Goal: Information Seeking & Learning: Learn about a topic

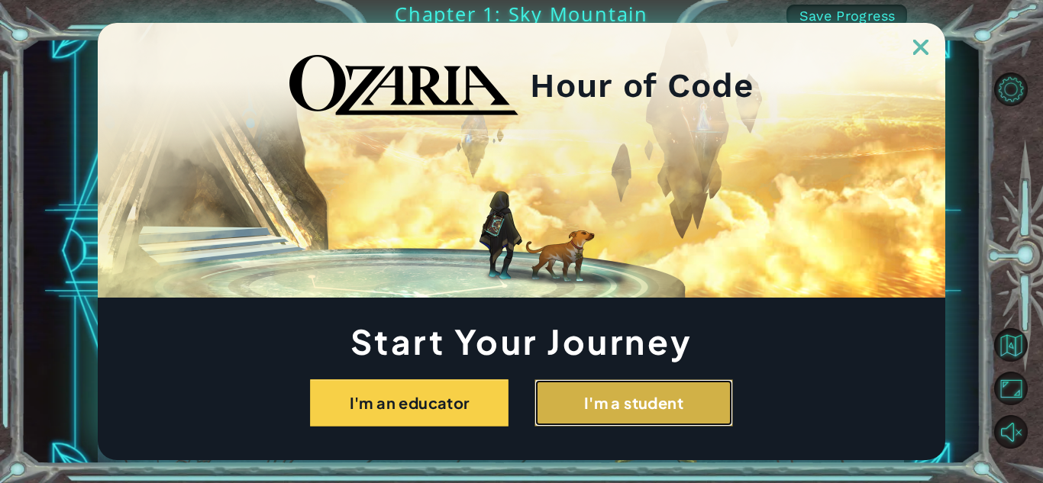
click at [548, 402] on button "I'm a student" at bounding box center [634, 403] width 199 height 47
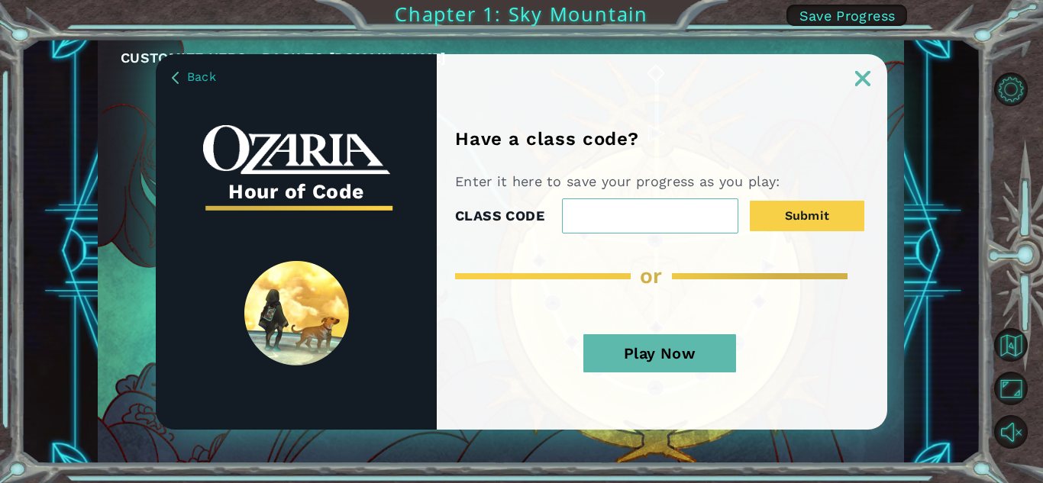
click at [863, 82] on img at bounding box center [862, 78] width 15 height 15
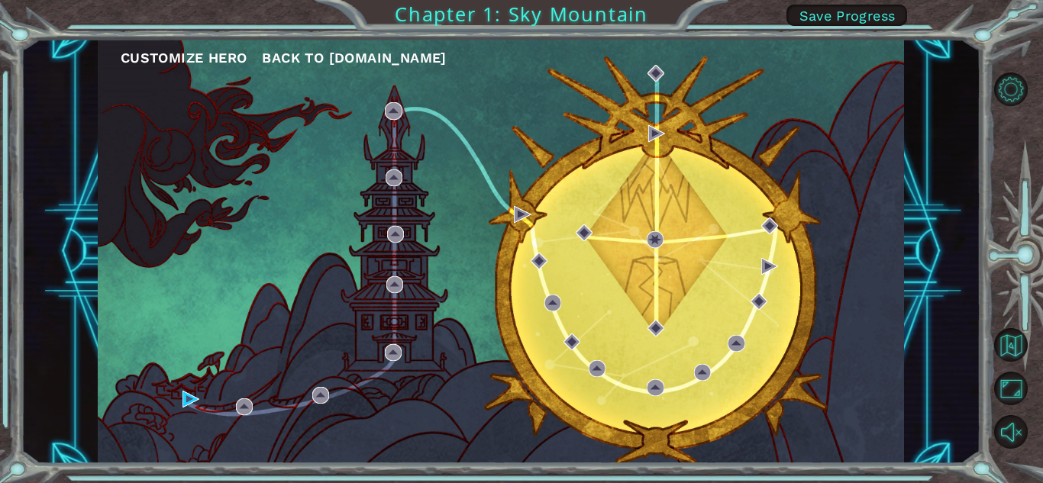
click at [205, 64] on button "Customize Hero" at bounding box center [184, 58] width 127 height 23
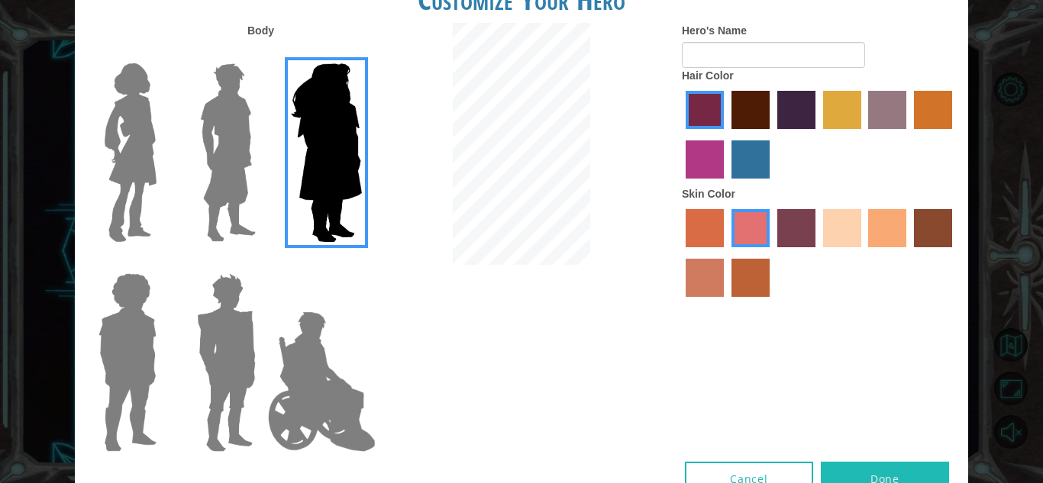
click at [349, 428] on img at bounding box center [322, 381] width 120 height 153
click at [361, 263] on input "Hero Jamie" at bounding box center [361, 263] width 0 height 0
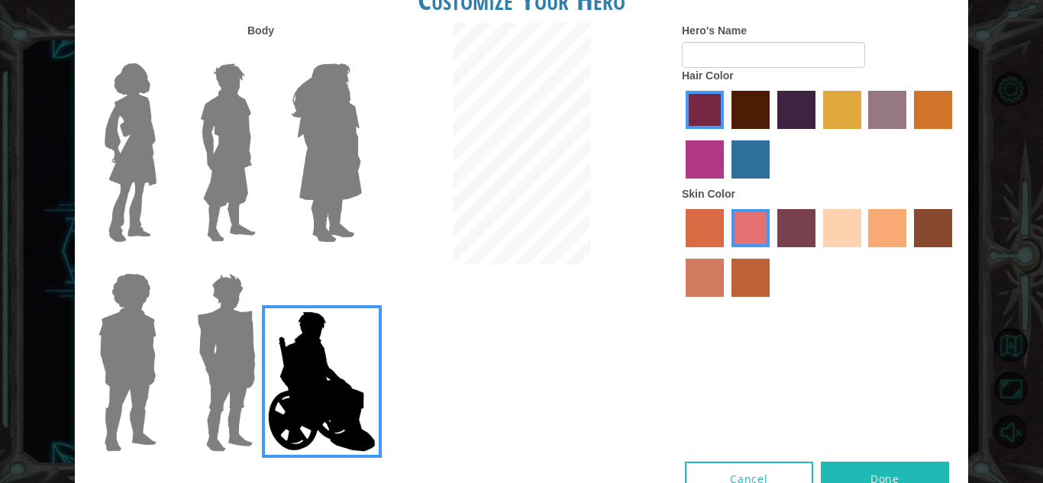
click at [222, 386] on img at bounding box center [226, 362] width 71 height 191
click at [262, 263] on input "Hero Garnet" at bounding box center [262, 263] width 0 height 0
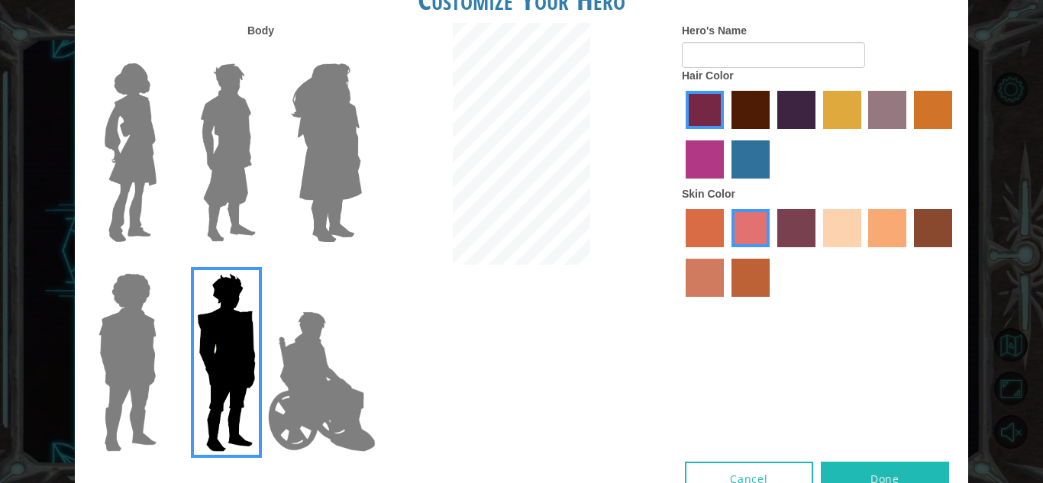
click at [143, 367] on img at bounding box center [127, 362] width 70 height 191
click at [163, 263] on input "Hero Steven" at bounding box center [163, 263] width 0 height 0
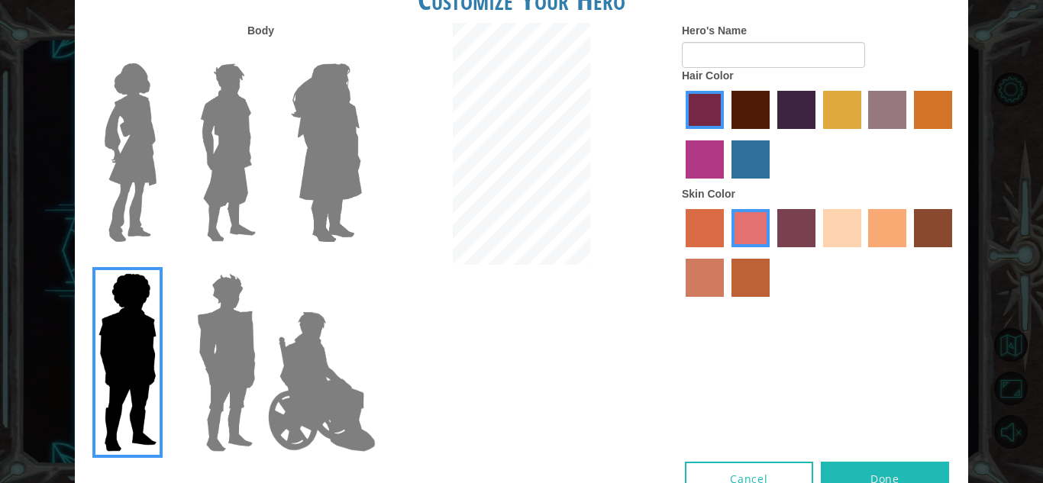
click at [241, 150] on img at bounding box center [228, 152] width 68 height 191
click at [262, 53] on input "Hero Lars" at bounding box center [262, 53] width 0 height 0
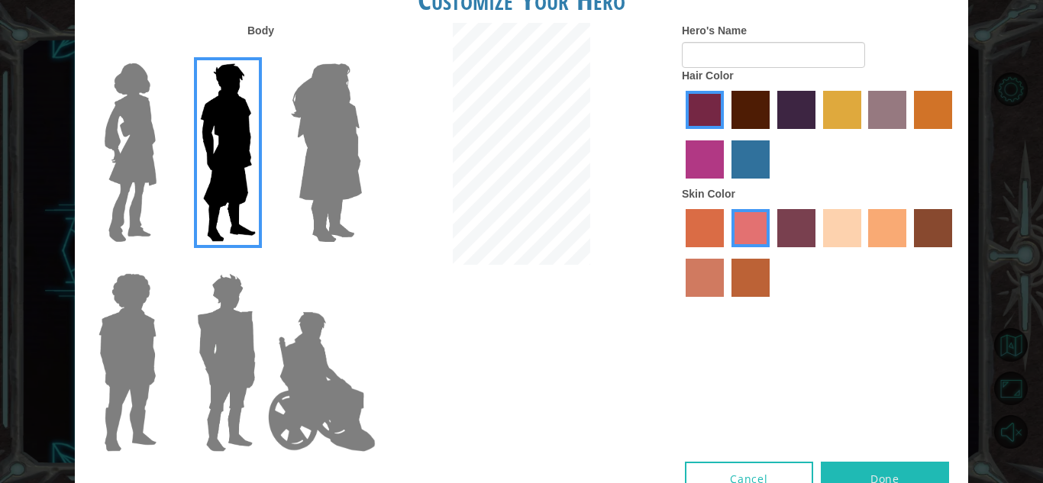
click at [830, 114] on label "tulip tree hair color" at bounding box center [842, 110] width 38 height 38
click at [818, 134] on input "tulip tree hair color" at bounding box center [818, 134] width 0 height 0
click at [708, 198] on label "Skin Color" at bounding box center [708, 193] width 53 height 15
click at [781, 155] on div at bounding box center [819, 136] width 275 height 99
click at [768, 161] on label "lachmara hair color" at bounding box center [751, 160] width 38 height 38
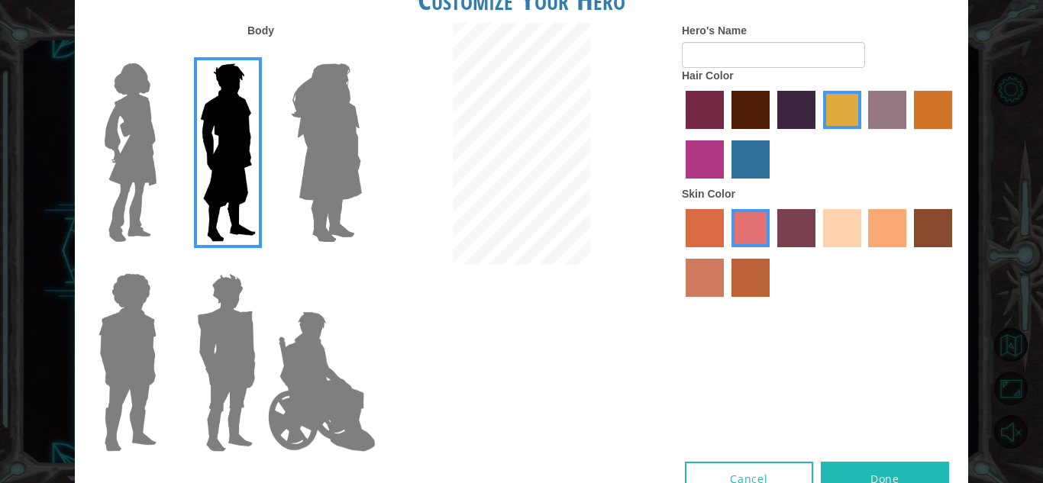
click at [726, 184] on input "lachmara hair color" at bounding box center [726, 184] width 0 height 0
click at [829, 234] on label "sandy beach skin color" at bounding box center [842, 228] width 38 height 38
click at [818, 253] on input "sandy beach skin color" at bounding box center [818, 253] width 0 height 0
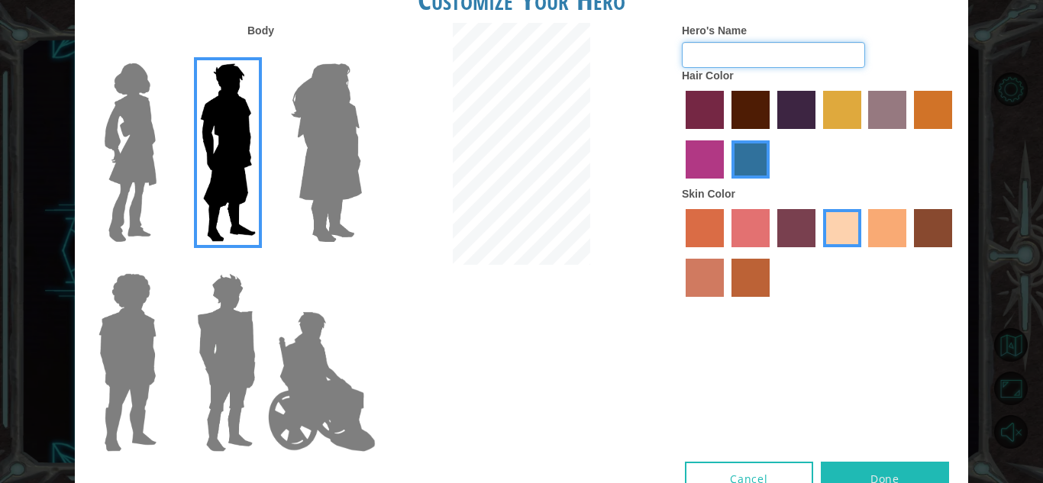
click at [746, 53] on input "Hero's Name" at bounding box center [773, 55] width 183 height 26
type input "mark"
click at [848, 473] on button "Done" at bounding box center [885, 479] width 128 height 34
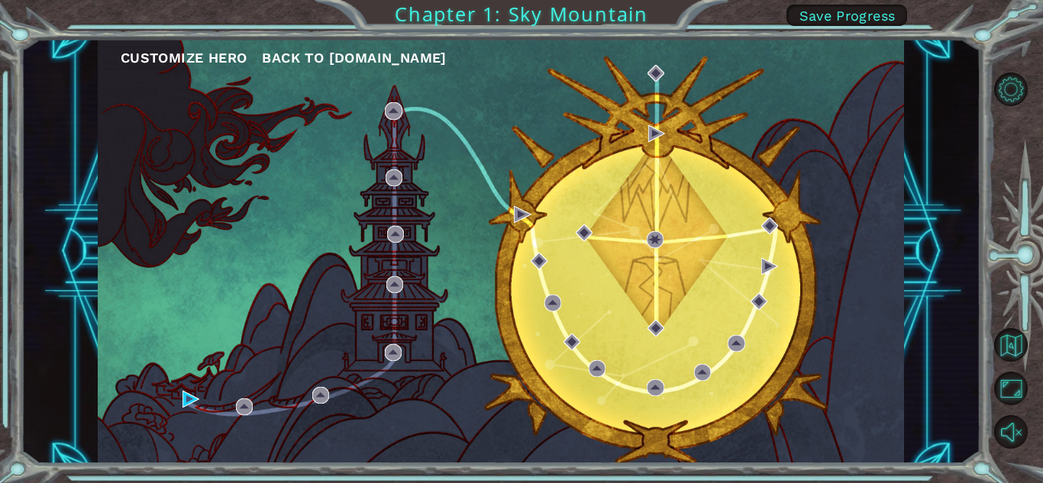
click at [848, 473] on div "Customize Hero Back to [DOMAIN_NAME] Chapter 1: Sky Mountain Save Progress" at bounding box center [521, 241] width 1043 height 483
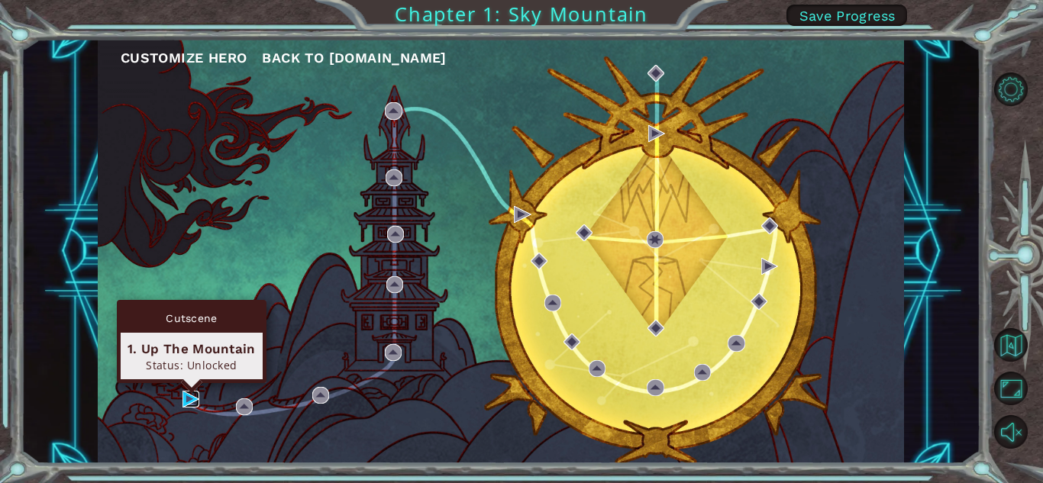
click at [191, 400] on img at bounding box center [191, 399] width 17 height 17
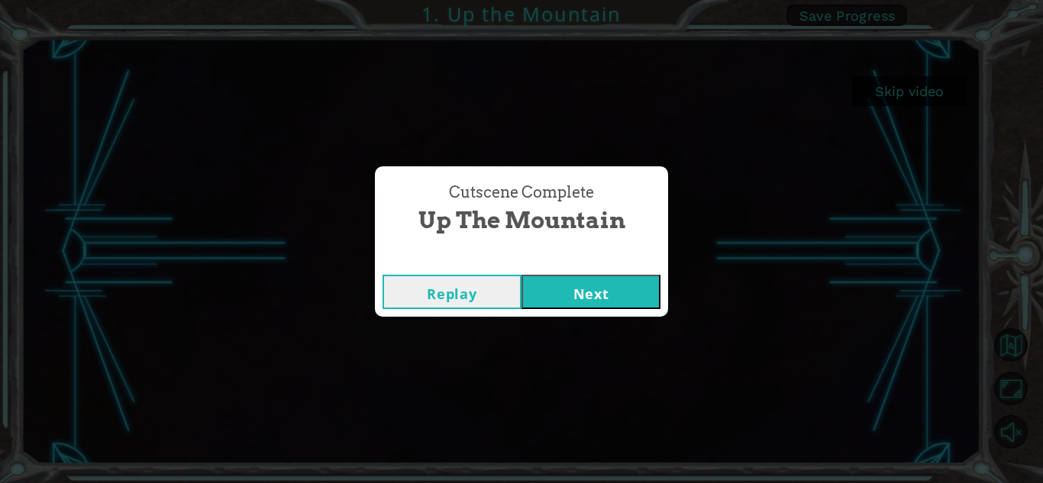
click at [564, 296] on button "Next" at bounding box center [591, 292] width 139 height 34
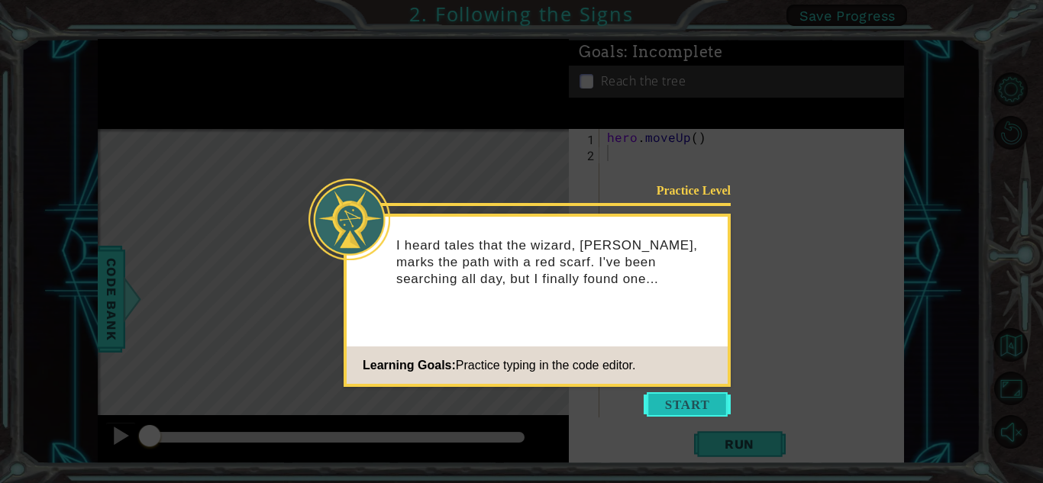
click at [655, 407] on button "Start" at bounding box center [687, 405] width 87 height 24
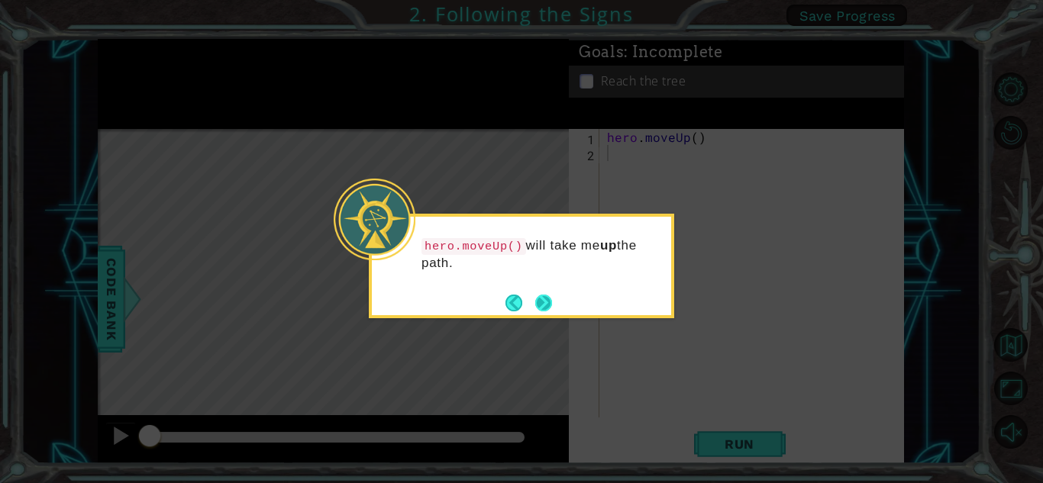
click at [541, 309] on button "Next" at bounding box center [543, 303] width 17 height 17
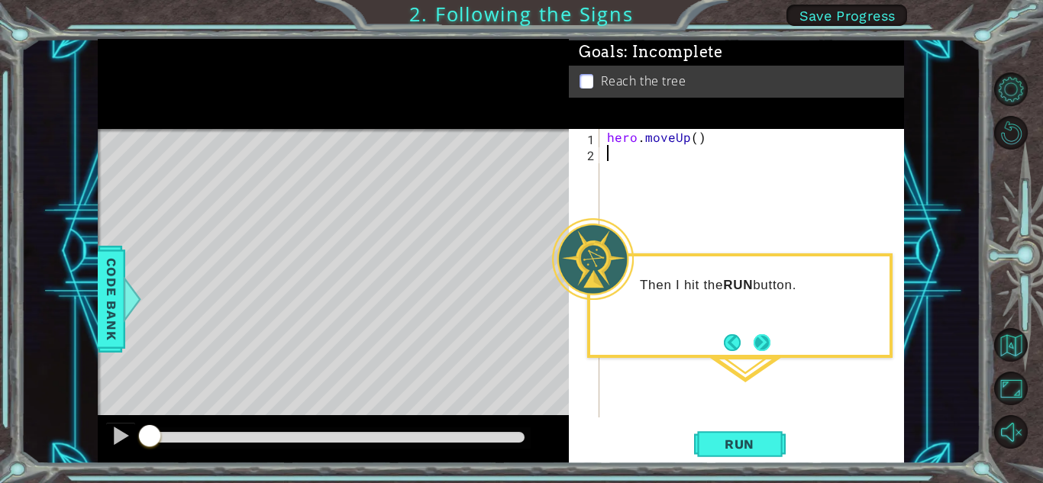
click at [765, 345] on button "Next" at bounding box center [762, 342] width 17 height 17
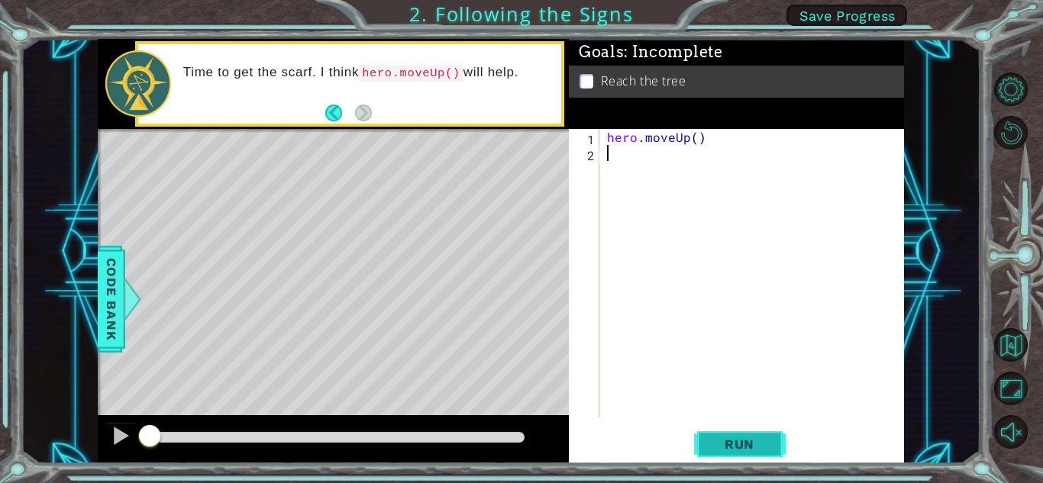
click at [764, 435] on button "Run" at bounding box center [740, 445] width 92 height 34
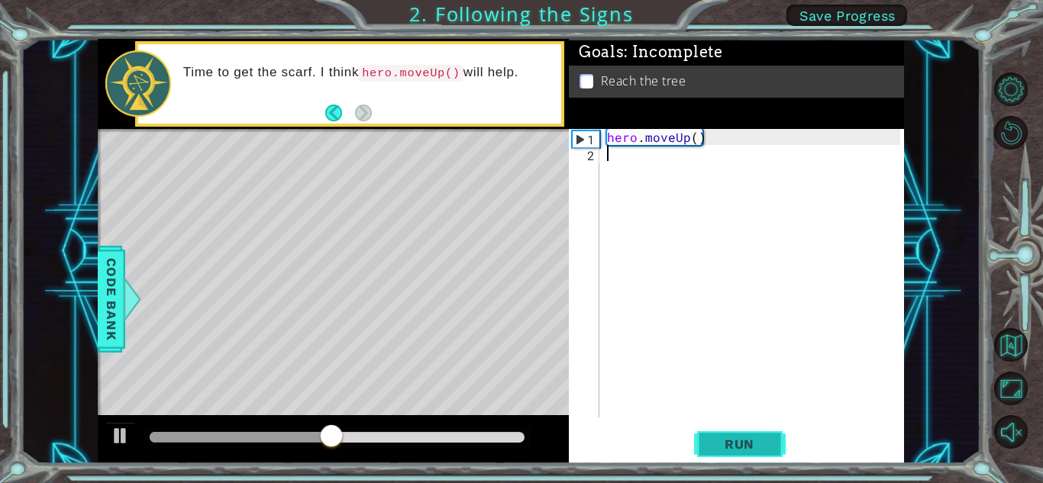
click at [722, 448] on span "Run" at bounding box center [739, 444] width 60 height 15
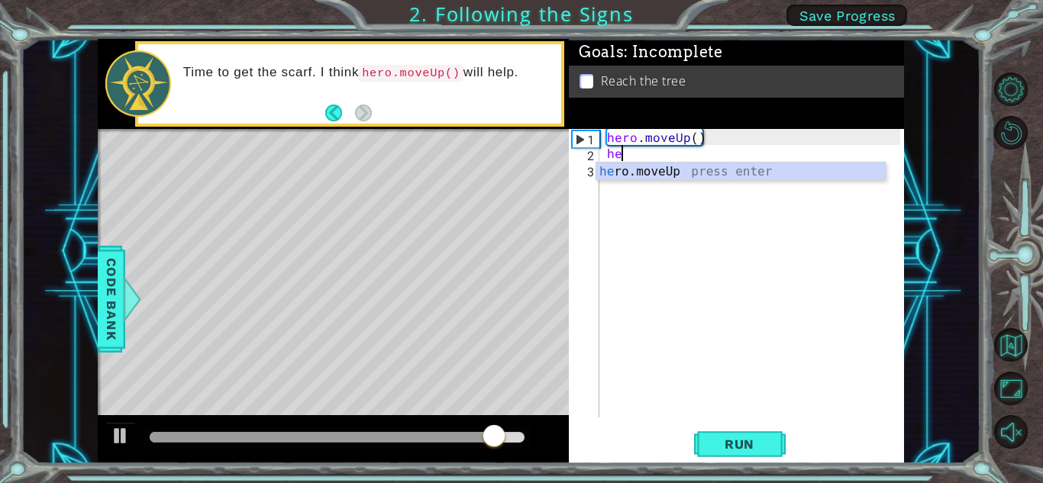
type textarea "her"
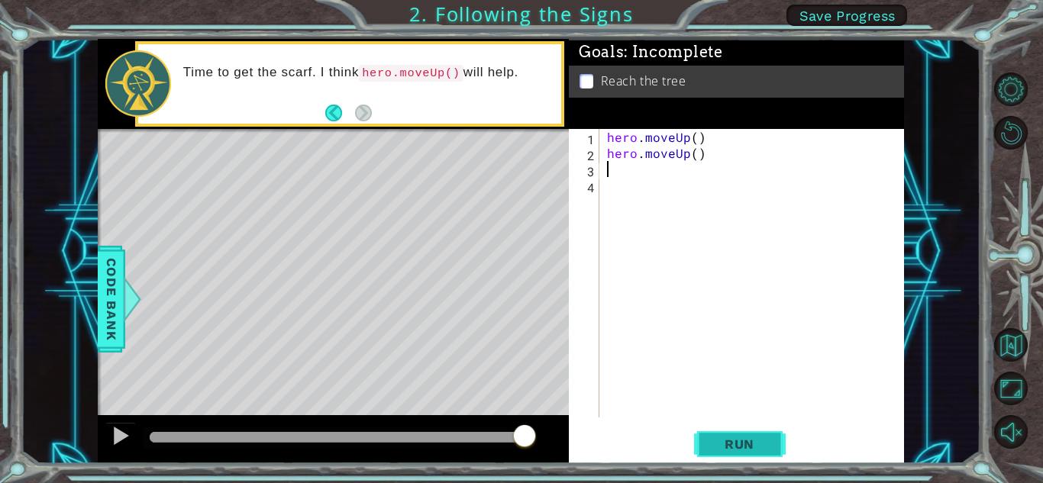
click at [735, 444] on span "Run" at bounding box center [739, 444] width 60 height 15
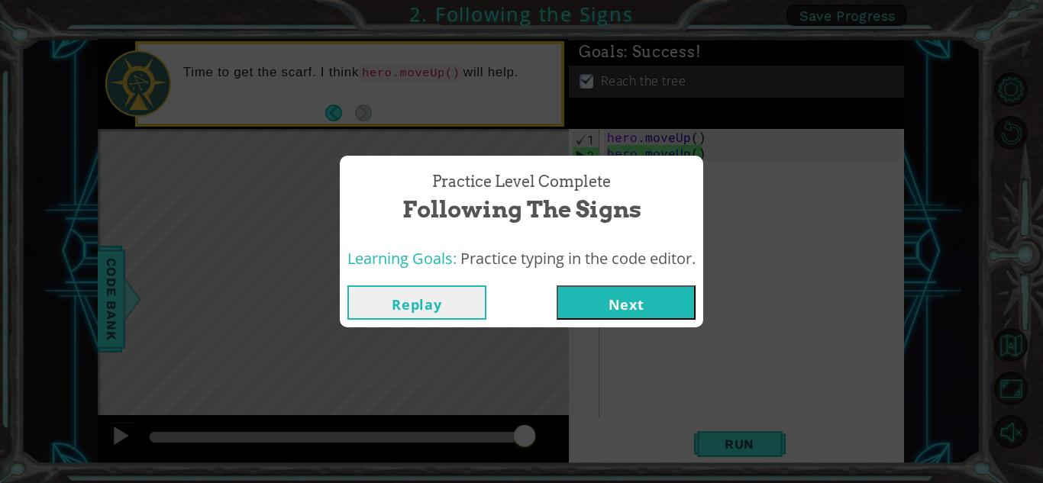
click at [651, 309] on button "Next" at bounding box center [626, 303] width 139 height 34
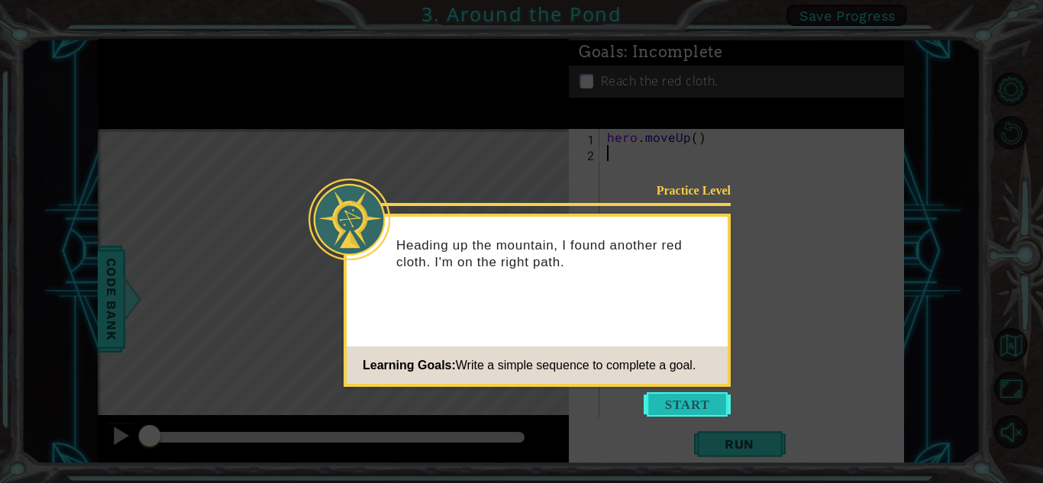
click at [673, 409] on button "Start" at bounding box center [687, 405] width 87 height 24
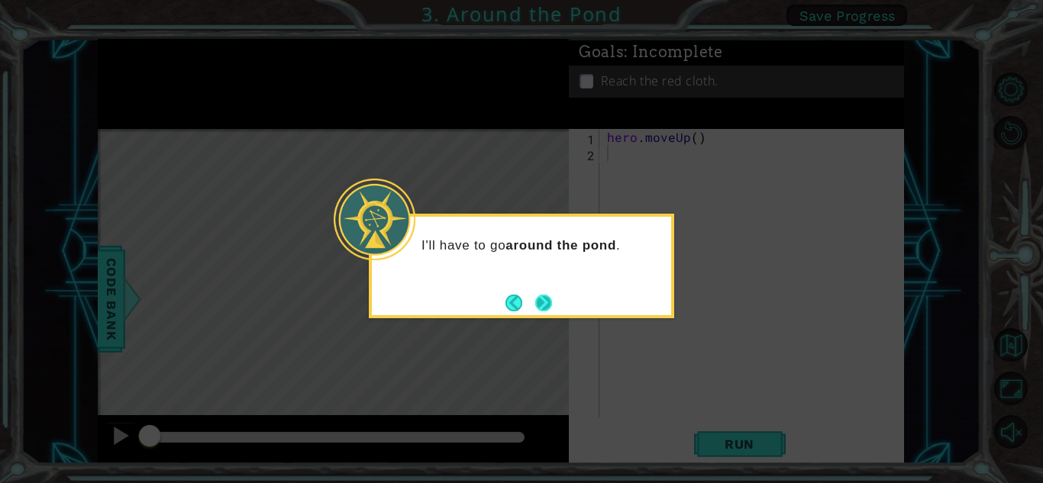
click at [548, 301] on button "Next" at bounding box center [543, 303] width 17 height 17
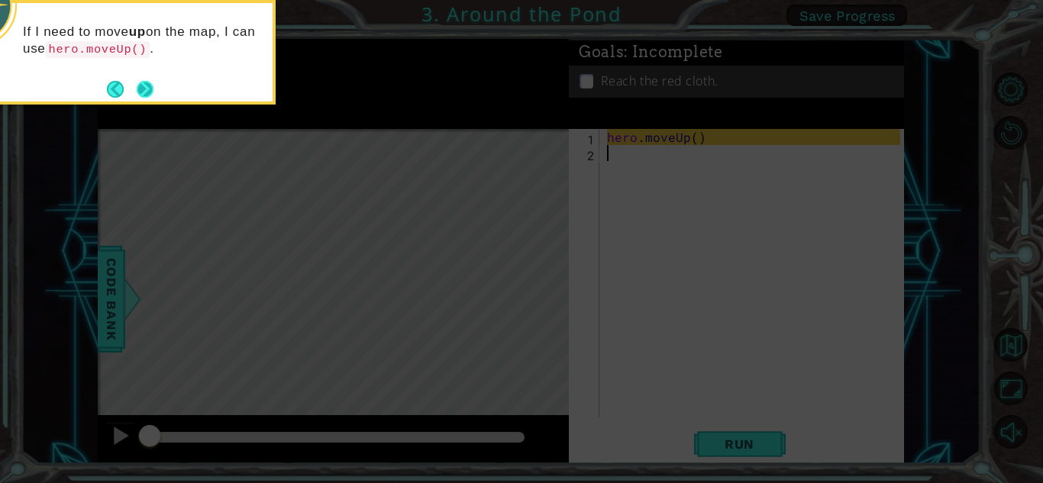
click at [144, 89] on button "Next" at bounding box center [145, 89] width 17 height 17
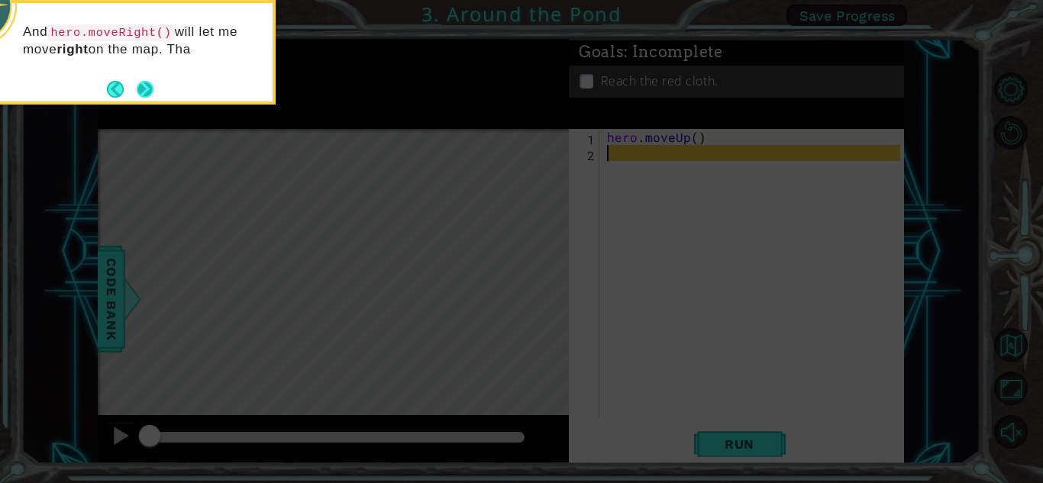
click at [147, 94] on button "Next" at bounding box center [145, 89] width 17 height 17
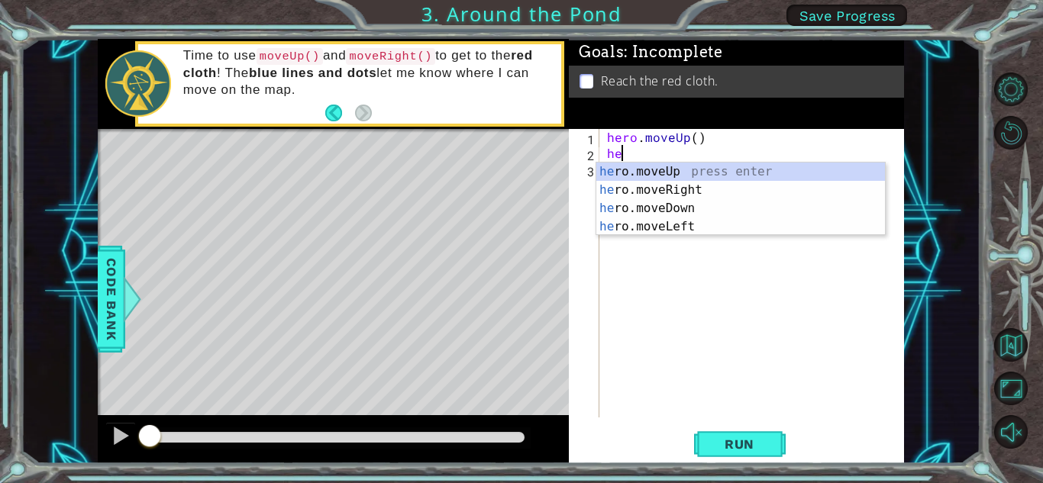
type textarea "he"
click at [708, 190] on div "he ro.moveUp press enter he ro.moveRight press enter he ro.moveDown press enter…" at bounding box center [740, 218] width 289 height 110
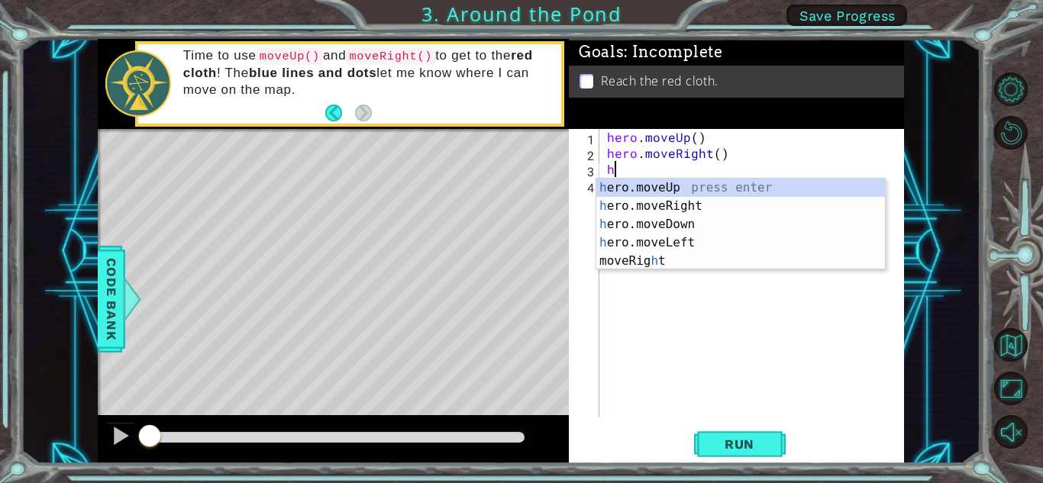
type textarea "he"
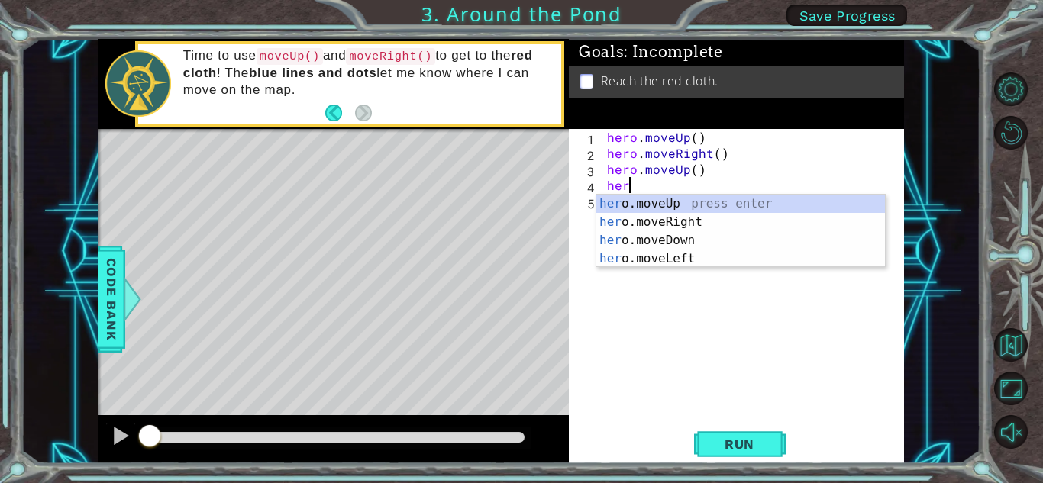
type textarea "hero"
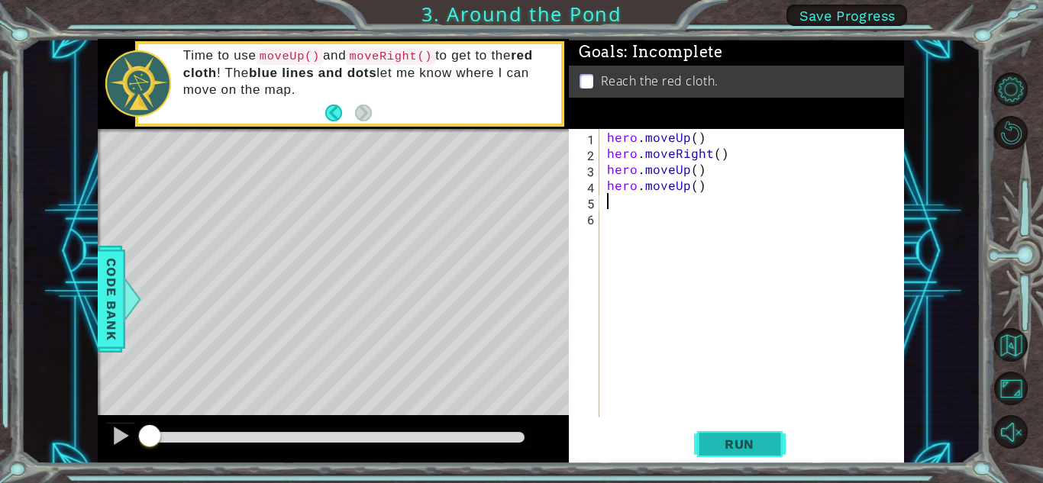
click at [745, 452] on button "Run" at bounding box center [740, 445] width 92 height 34
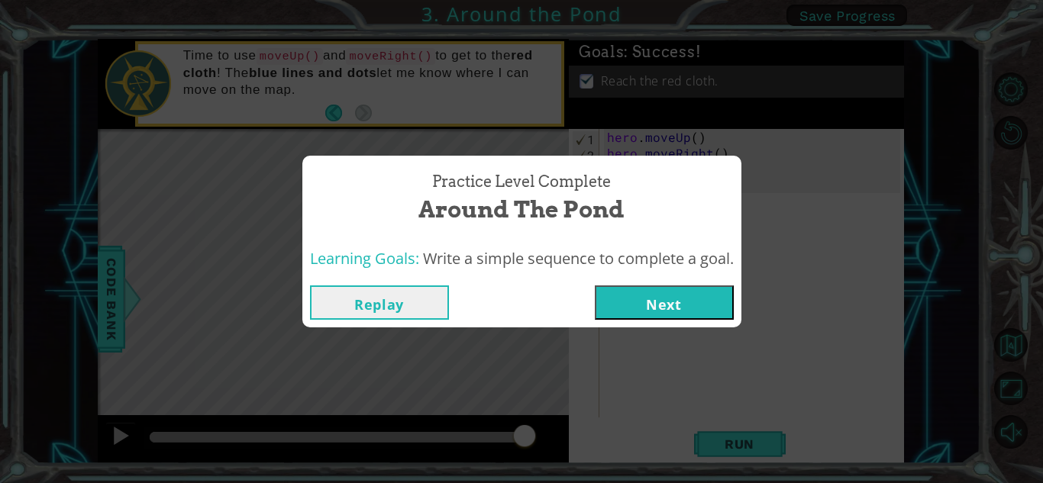
click at [668, 308] on button "Next" at bounding box center [664, 303] width 139 height 34
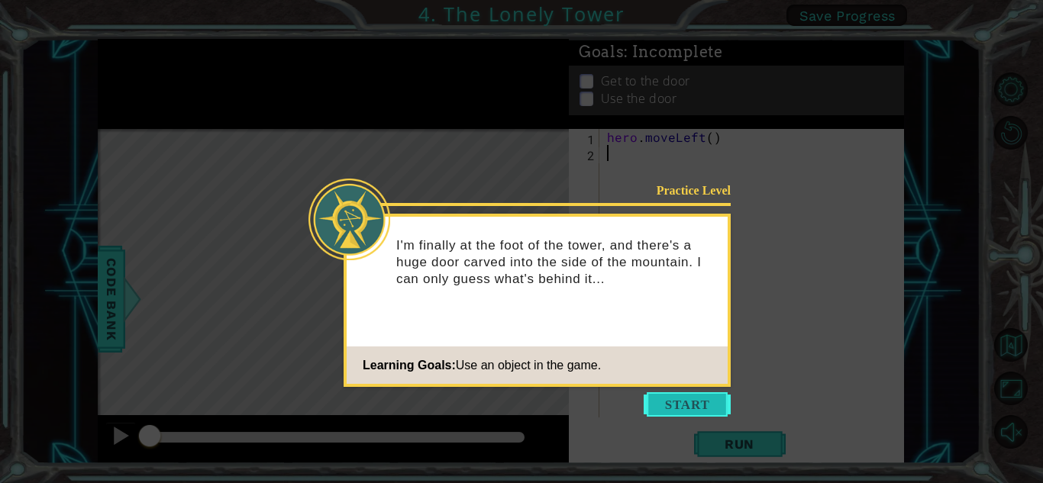
click at [676, 400] on button "Start" at bounding box center [687, 405] width 87 height 24
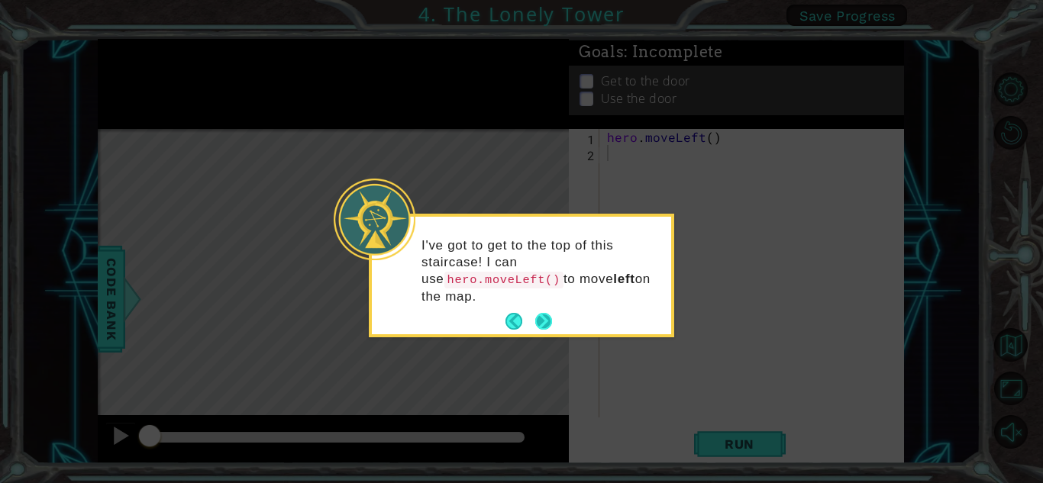
click at [544, 313] on button "Next" at bounding box center [543, 321] width 17 height 17
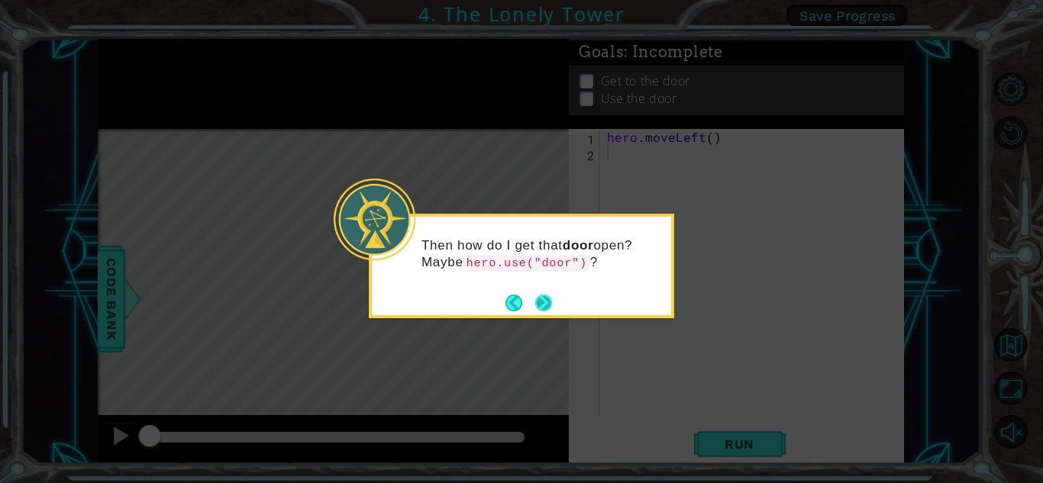
click at [546, 300] on button "Next" at bounding box center [543, 303] width 17 height 17
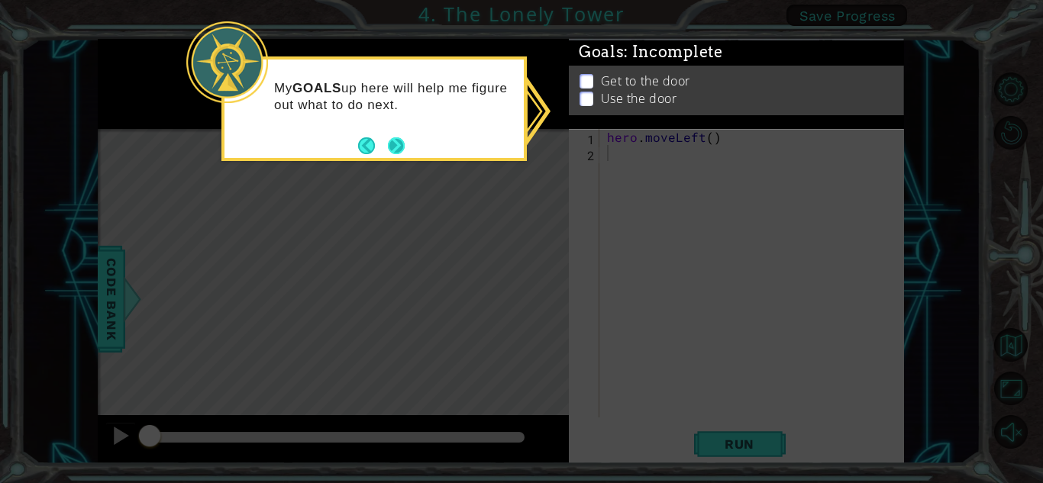
click at [391, 146] on button "Next" at bounding box center [397, 146] width 18 height 18
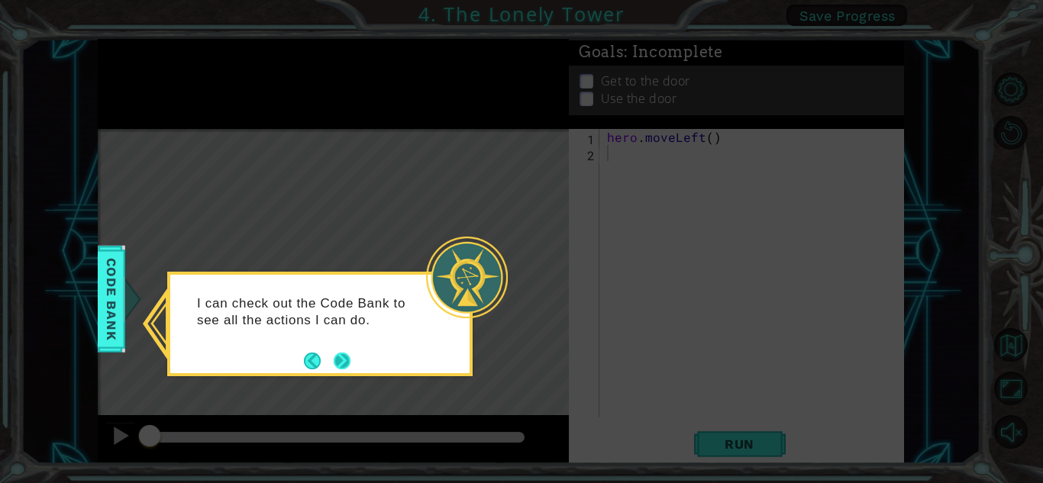
click at [341, 364] on button "Next" at bounding box center [342, 361] width 17 height 17
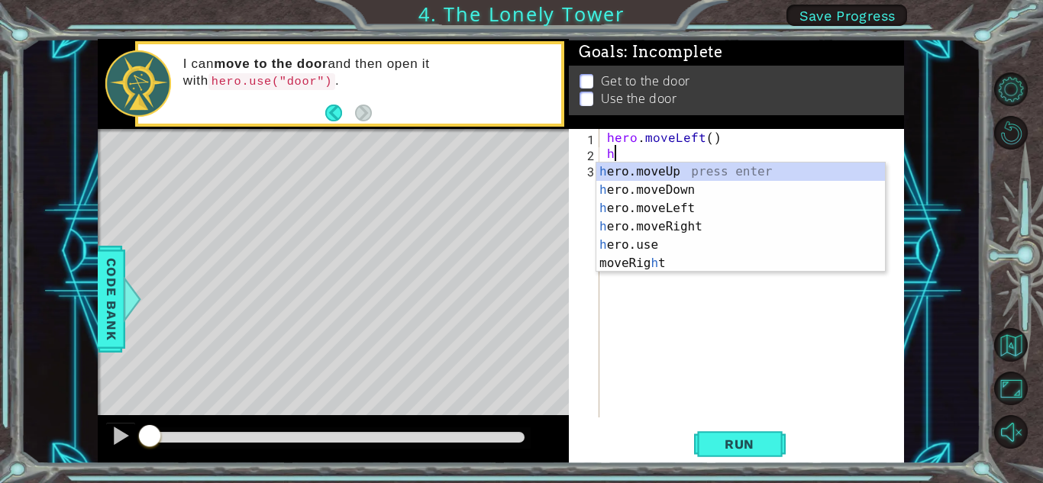
type textarea "he"
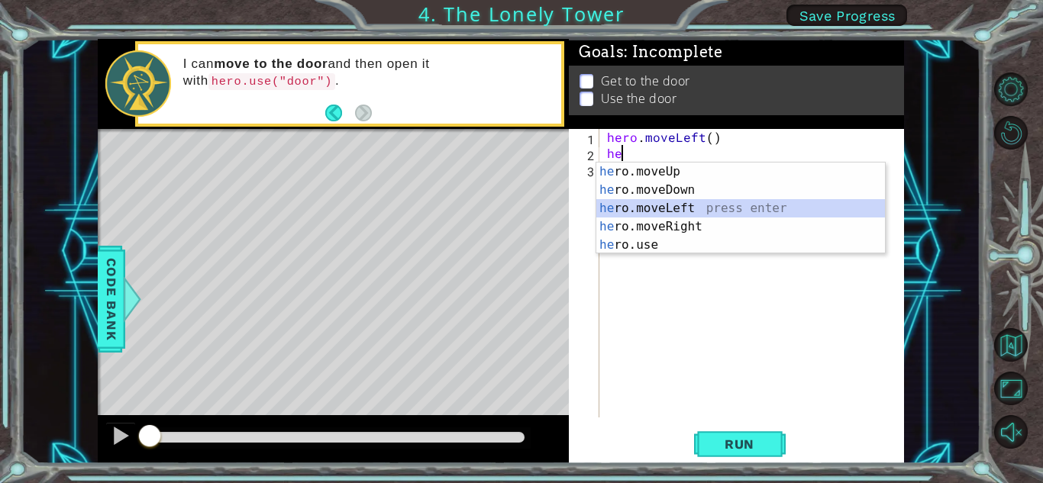
click at [661, 205] on div "he ro.moveUp press enter he ro.moveDown press enter he ro.moveLeft press enter …" at bounding box center [740, 227] width 289 height 128
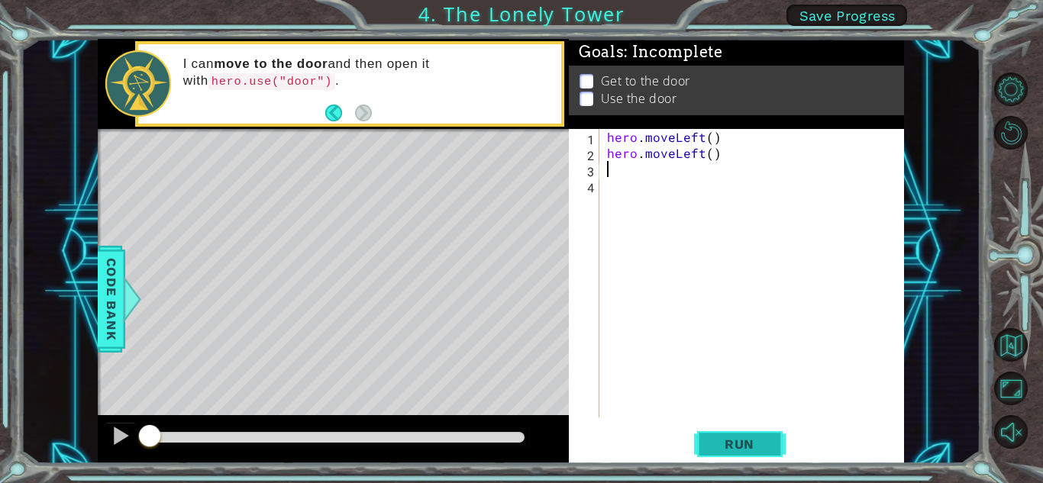
click at [763, 459] on button "Run" at bounding box center [740, 445] width 92 height 34
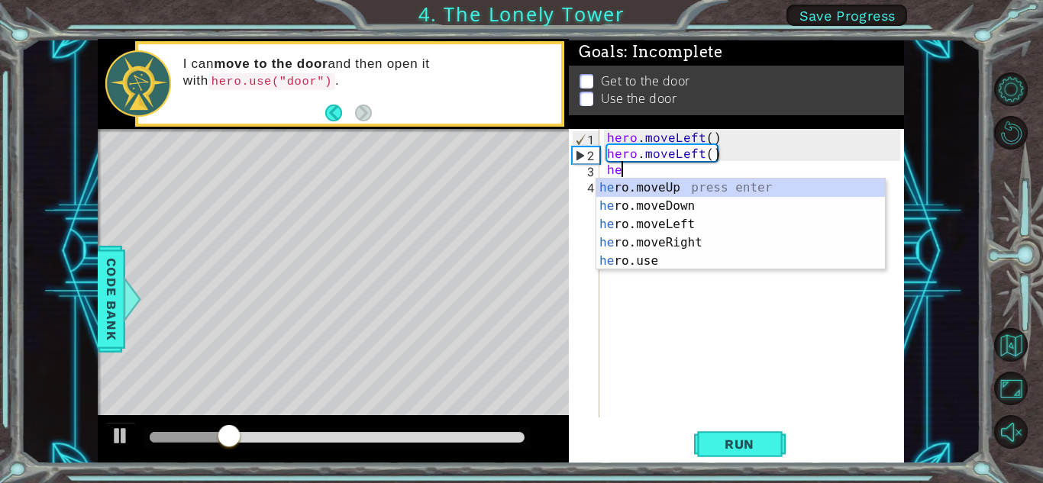
type textarea "her"
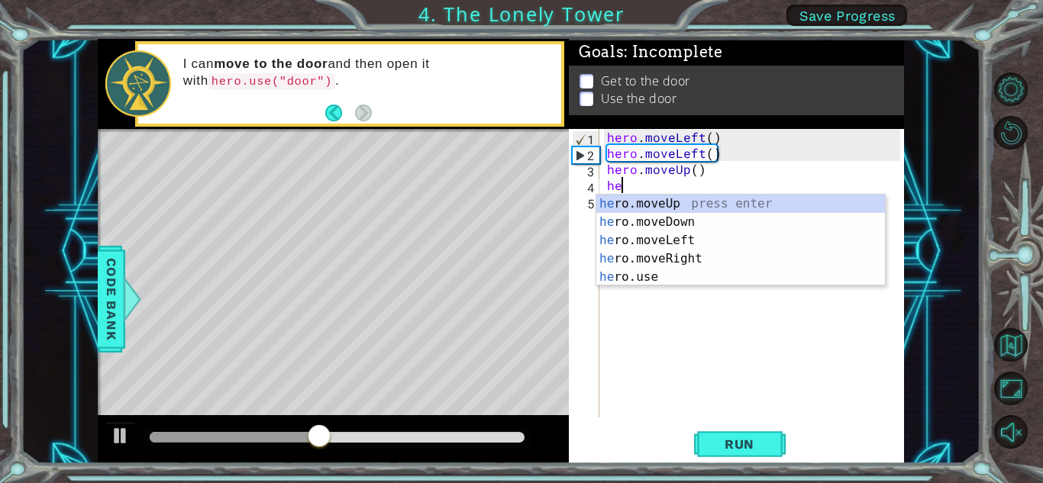
type textarea "he"
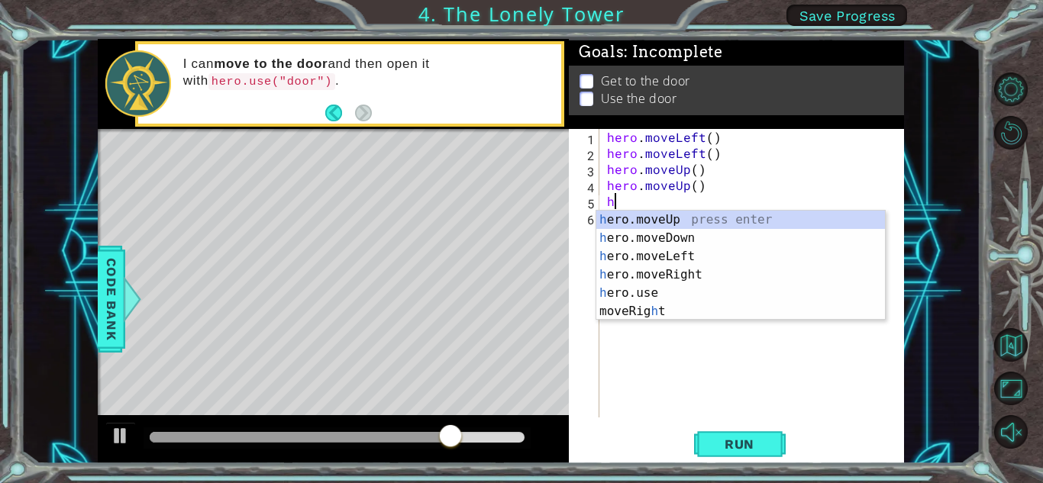
type textarea "he"
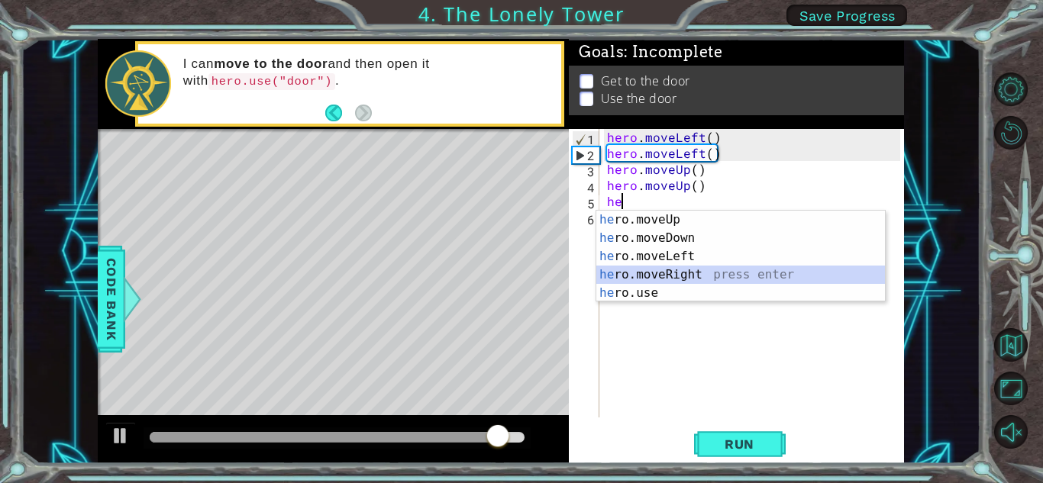
click at [670, 278] on div "he ro.moveUp press enter he ro.moveDown press enter he ro.moveLeft press enter …" at bounding box center [740, 275] width 289 height 128
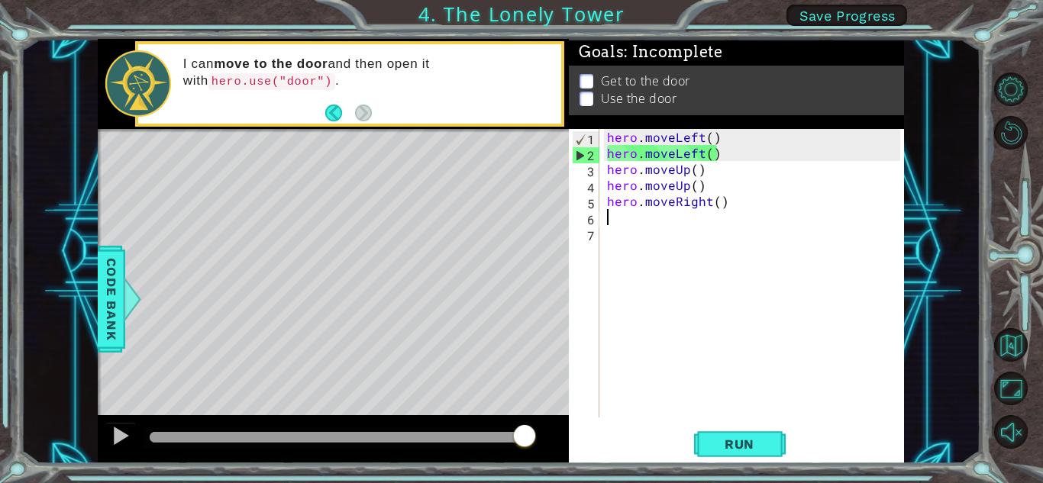
type textarea "h"
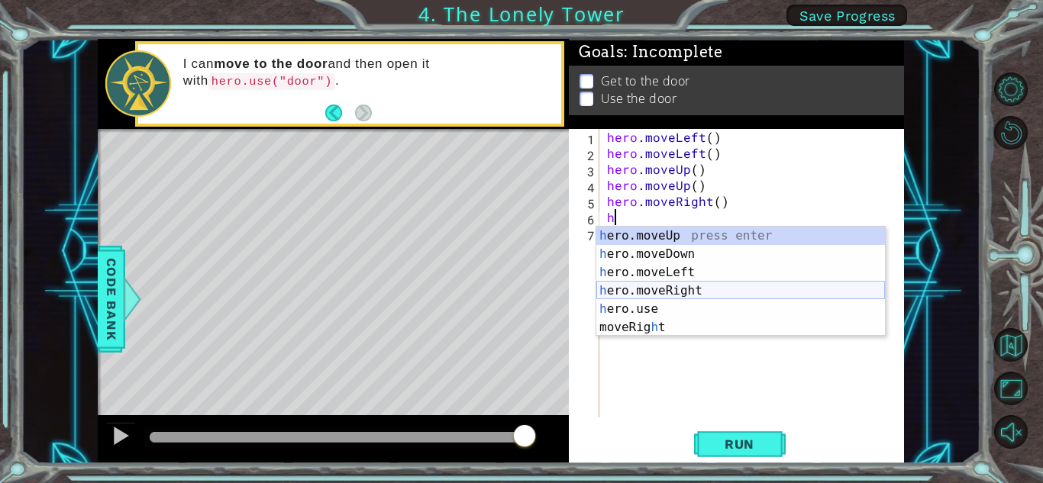
click at [680, 291] on div "h ero.moveUp press enter h ero.moveDown press enter h ero.moveLeft press enter …" at bounding box center [740, 300] width 289 height 147
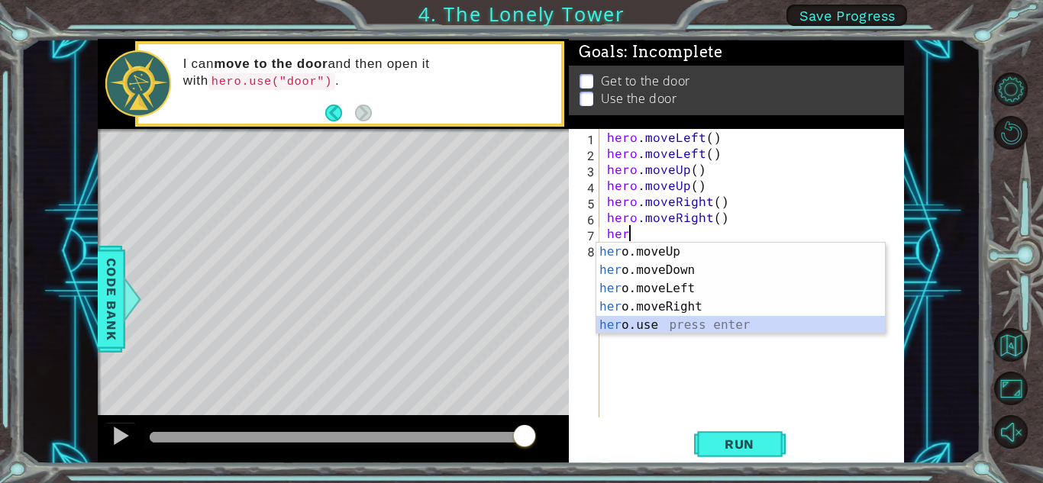
click at [664, 323] on div "her o.moveUp press enter her o.moveDown press enter her o.moveLeft press enter …" at bounding box center [740, 307] width 289 height 128
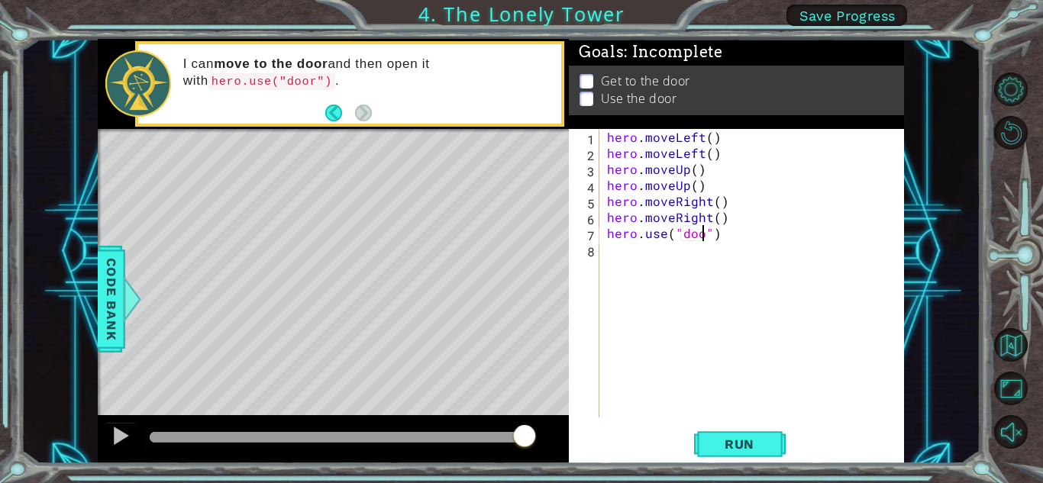
scroll to position [0, 6]
type textarea "hero.use("door")"
click at [729, 444] on span "Run" at bounding box center [739, 444] width 60 height 15
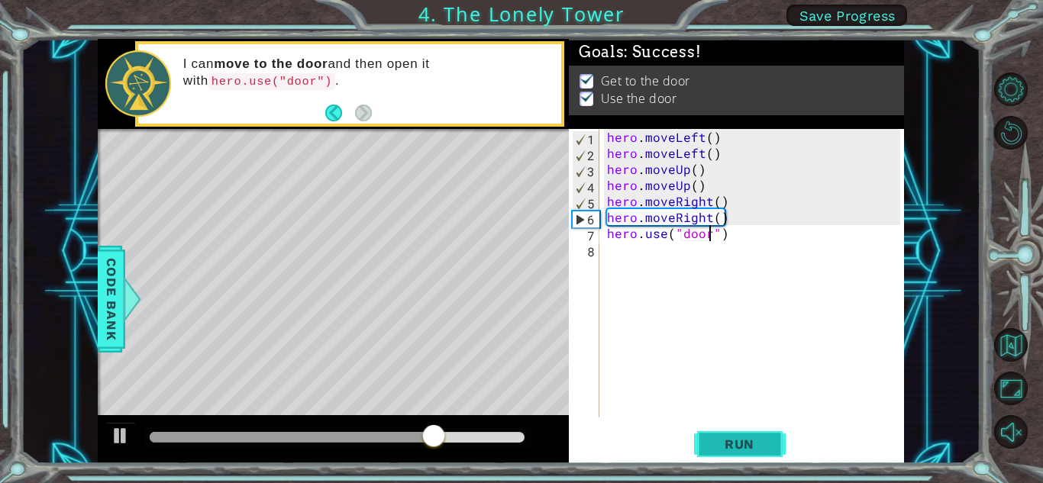
click at [729, 444] on span "Run" at bounding box center [739, 444] width 60 height 15
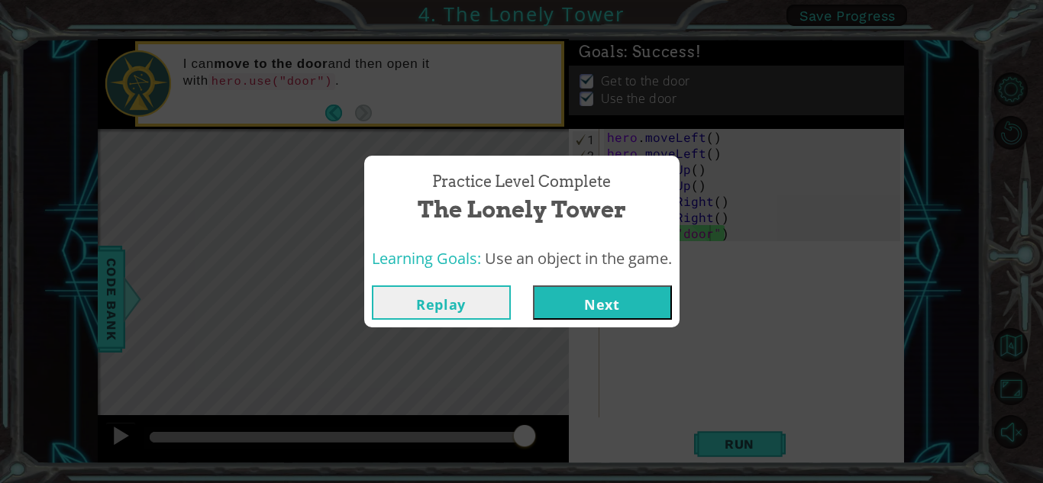
click at [592, 304] on button "Next" at bounding box center [602, 303] width 139 height 34
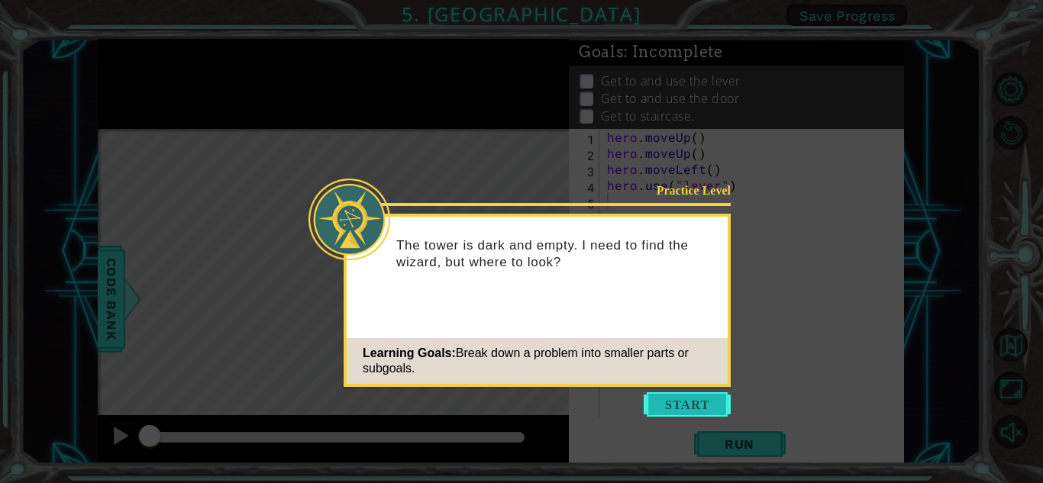
click at [679, 405] on button "Start" at bounding box center [687, 405] width 87 height 24
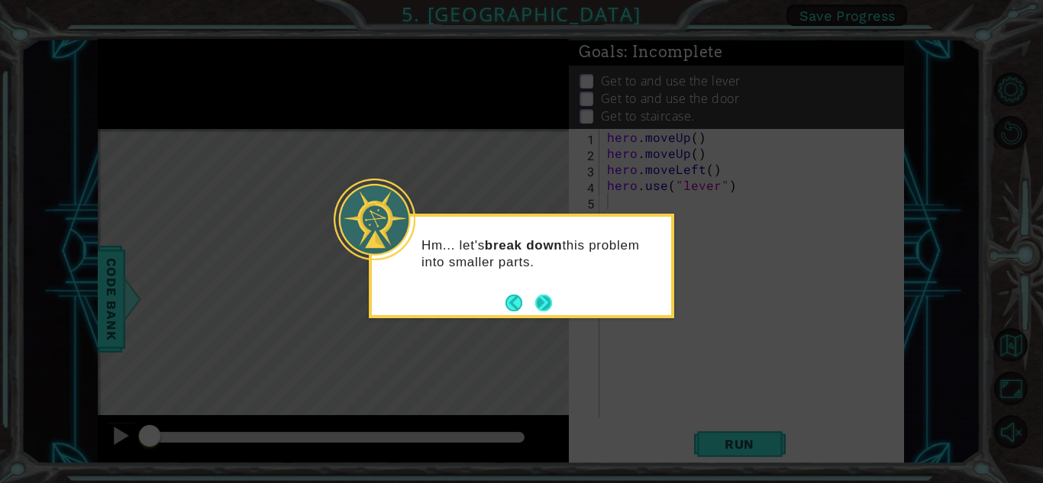
click at [546, 309] on button "Next" at bounding box center [543, 303] width 17 height 17
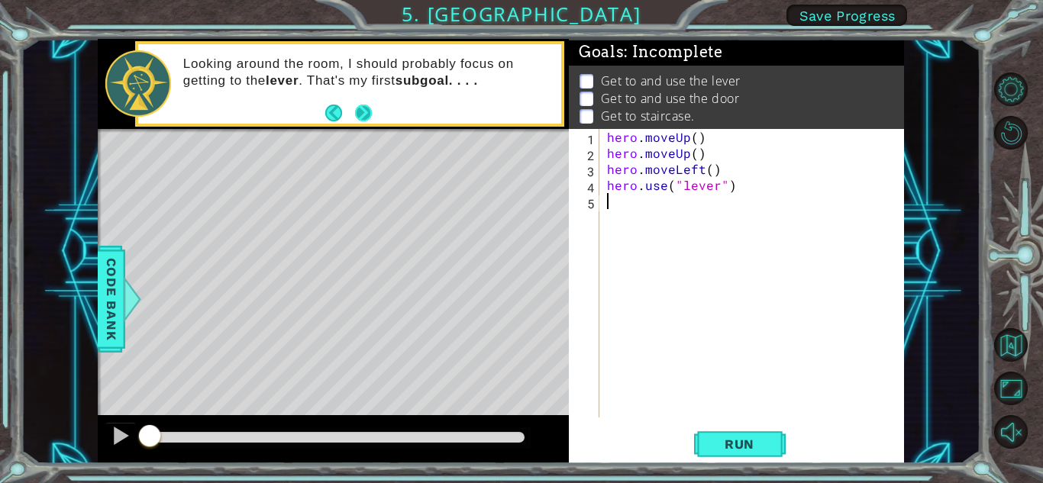
click at [368, 109] on button "Next" at bounding box center [363, 113] width 17 height 17
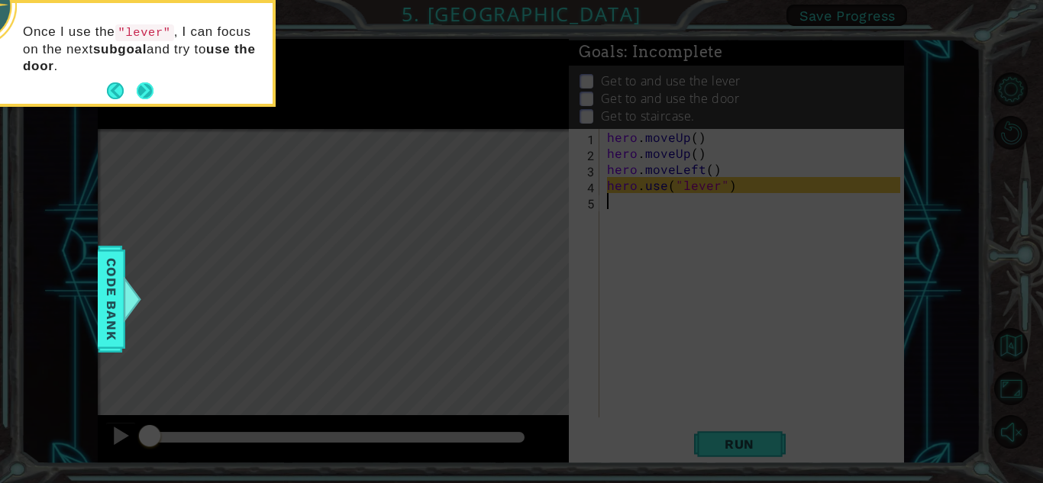
click at [144, 86] on button "Next" at bounding box center [144, 91] width 19 height 19
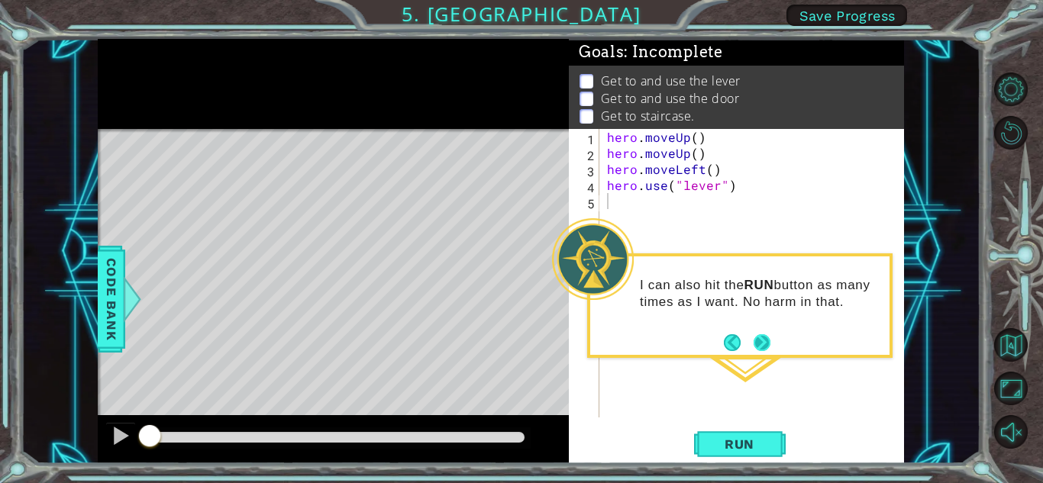
click at [763, 341] on button "Next" at bounding box center [762, 342] width 17 height 17
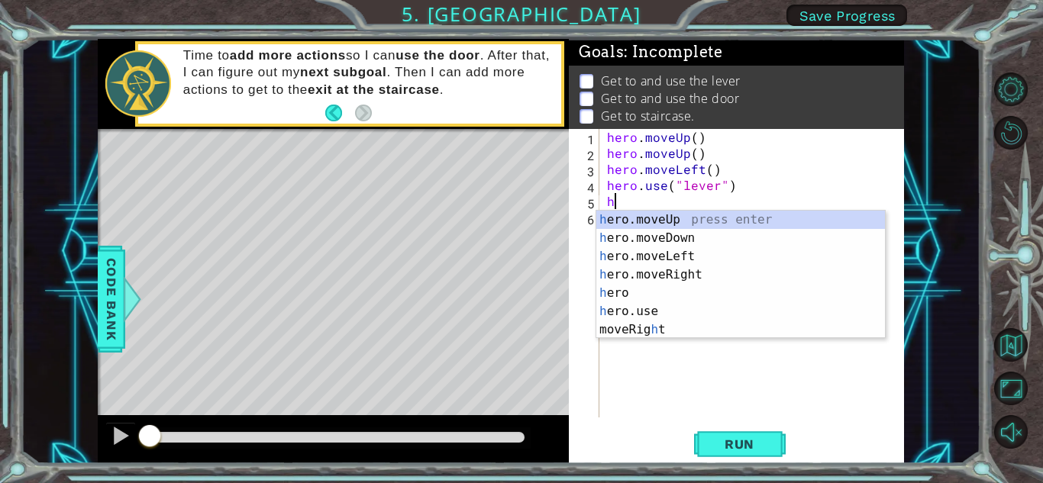
type textarea "he"
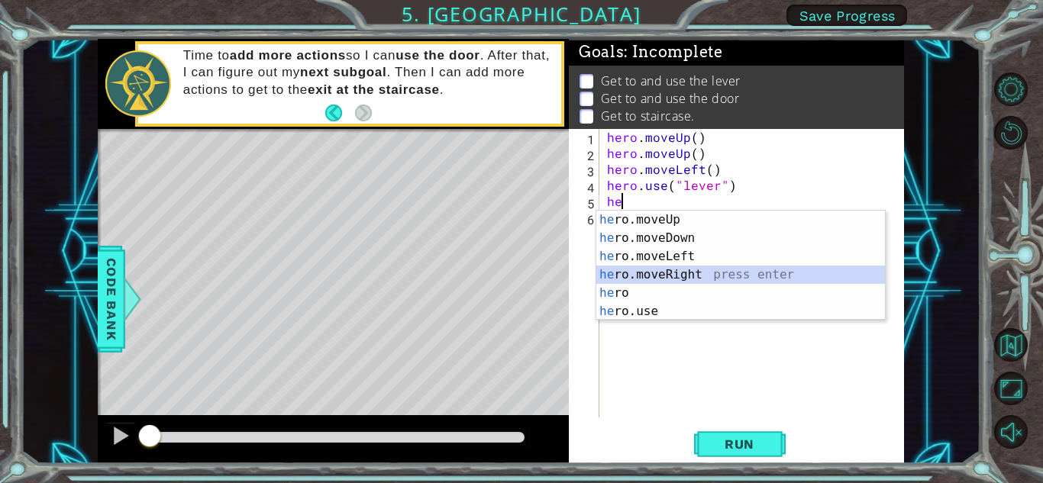
click at [648, 271] on div "he ro.moveUp press enter he ro.moveDown press enter he ro.moveLeft press enter …" at bounding box center [740, 284] width 289 height 147
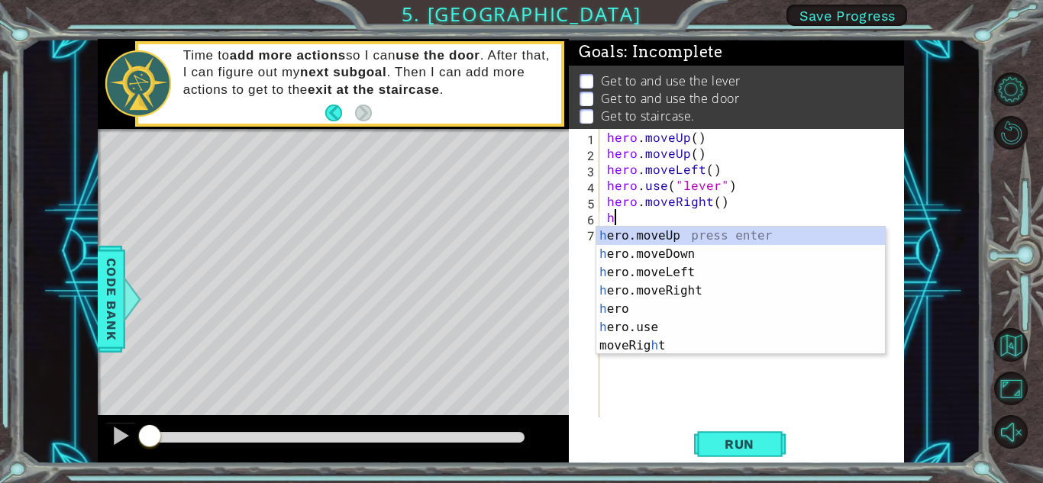
type textarea "he"
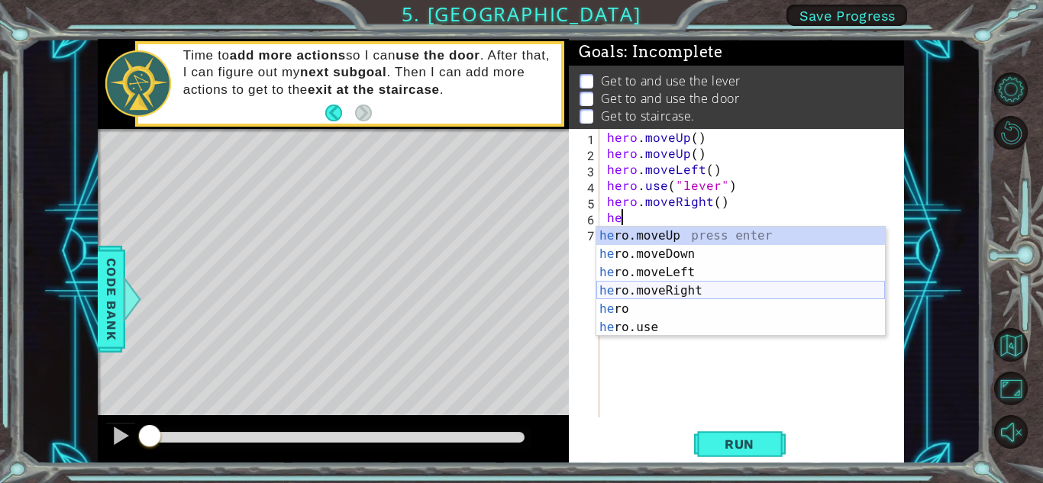
click at [667, 296] on div "he ro.moveUp press enter he ro.moveDown press enter he ro.moveLeft press enter …" at bounding box center [740, 300] width 289 height 147
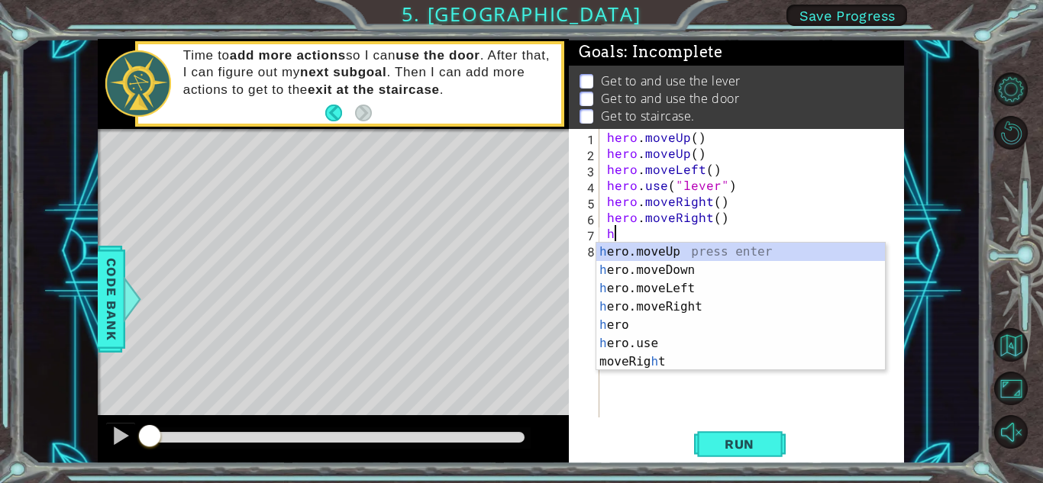
type textarea "he"
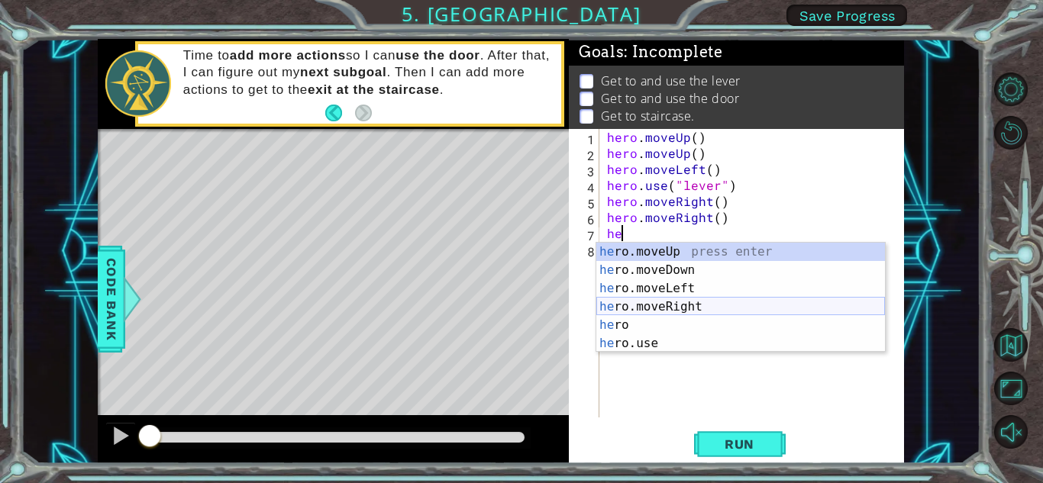
click at [668, 306] on div "he ro.moveUp press enter he ro.moveDown press enter he ro.moveLeft press enter …" at bounding box center [740, 316] width 289 height 147
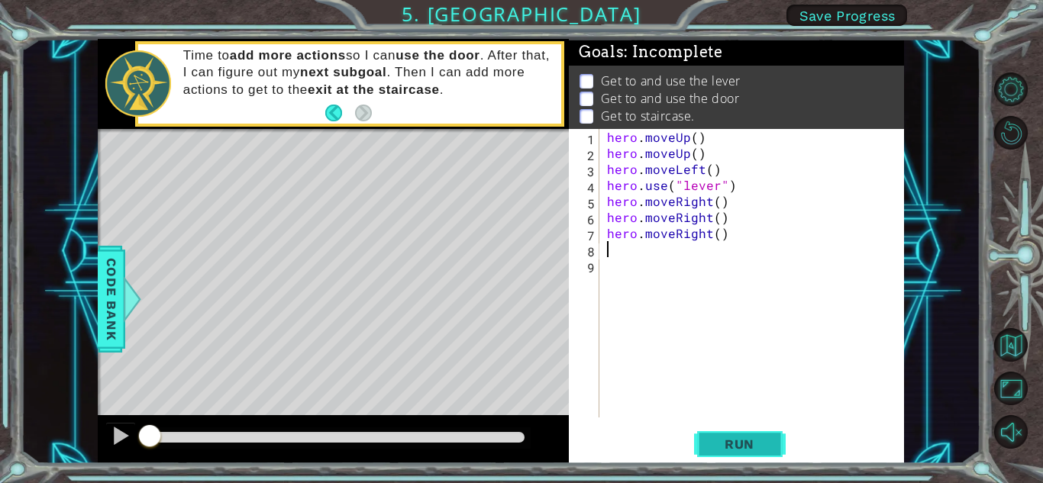
click at [752, 449] on span "Run" at bounding box center [739, 444] width 60 height 15
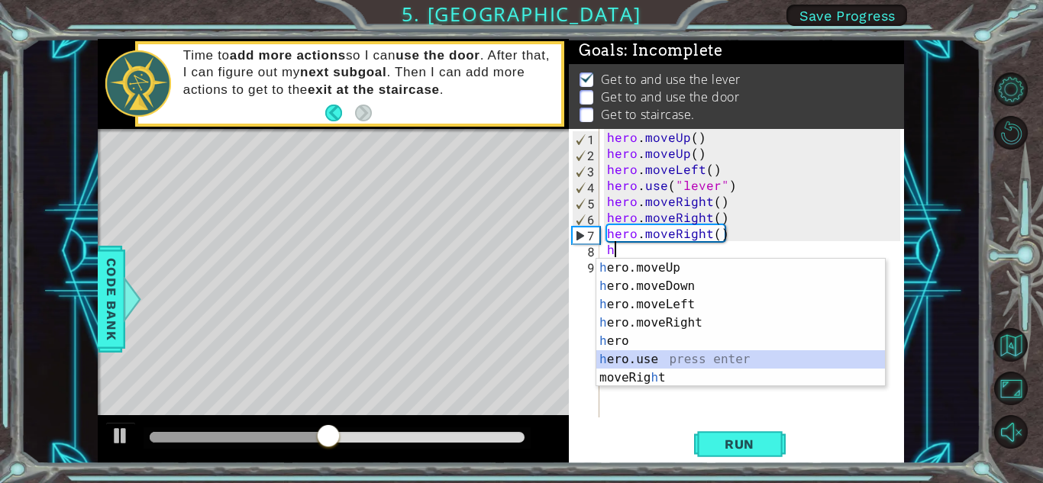
click at [664, 355] on div "h ero.moveUp press enter h ero.moveDown press enter h ero.moveLeft press enter …" at bounding box center [740, 341] width 289 height 165
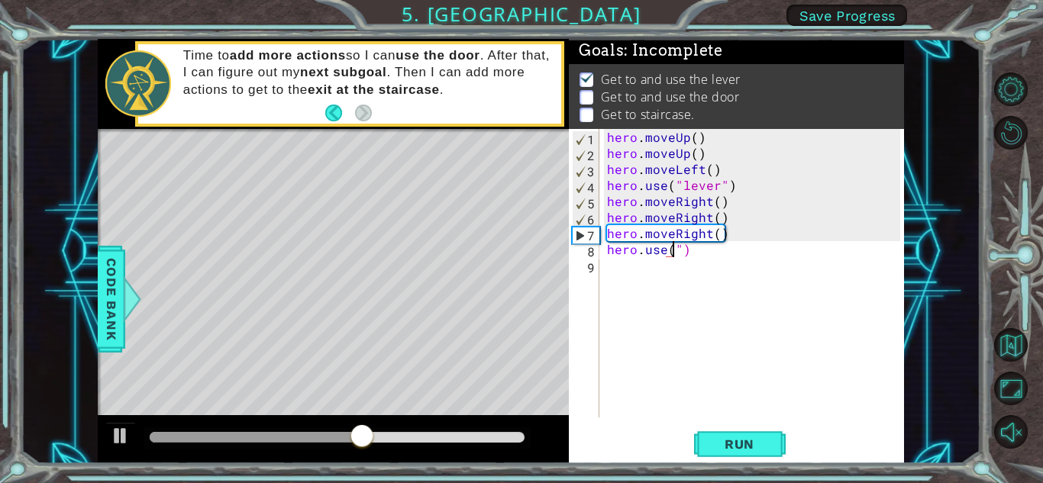
type textarea "hero.use")"
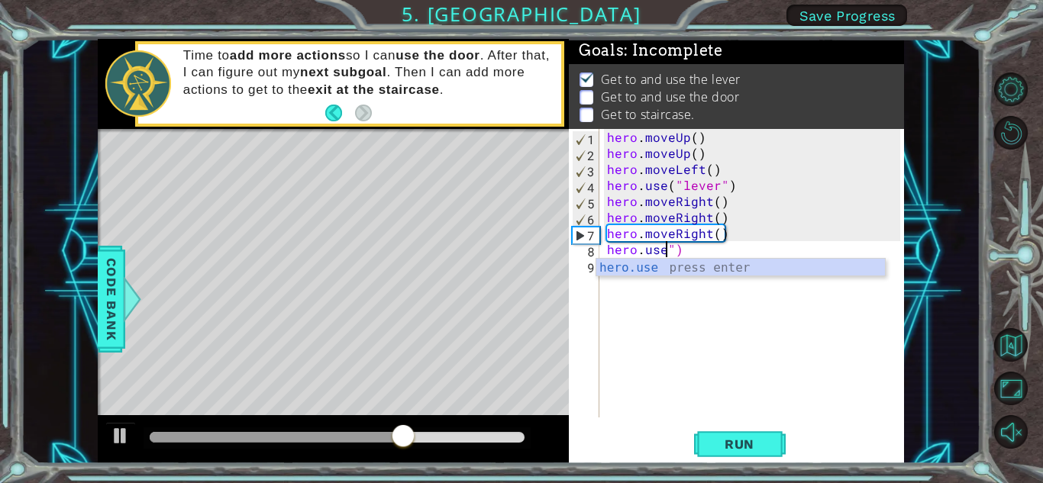
click at [647, 276] on div "hero . moveUp ( ) hero . moveUp ( ) hero . moveLeft ( ) hero . use ( "lever" ) …" at bounding box center [756, 289] width 304 height 321
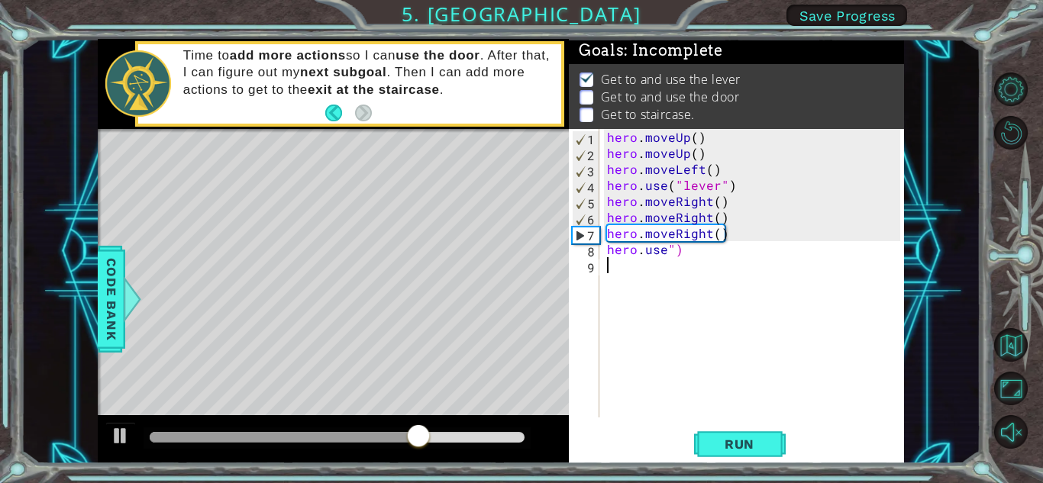
click at [667, 255] on div "hero . moveUp ( ) hero . moveUp ( ) hero . moveLeft ( ) hero . use ( "lever" ) …" at bounding box center [756, 289] width 304 height 321
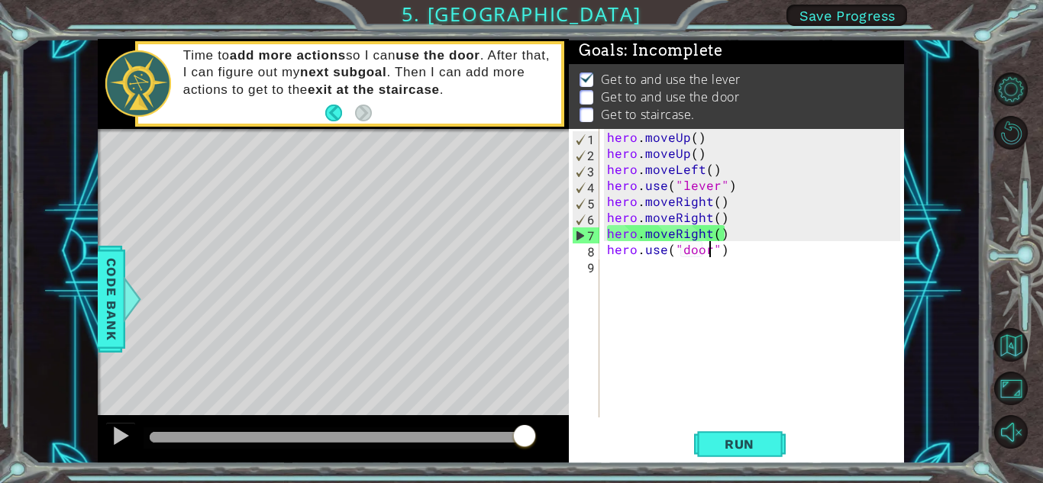
type textarea "hero.use("door")"
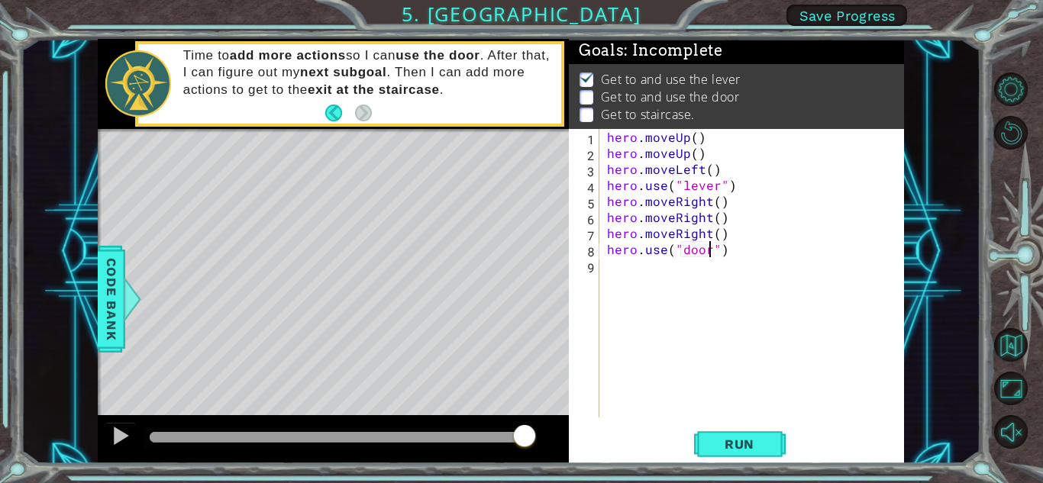
click at [612, 270] on div "hero . moveUp ( ) hero . moveUp ( ) hero . moveLeft ( ) hero . use ( "lever" ) …" at bounding box center [756, 289] width 304 height 321
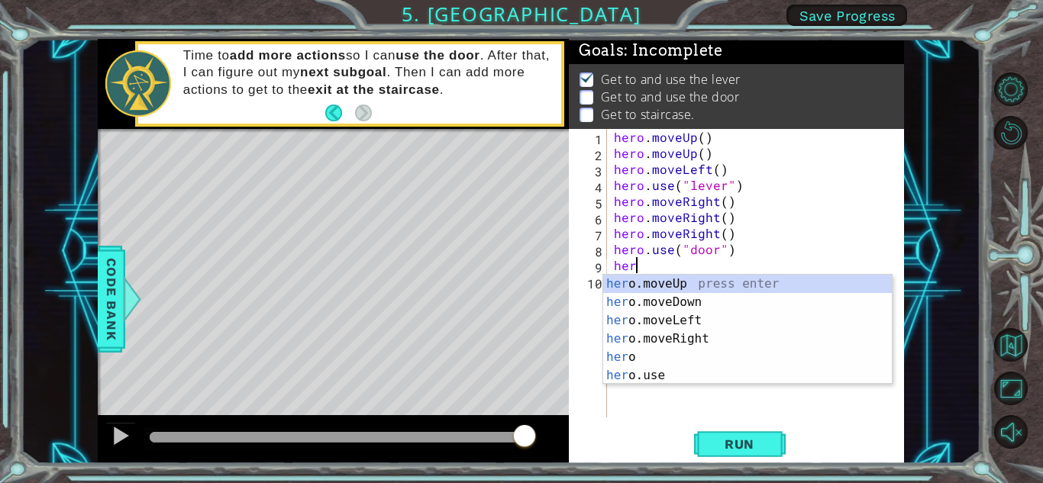
type textarea "hero"
click at [638, 301] on div "hero press enter hero .moveUp press enter hero .moveDown press enter hero .move…" at bounding box center [747, 348] width 289 height 147
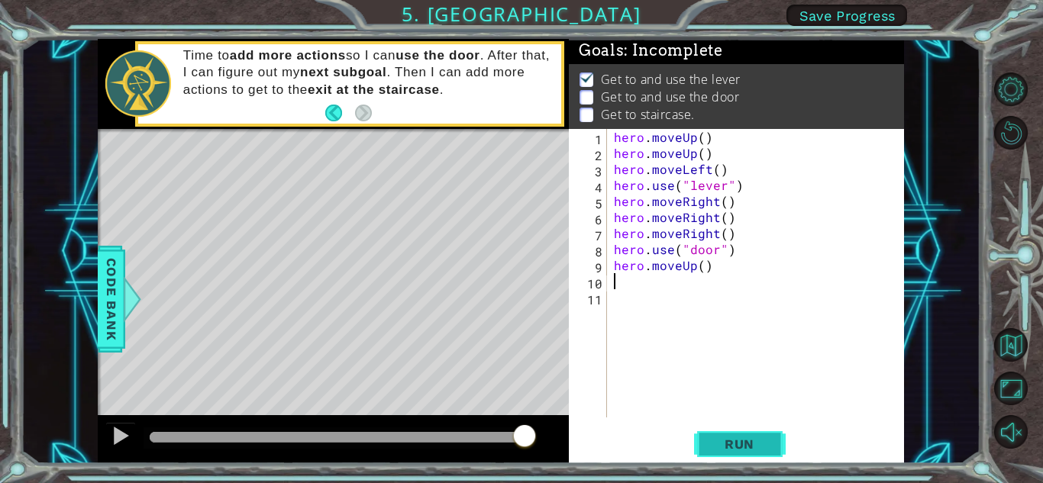
click at [742, 440] on span "Run" at bounding box center [739, 444] width 60 height 15
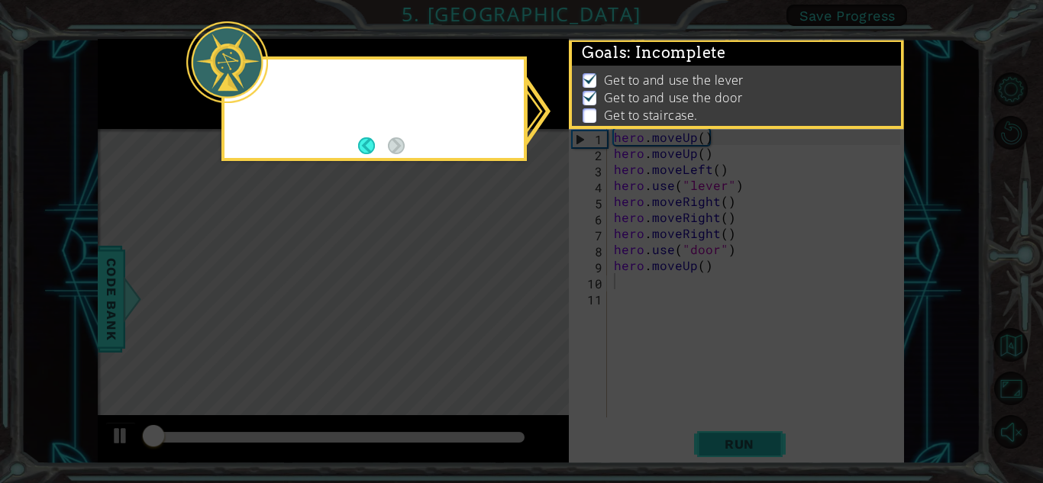
scroll to position [2, 0]
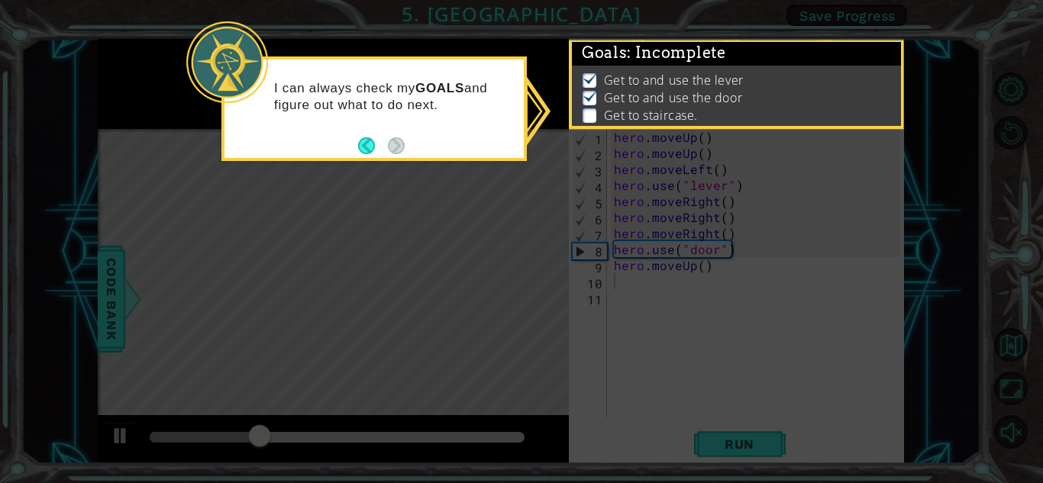
click at [670, 195] on icon at bounding box center [521, 241] width 1043 height 483
click at [712, 351] on icon at bounding box center [521, 241] width 1043 height 483
click at [619, 282] on icon at bounding box center [521, 241] width 1043 height 483
click at [710, 45] on span ": Incomplete" at bounding box center [676, 53] width 99 height 18
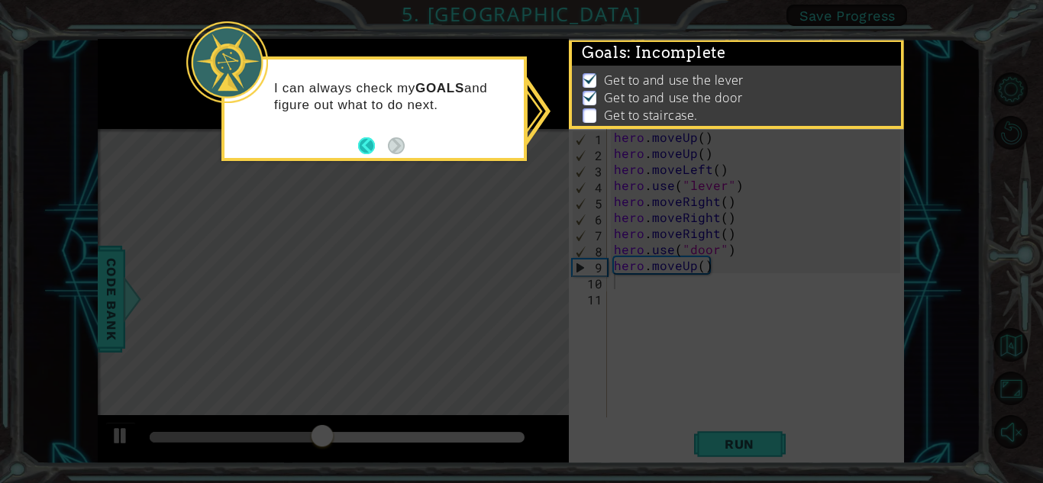
click at [362, 149] on button "Back" at bounding box center [373, 145] width 30 height 17
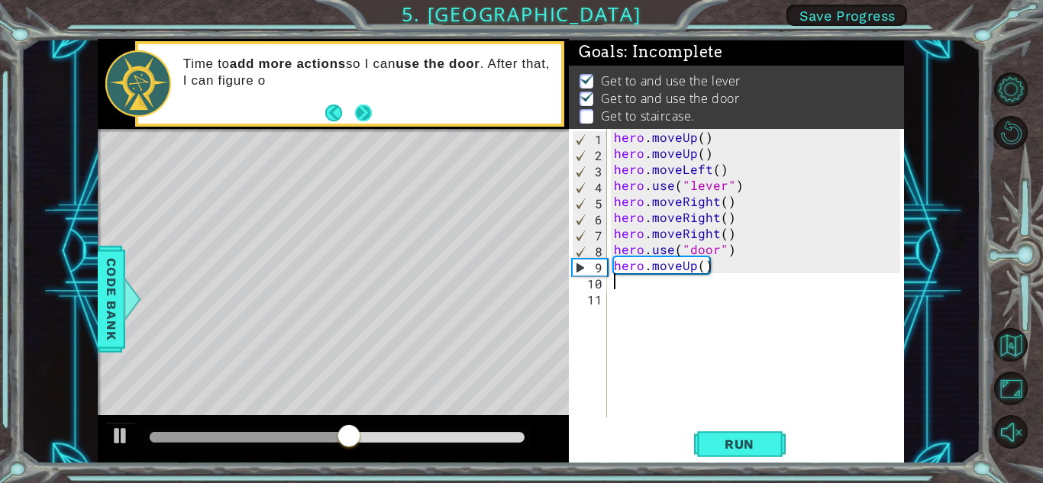
click at [367, 121] on button "Next" at bounding box center [363, 113] width 17 height 17
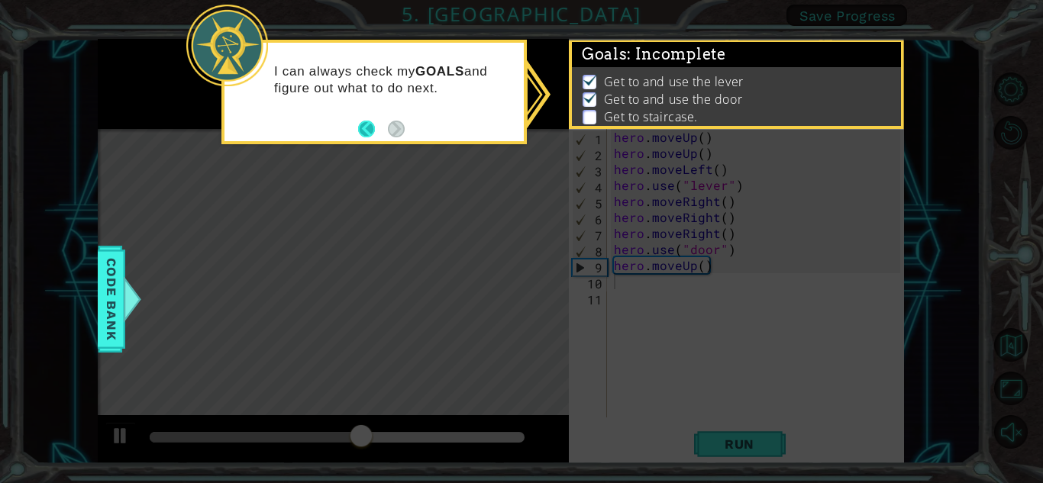
click at [363, 123] on button "Back" at bounding box center [373, 129] width 30 height 17
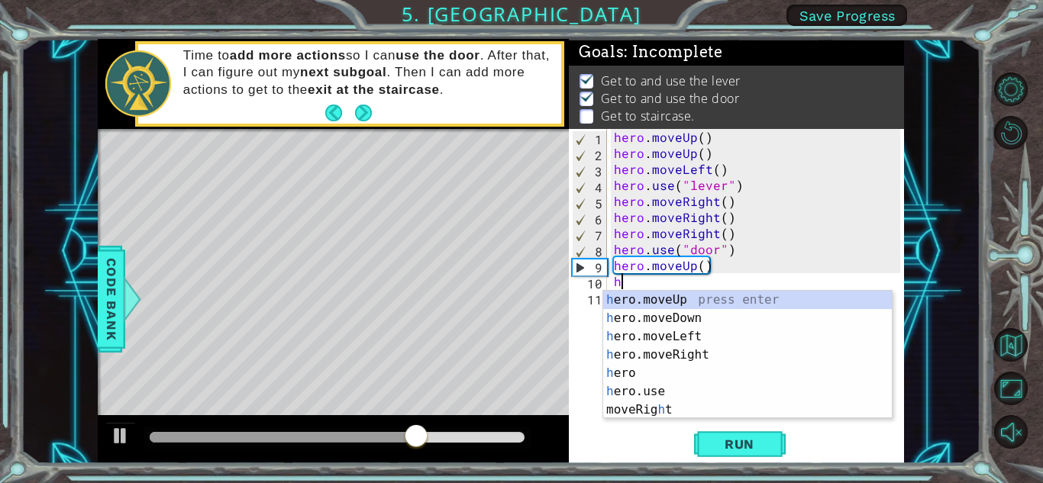
type textarea "he"
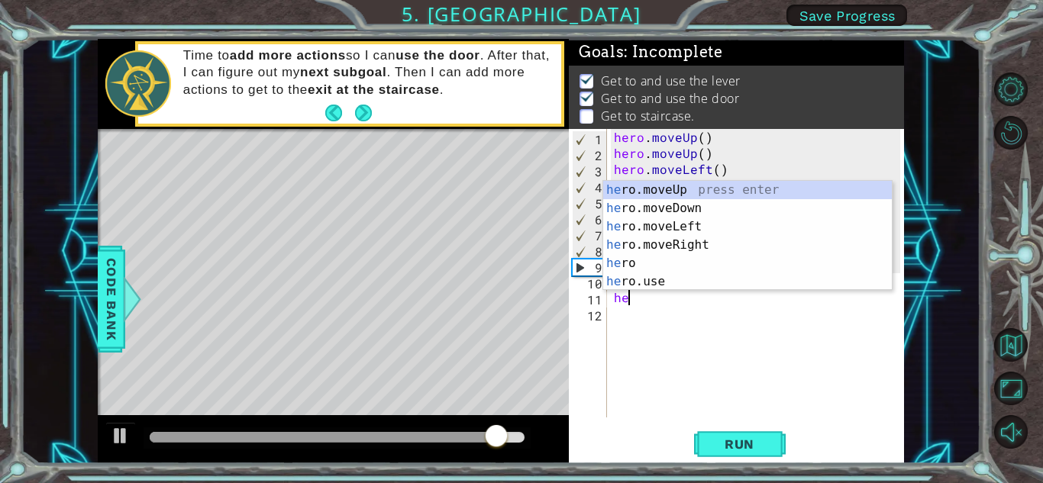
type textarea "her"
click at [682, 224] on div "her o.moveUp press enter her o.moveDown press enter her o.moveLeft press enter …" at bounding box center [747, 254] width 289 height 147
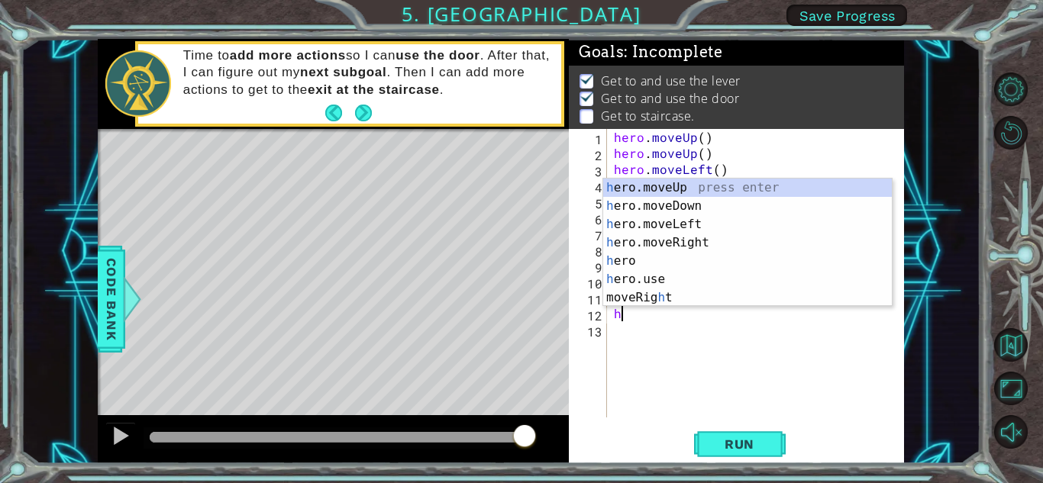
type textarea "he"
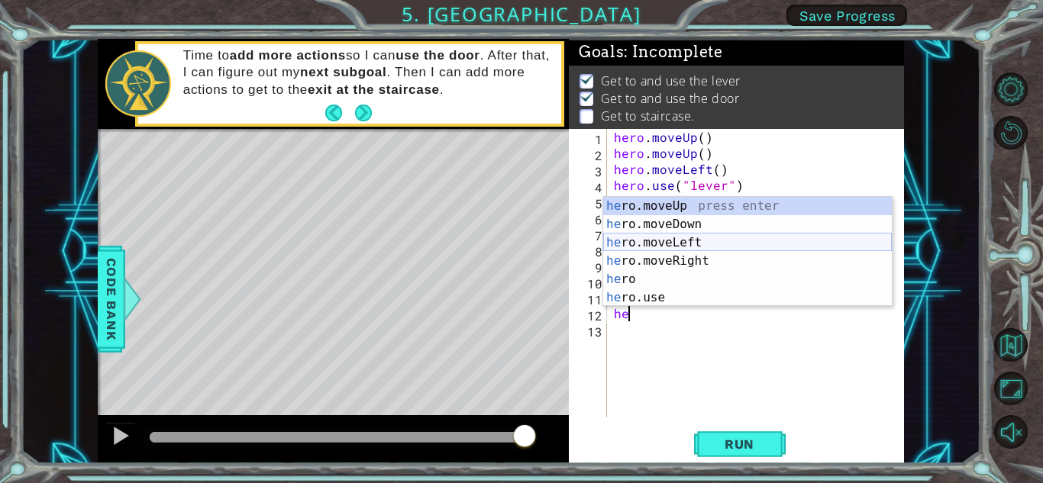
click at [690, 243] on div "he ro.moveUp press enter he ro.moveDown press enter he ro.moveLeft press enter …" at bounding box center [747, 270] width 289 height 147
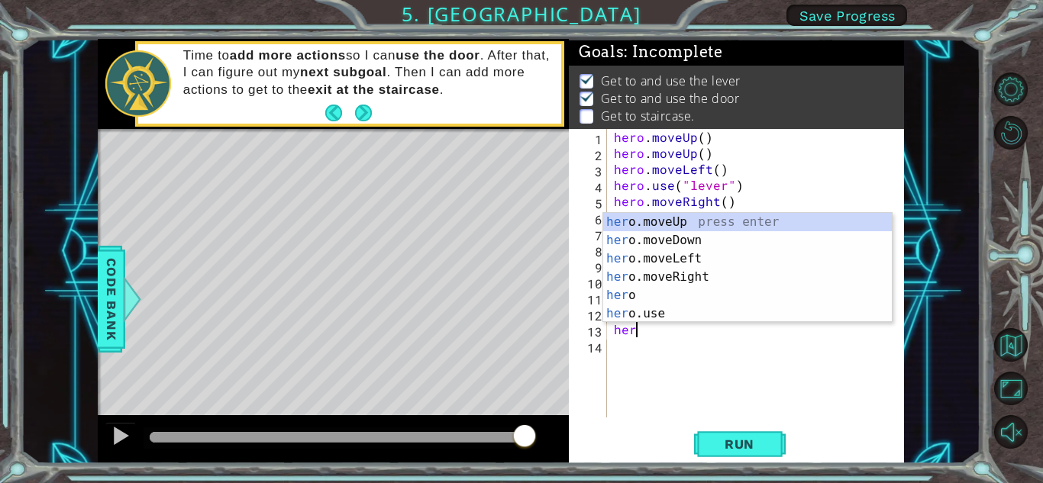
type textarea "her"
click at [658, 259] on div "her o.moveUp press enter her o.moveDown press enter her o.moveLeft press enter …" at bounding box center [747, 286] width 289 height 147
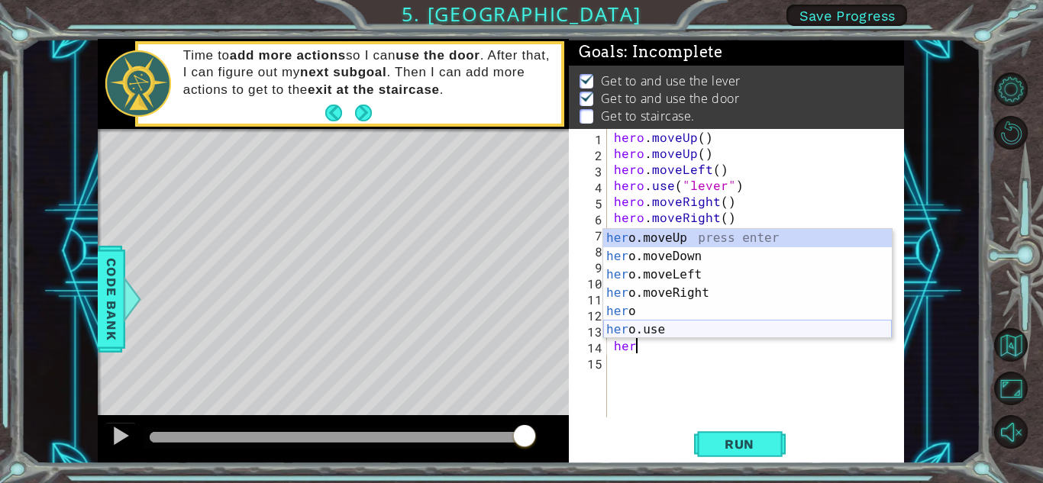
click at [654, 325] on div "her o.moveUp press enter her o.moveDown press enter her o.moveLeft press enter …" at bounding box center [747, 302] width 289 height 147
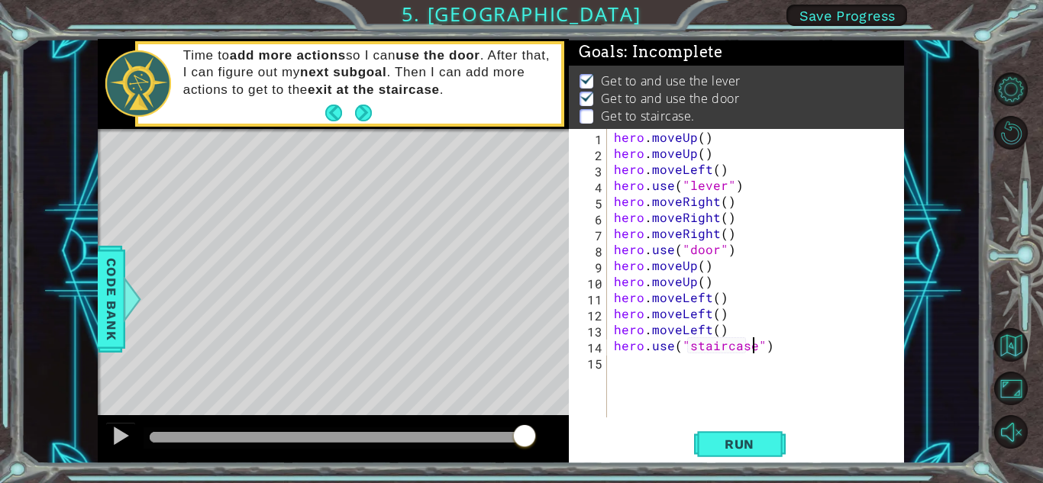
scroll to position [0, 8]
type textarea "hero.use("staircase")"
click at [748, 448] on span "Run" at bounding box center [739, 444] width 60 height 15
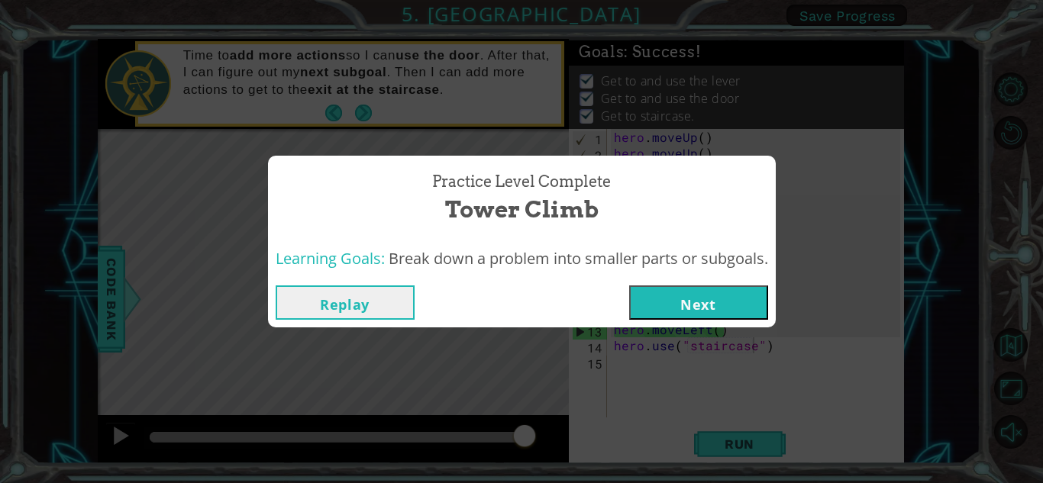
click at [696, 300] on button "Next" at bounding box center [698, 303] width 139 height 34
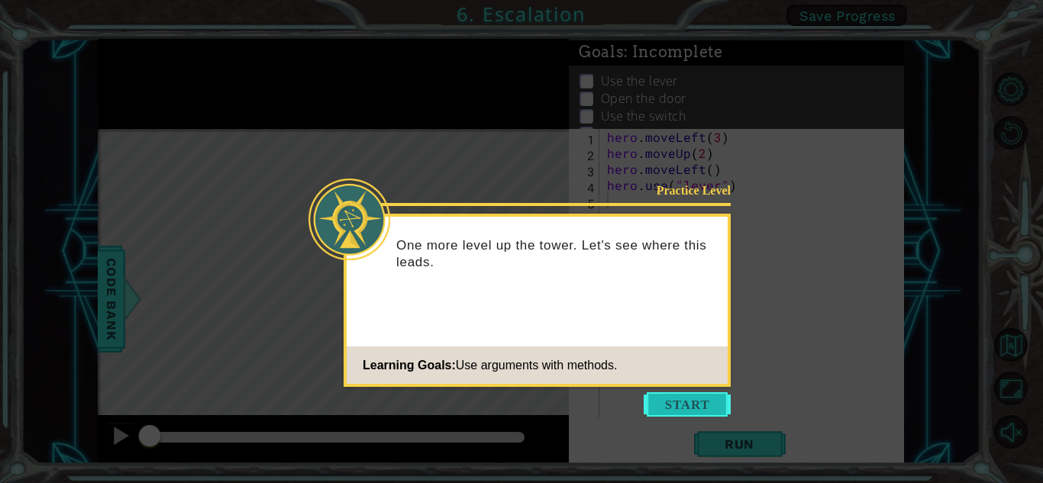
click at [657, 407] on button "Start" at bounding box center [687, 405] width 87 height 24
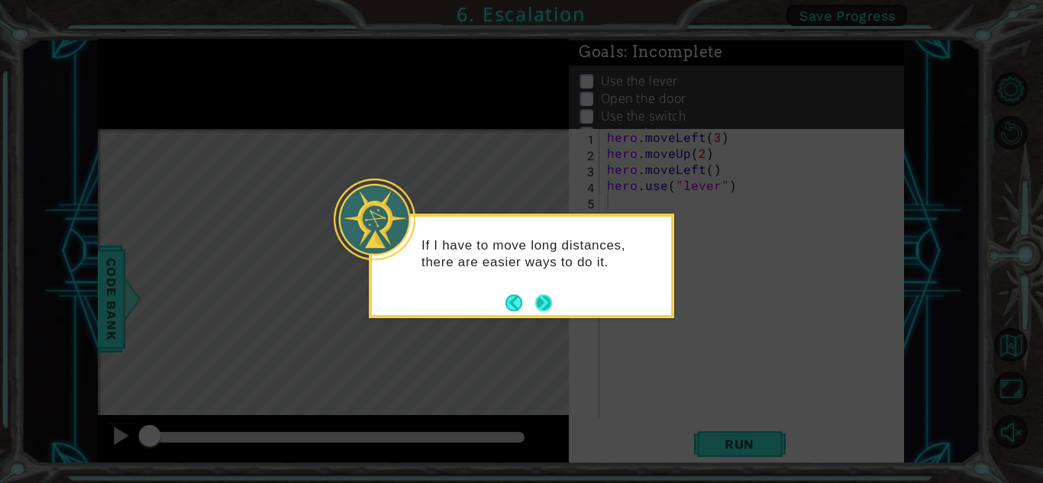
click at [535, 308] on button "Next" at bounding box center [543, 303] width 17 height 17
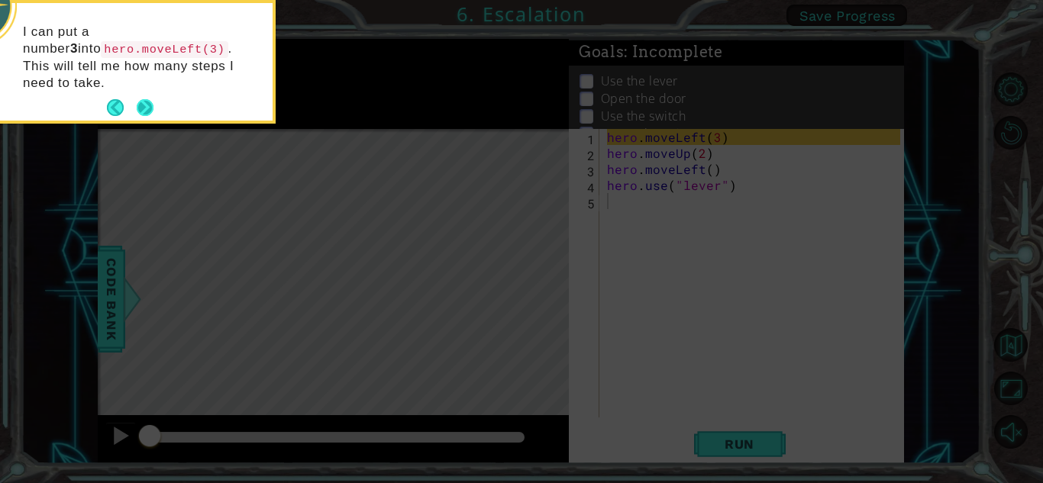
click at [144, 99] on button "Next" at bounding box center [145, 107] width 17 height 17
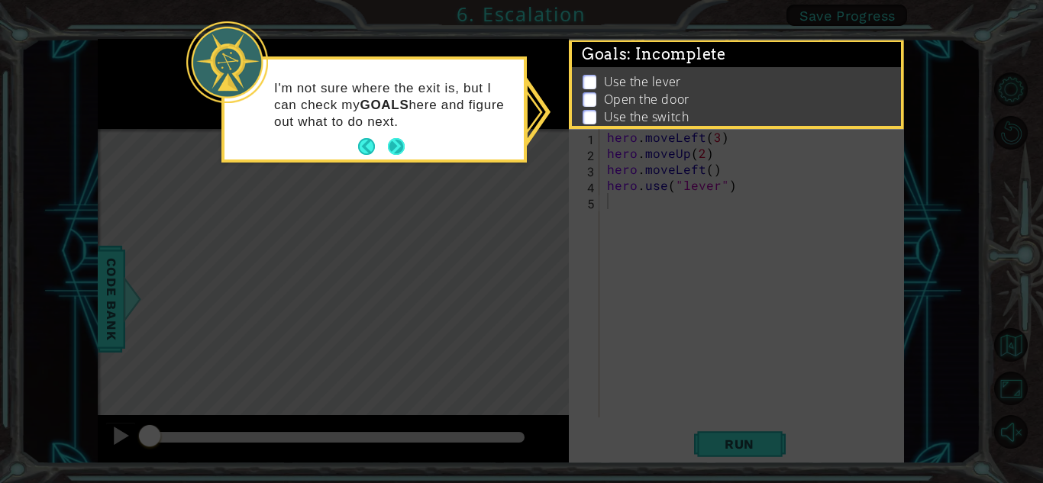
click at [401, 151] on button "Next" at bounding box center [396, 146] width 17 height 17
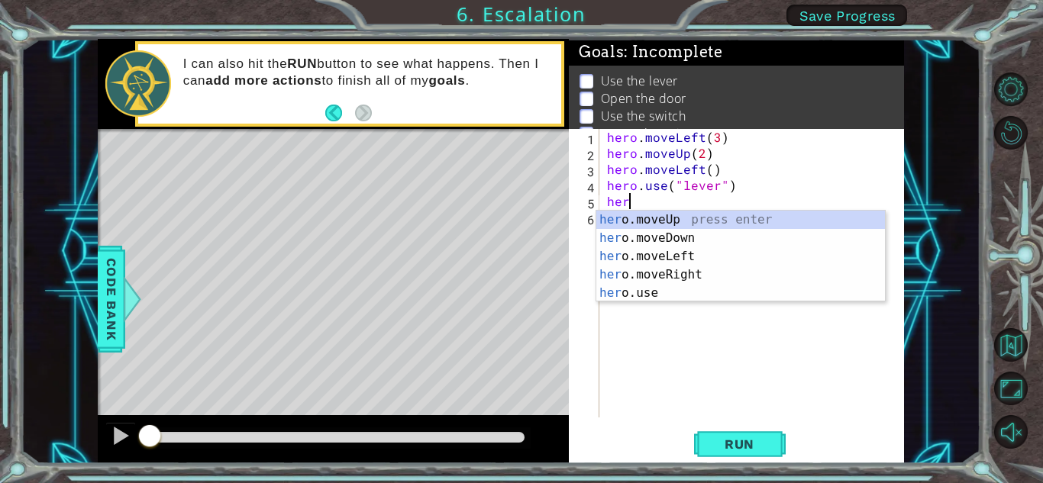
scroll to position [0, 1]
click at [615, 276] on div "hero .moveUp press enter hero .moveDown press enter hero .moveLeft press enter …" at bounding box center [740, 275] width 289 height 128
type textarea "hero.moveRight(1)"
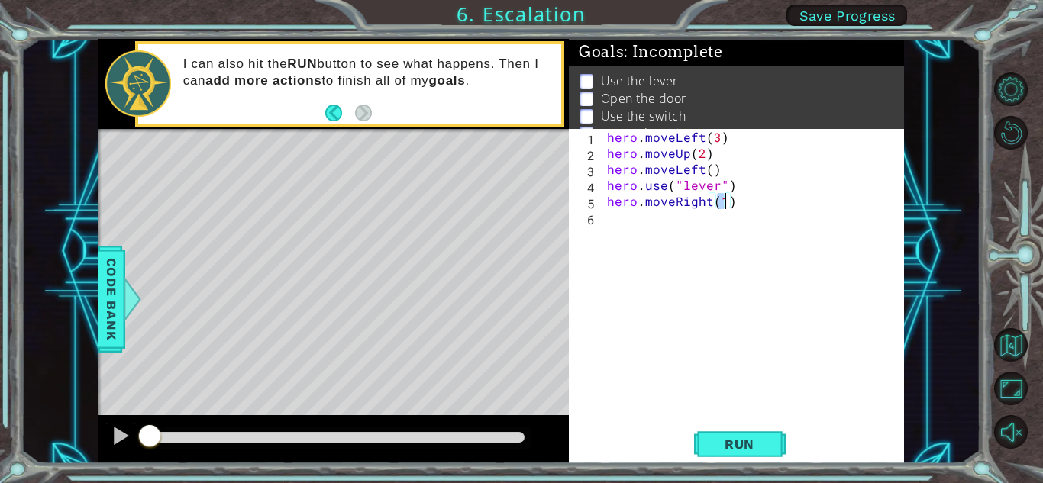
click at [607, 218] on div "hero . moveLeft ( 3 ) hero . moveUp ( 2 ) hero . moveLeft ( ) hero . use ( "lev…" at bounding box center [756, 289] width 304 height 321
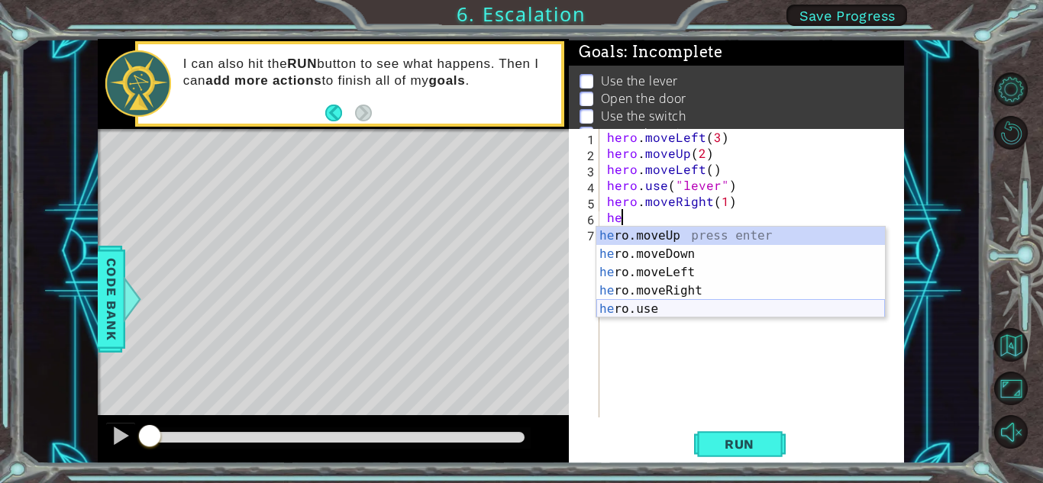
click at [656, 315] on div "he ro.moveUp press enter he ro.moveDown press enter he ro.moveLeft press enter …" at bounding box center [740, 291] width 289 height 128
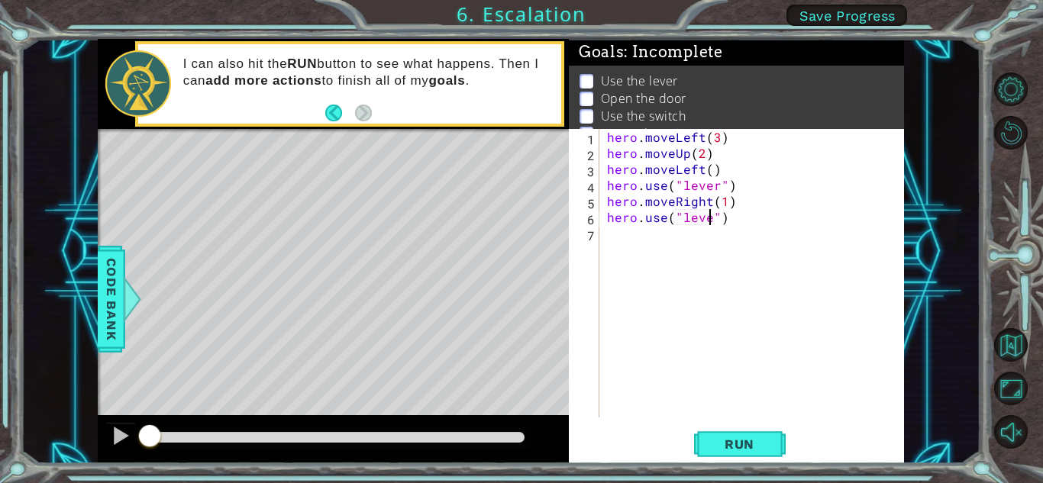
scroll to position [0, 7]
click at [735, 454] on button "Run" at bounding box center [740, 445] width 92 height 34
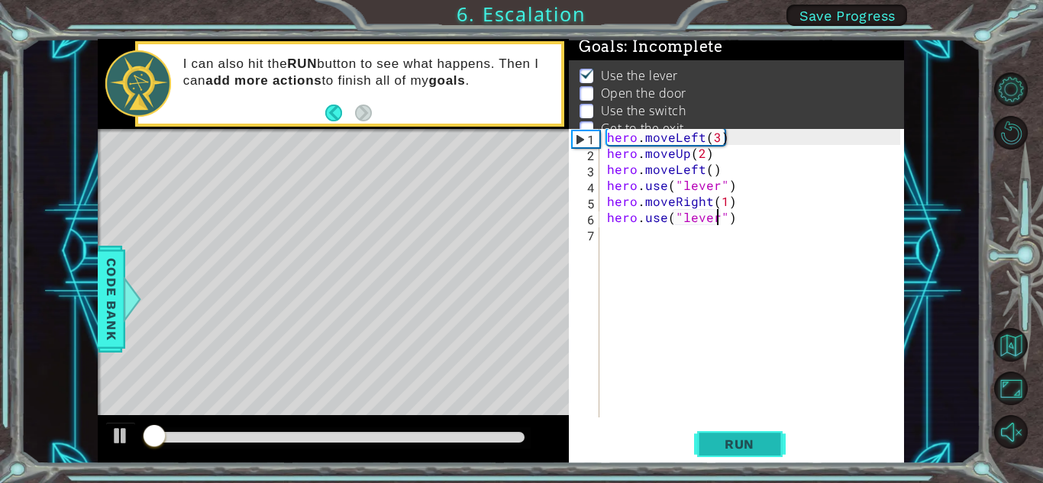
scroll to position [10, 0]
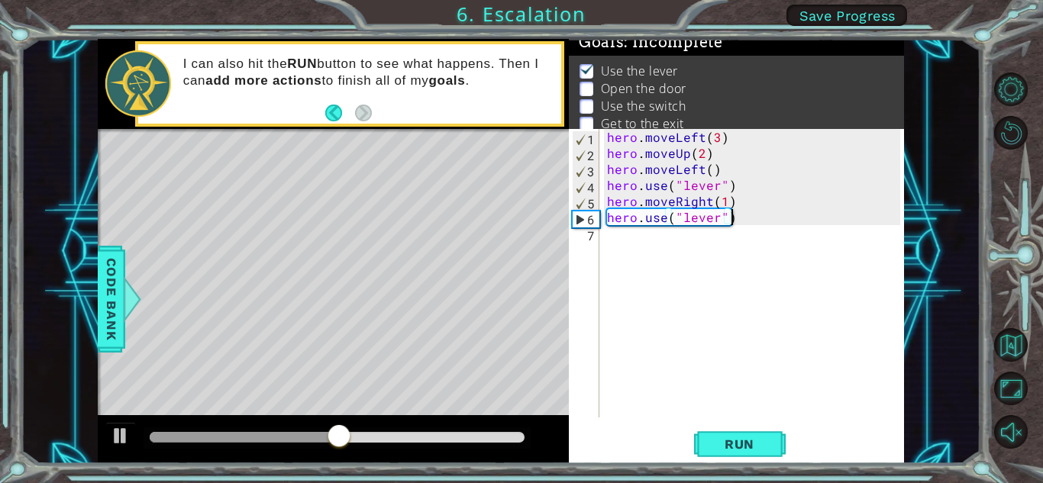
click at [735, 210] on div "hero . moveLeft ( 3 ) hero . moveUp ( 2 ) hero . moveLeft ( ) hero . use ( "lev…" at bounding box center [756, 289] width 304 height 321
click at [590, 223] on div "6" at bounding box center [586, 220] width 27 height 16
click at [713, 205] on div "hero . moveLeft ( 3 ) hero . moveUp ( 2 ) hero . moveLeft ( ) hero . use ( "lev…" at bounding box center [756, 289] width 304 height 321
click at [732, 205] on div "hero . moveLeft ( 3 ) hero . moveUp ( 2 ) hero . moveLeft ( ) hero . use ( "lev…" at bounding box center [756, 289] width 304 height 321
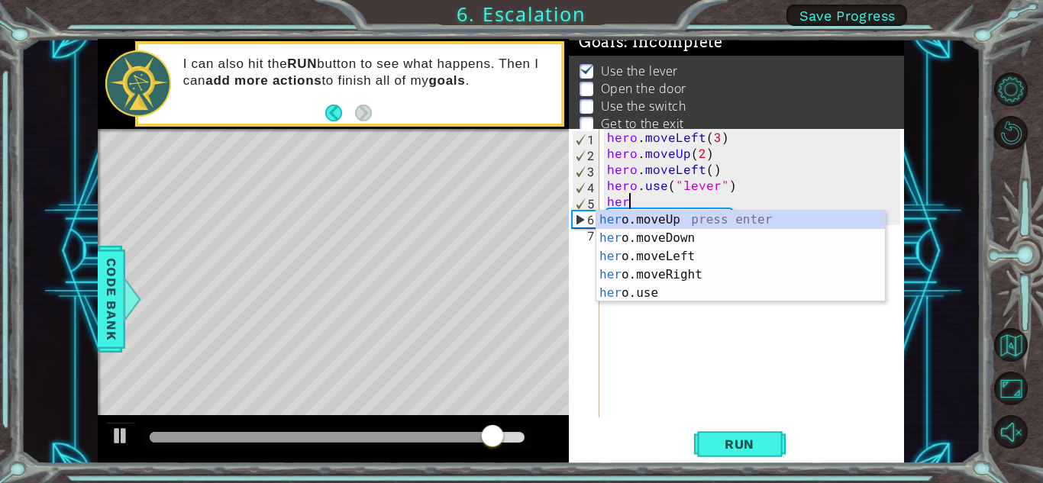
scroll to position [0, 0]
type textarea "h"
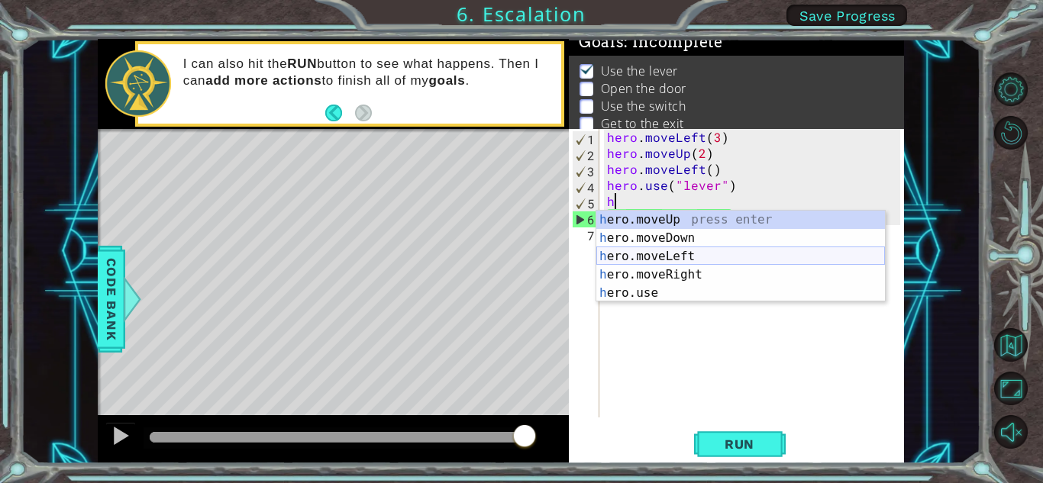
click at [704, 252] on div "h ero.moveUp press enter h ero.moveDown press enter h ero.moveLeft press enter …" at bounding box center [740, 275] width 289 height 128
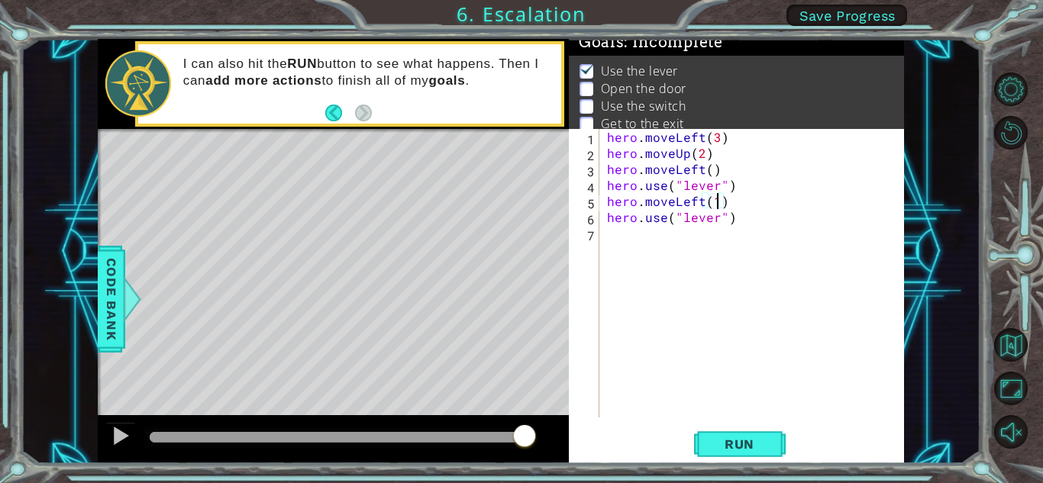
scroll to position [0, 6]
click at [735, 220] on div "hero . moveLeft ( 3 ) hero . moveUp ( 2 ) hero . moveLeft ( ) hero . use ( "lev…" at bounding box center [756, 289] width 304 height 321
click at [712, 221] on div "hero . moveLeft ( 3 ) hero . moveUp ( 2 ) hero . moveLeft ( ) hero . use ( "lev…" at bounding box center [756, 289] width 304 height 321
click at [716, 223] on div "hero . moveLeft ( 3 ) hero . moveUp ( 2 ) hero . moveLeft ( ) hero . use ( "lev…" at bounding box center [756, 289] width 304 height 321
type textarea "hero.use("door")"
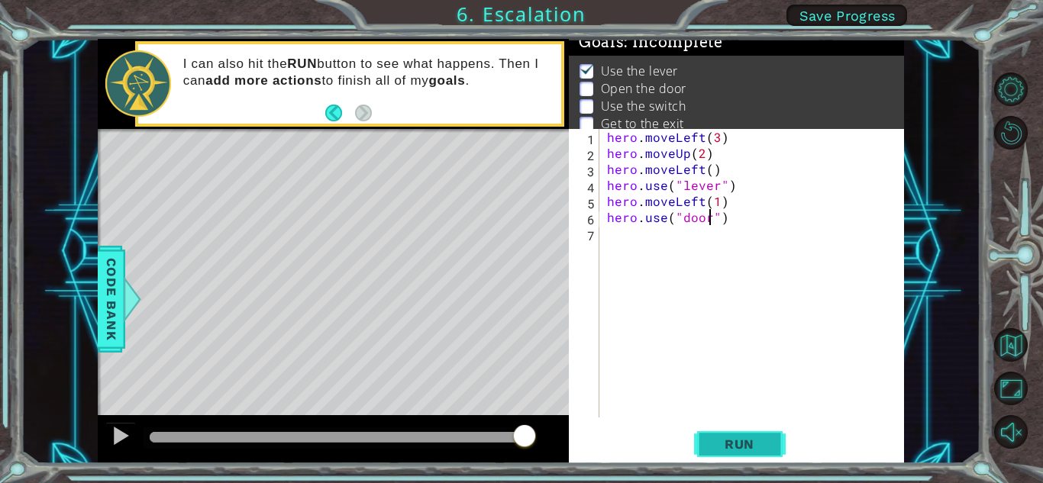
click at [737, 438] on span "Run" at bounding box center [739, 444] width 60 height 15
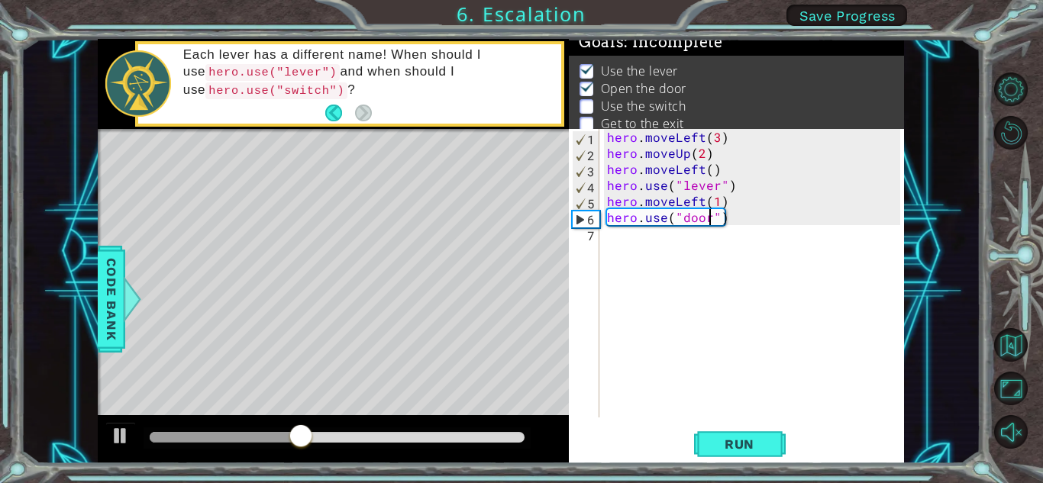
click at [609, 247] on div "hero . moveLeft ( 3 ) hero . moveUp ( 2 ) hero . moveLeft ( ) hero . use ( "lev…" at bounding box center [756, 289] width 304 height 321
type textarea "hero.moveUp(2)"
click at [605, 254] on div "hero . moveLeft ( 3 ) hero . moveUp ( 2 ) hero . moveLeft ( ) hero . use ( "lev…" at bounding box center [756, 289] width 304 height 321
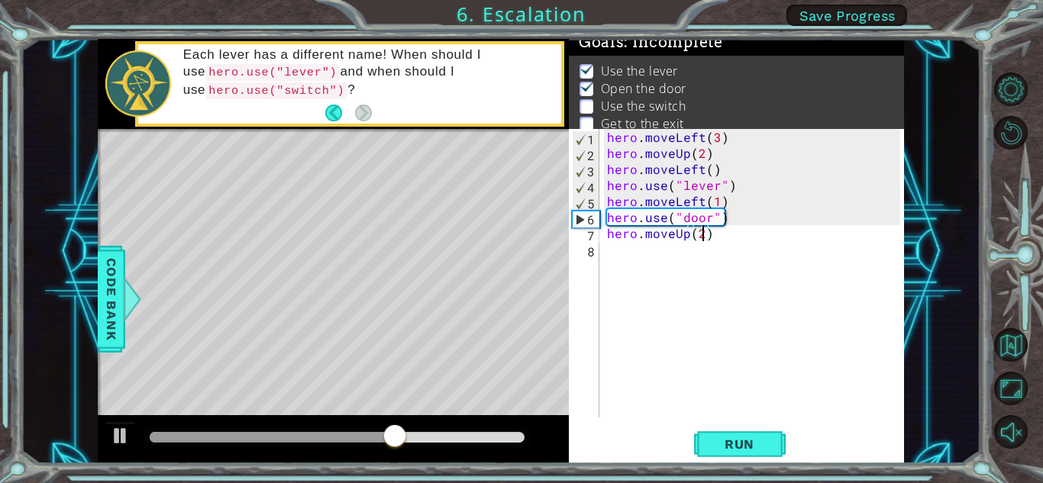
scroll to position [0, 0]
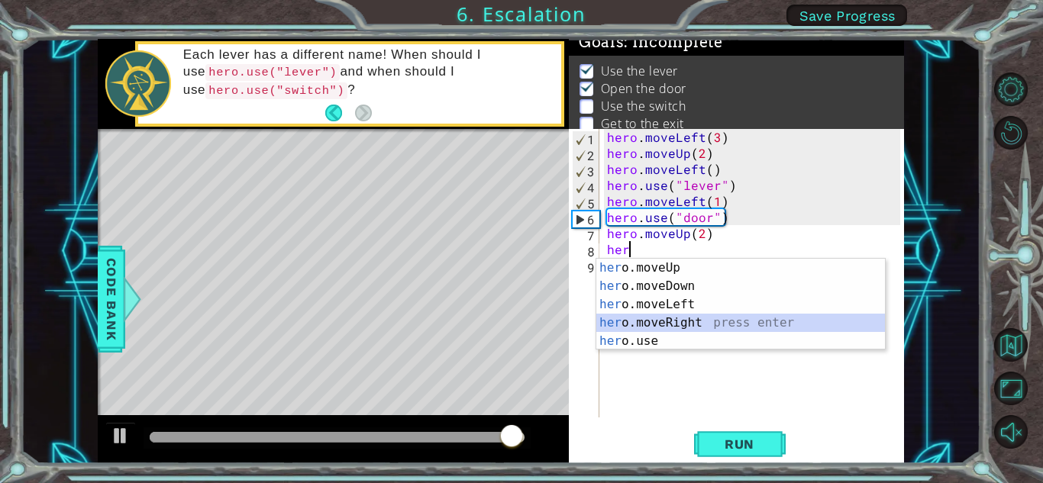
click at [706, 321] on div "her o.moveUp press enter her o.moveDown press enter her o.moveLeft press enter …" at bounding box center [740, 323] width 289 height 128
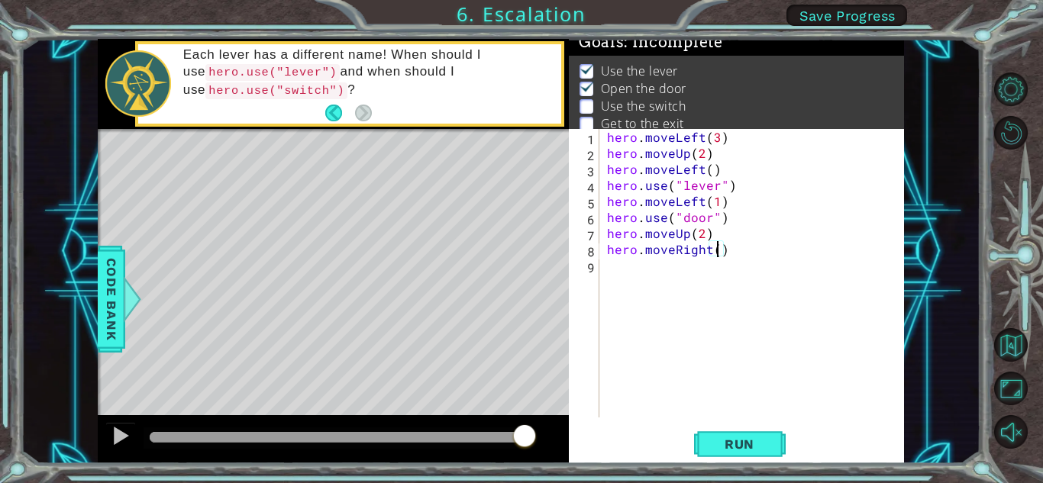
scroll to position [0, 7]
type textarea "hero.moveRight(2)"
click at [751, 434] on button "Run" at bounding box center [740, 445] width 92 height 34
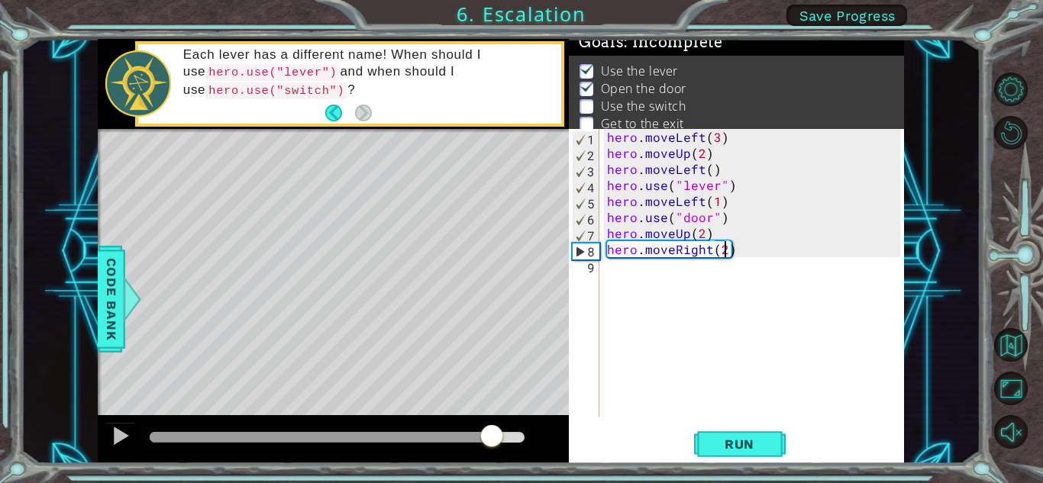
drag, startPoint x: 170, startPoint y: 430, endPoint x: 492, endPoint y: 436, distance: 322.3
click at [492, 436] on div at bounding box center [491, 437] width 27 height 27
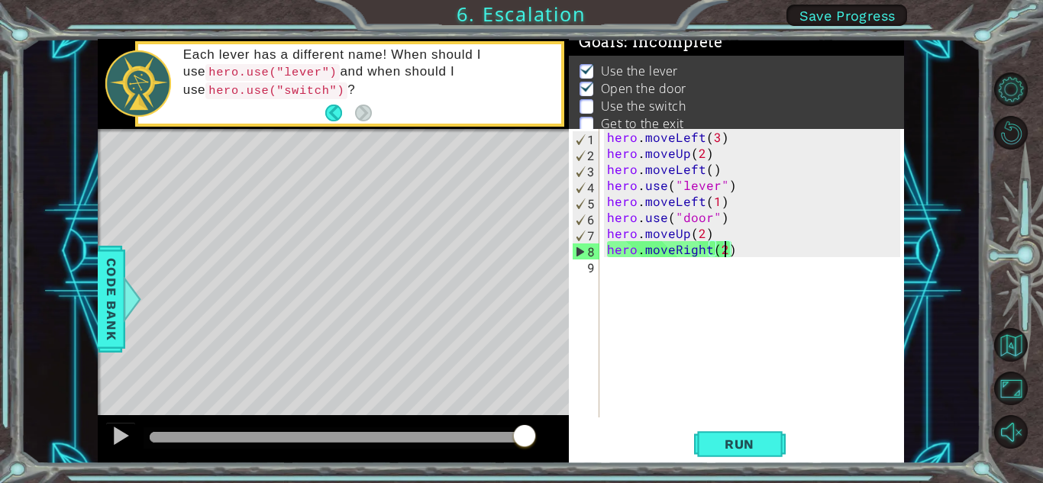
click at [603, 267] on div "hero.moveRight(2) 1 2 3 4 5 6 7 8 9 hero . moveLeft ( 3 ) hero . moveUp ( 2 ) h…" at bounding box center [734, 273] width 331 height 289
click at [611, 263] on div "hero . moveLeft ( 3 ) hero . moveUp ( 2 ) hero . moveLeft ( ) hero . use ( "lev…" at bounding box center [756, 289] width 304 height 321
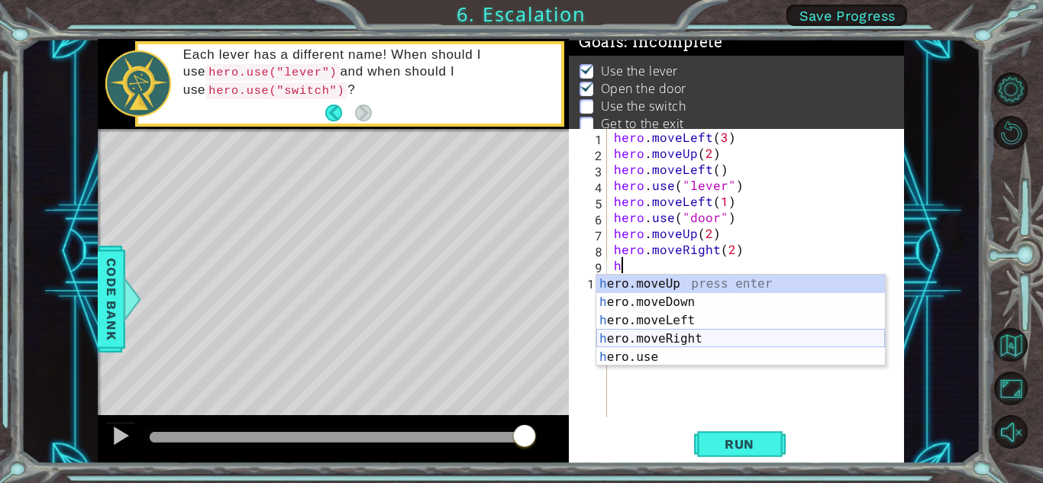
click at [646, 348] on div "h ero.moveUp press enter h ero.moveDown press enter h ero.moveLeft press enter …" at bounding box center [740, 339] width 289 height 128
click at [720, 349] on div "hero. moveUp press enter hero. moveDown press enter hero. moveLeft press enter …" at bounding box center [747, 339] width 289 height 128
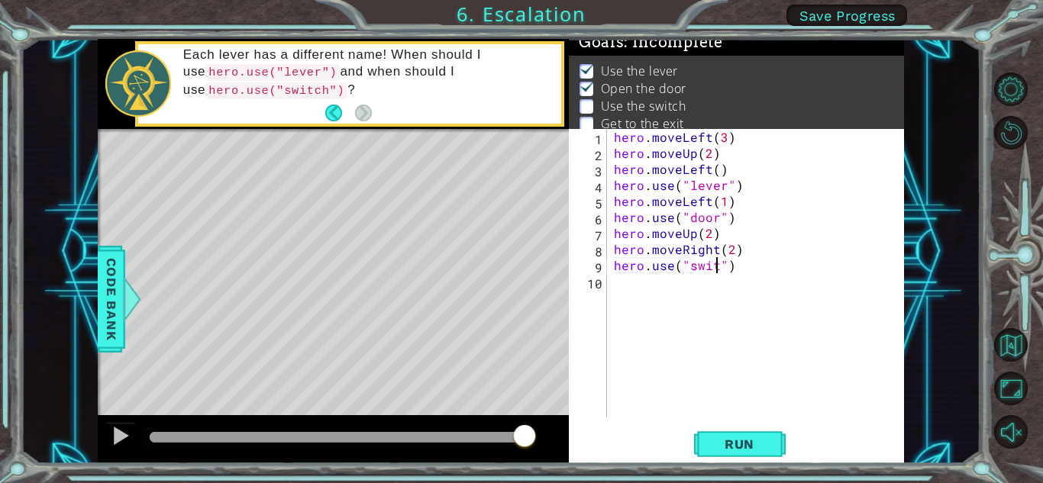
scroll to position [0, 7]
type textarea "hero.use("switch")"
click at [742, 447] on span "Run" at bounding box center [739, 444] width 60 height 15
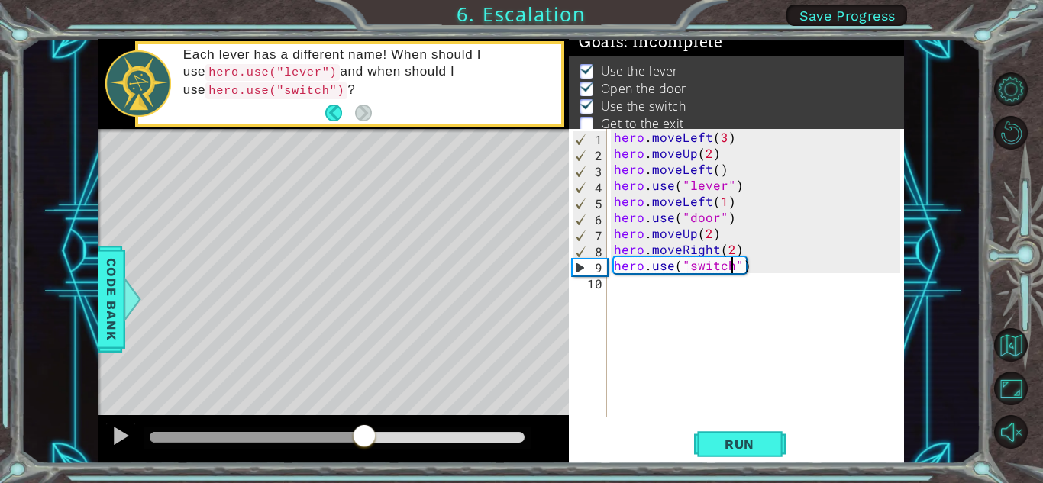
drag, startPoint x: 192, startPoint y: 423, endPoint x: 365, endPoint y: 431, distance: 173.6
click at [365, 431] on div at bounding box center [364, 437] width 27 height 27
click at [613, 295] on div "hero . moveLeft ( 3 ) hero . moveUp ( 2 ) hero . moveLeft ( ) hero . use ( "lev…" at bounding box center [759, 289] width 297 height 321
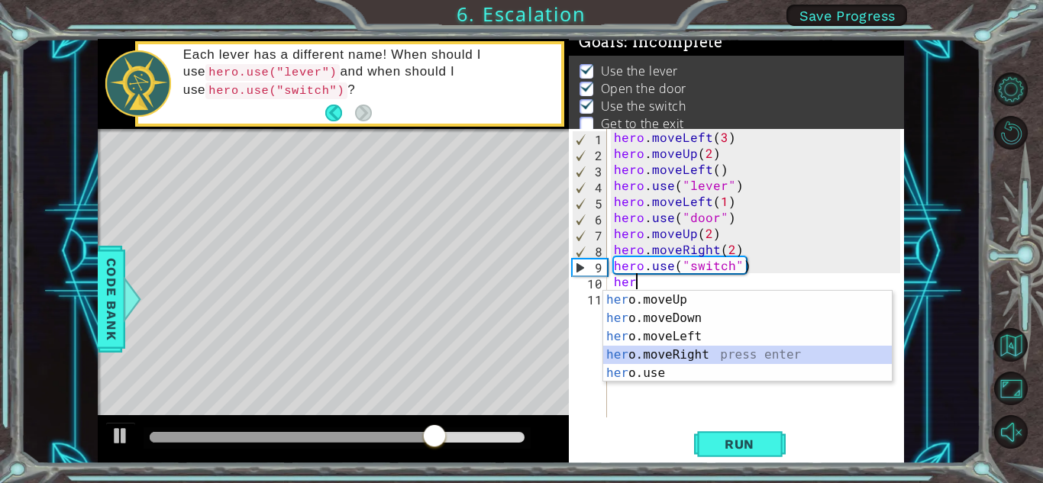
click at [665, 354] on div "her o.moveUp press enter her o.moveDown press enter her o.moveLeft press enter …" at bounding box center [747, 355] width 289 height 128
type textarea "hero.moveRight(1)"
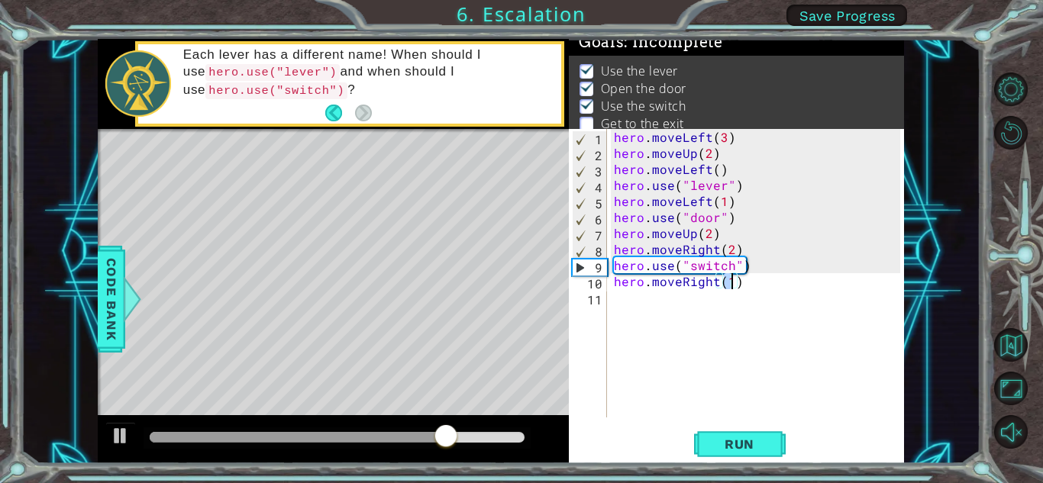
click at [622, 297] on div "hero . moveLeft ( 3 ) hero . moveUp ( 2 ) hero . moveLeft ( ) hero . use ( "lev…" at bounding box center [759, 289] width 297 height 321
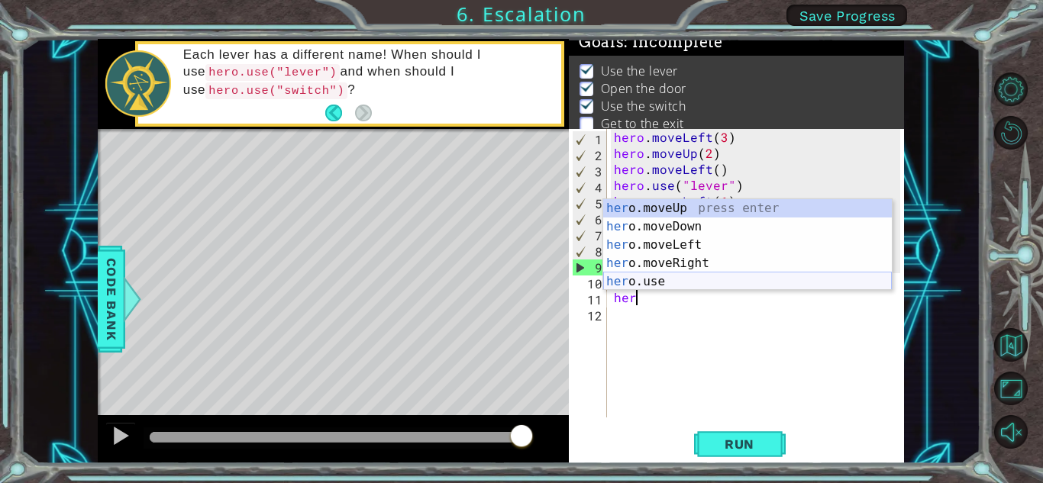
click at [675, 281] on div "her o.moveUp press enter her o.moveDown press enter her o.moveLeft press enter …" at bounding box center [747, 263] width 289 height 128
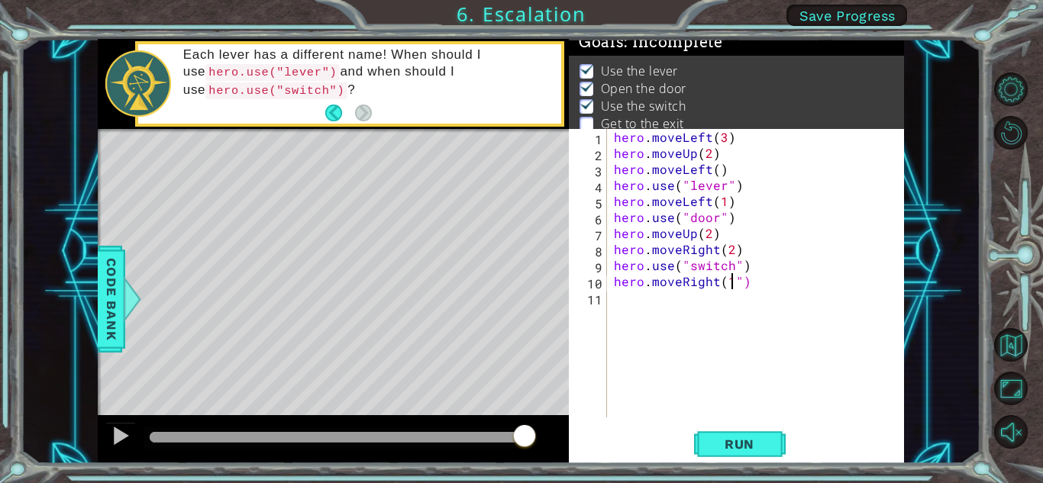
click at [720, 285] on div "hero . moveLeft ( 3 ) hero . moveUp ( 2 ) hero . moveLeft ( ) hero . use ( "lev…" at bounding box center [759, 289] width 297 height 321
click at [725, 283] on div "hero . moveLeft ( 3 ) hero . moveUp ( 2 ) hero . moveLeft ( ) hero . use ( "lev…" at bounding box center [759, 289] width 297 height 321
type textarea "hero.moveRight("1")"
click at [758, 283] on div "hero . moveLeft ( 3 ) hero . moveUp ( 2 ) hero . moveLeft ( ) hero . use ( "lev…" at bounding box center [759, 289] width 297 height 321
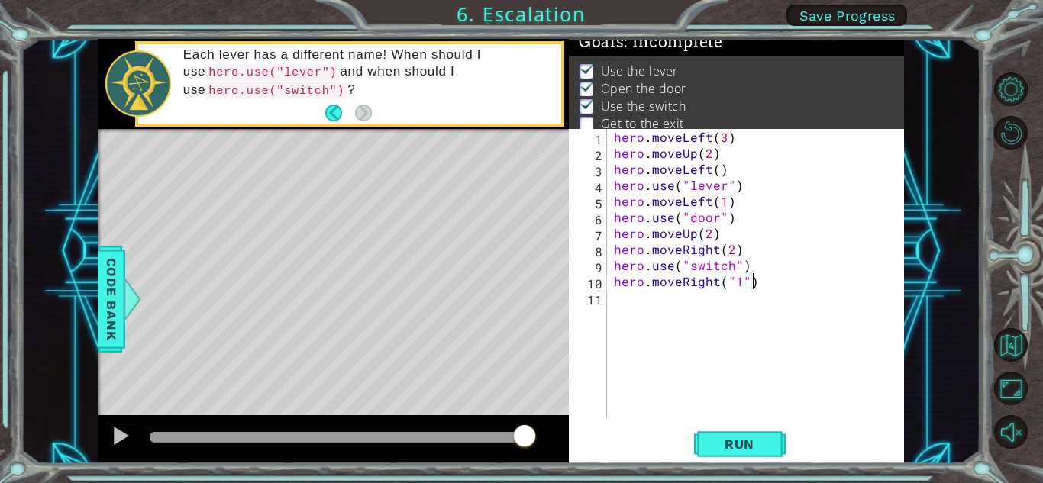
click at [616, 308] on div "hero . moveLeft ( 3 ) hero . moveUp ( 2 ) hero . moveLeft ( ) hero . use ( "lev…" at bounding box center [759, 289] width 297 height 321
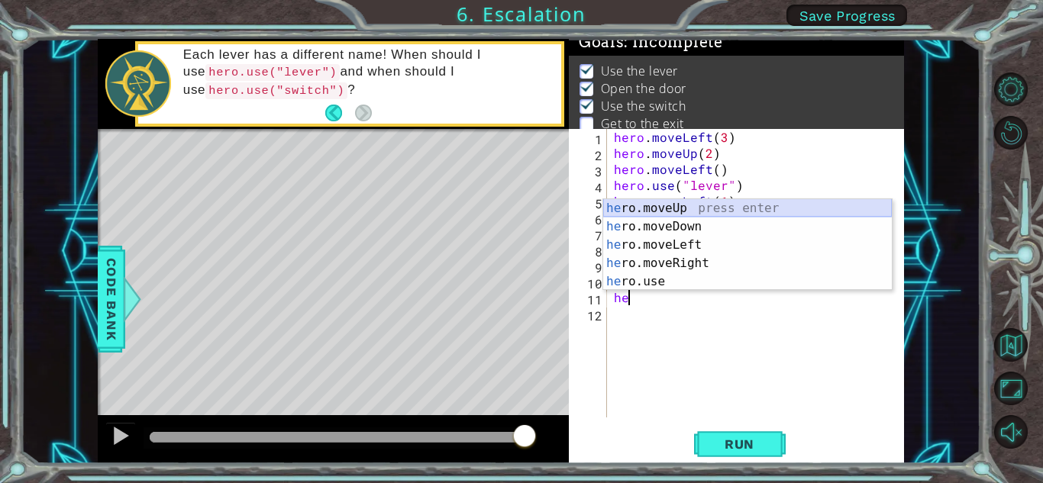
click at [692, 211] on div "he ro.moveUp press enter he ro.moveDown press enter he ro.moveLeft press enter …" at bounding box center [747, 263] width 289 height 128
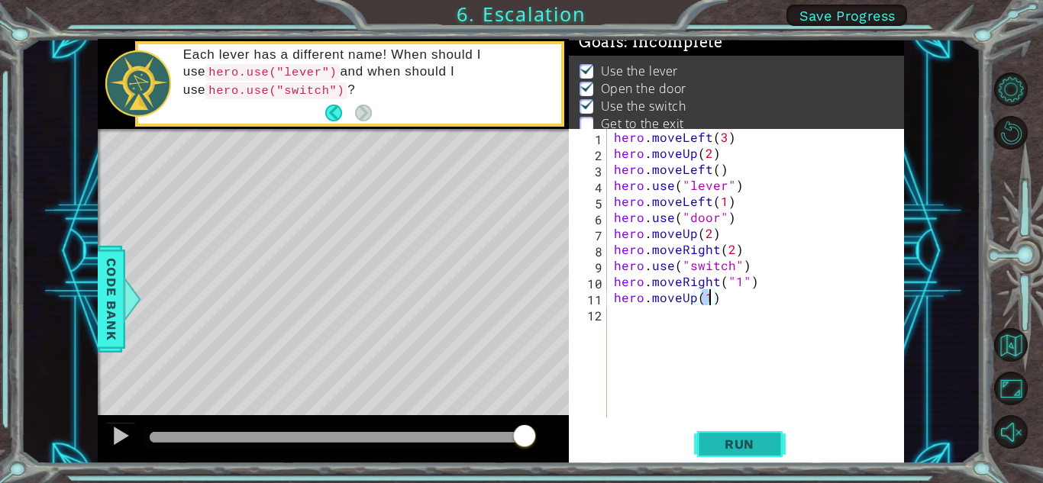
click at [715, 446] on span "Run" at bounding box center [739, 444] width 60 height 15
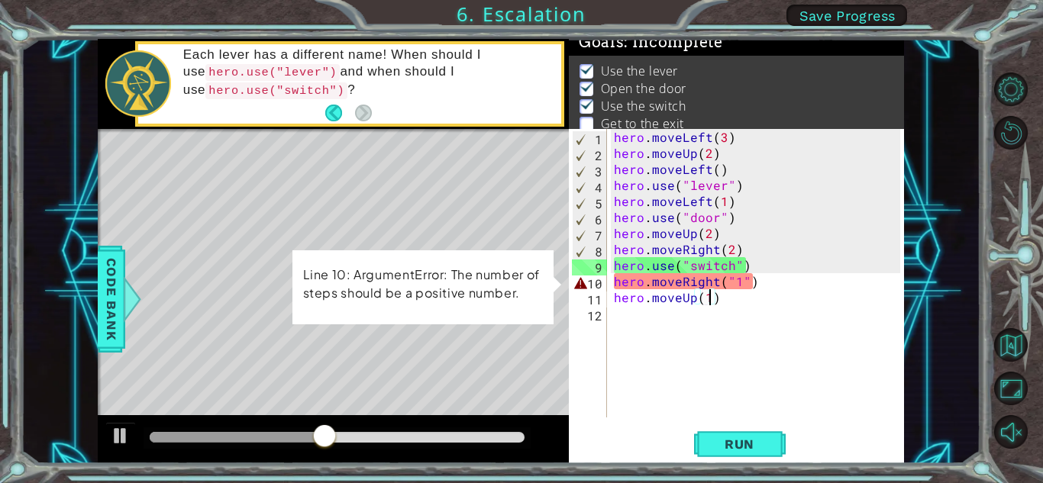
click at [738, 287] on div "hero . moveLeft ( 3 ) hero . moveUp ( 2 ) hero . moveLeft ( ) hero . use ( "lev…" at bounding box center [759, 289] width 297 height 321
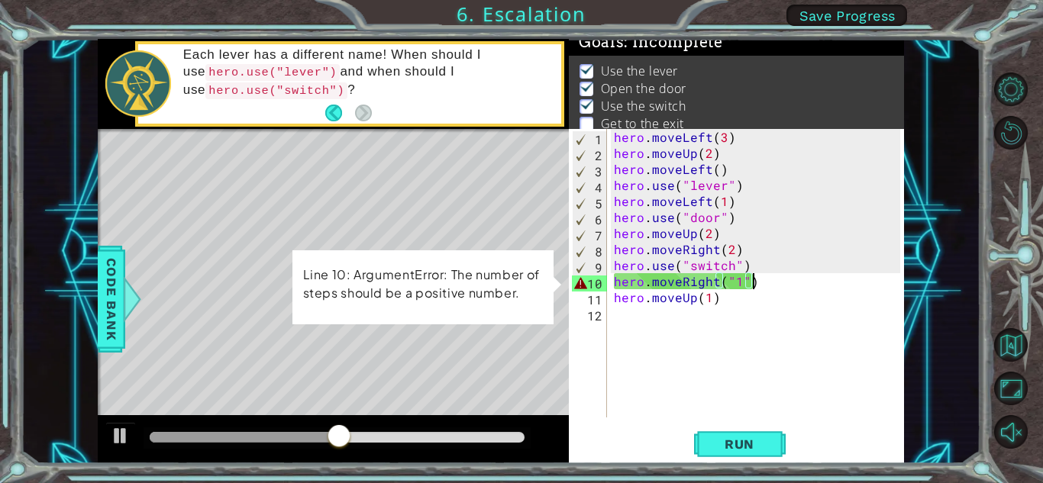
click at [757, 284] on div "hero . moveLeft ( 3 ) hero . moveUp ( 2 ) hero . moveLeft ( ) hero . use ( "lev…" at bounding box center [759, 289] width 297 height 321
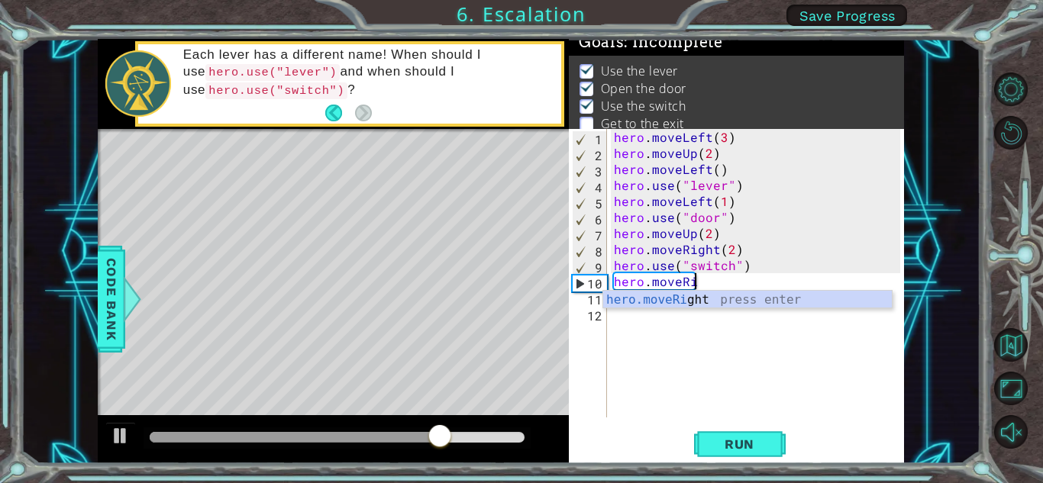
type textarea "hero.moveRight(1)"
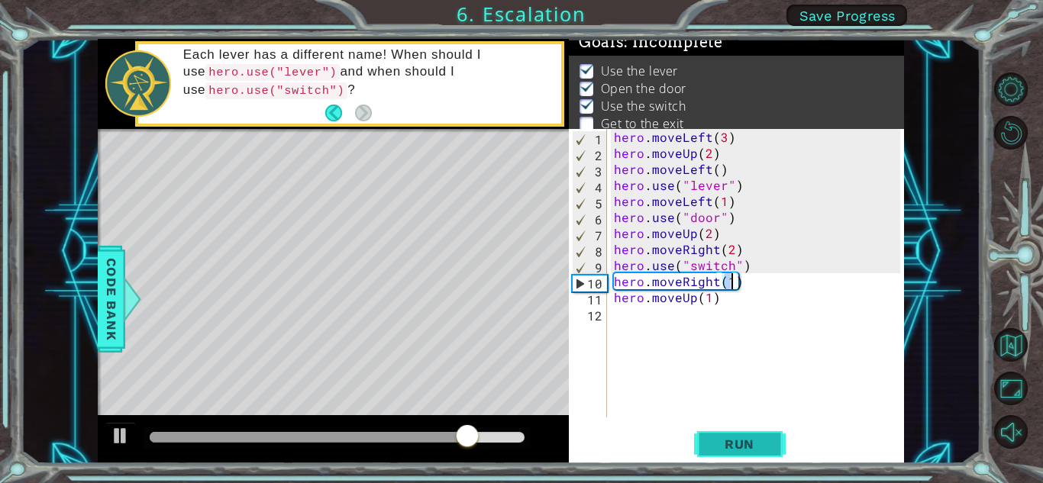
click at [754, 449] on span "Run" at bounding box center [739, 444] width 60 height 15
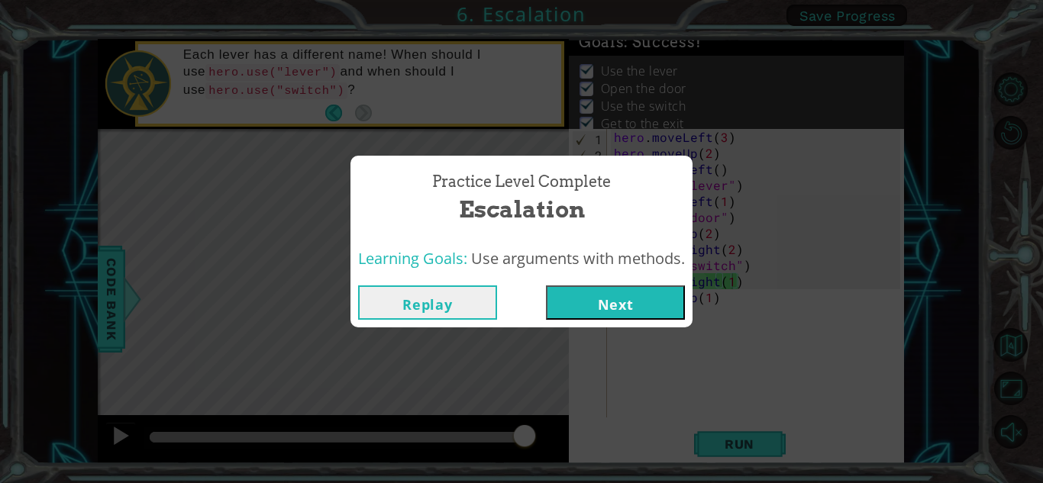
click at [593, 312] on button "Next" at bounding box center [615, 303] width 139 height 34
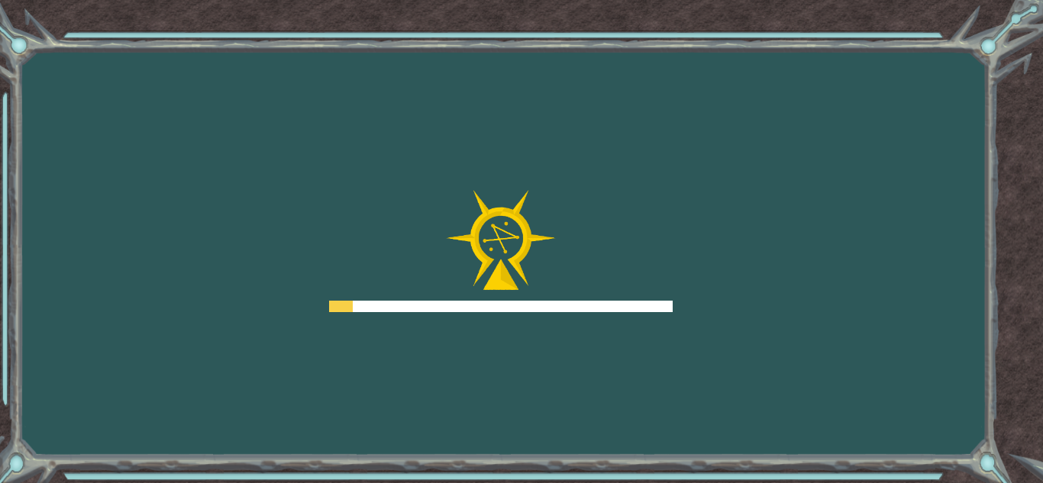
click at [593, 312] on div "Goals Error loading from server. Try refreshing the page. You'll need to join a…" at bounding box center [521, 241] width 1043 height 483
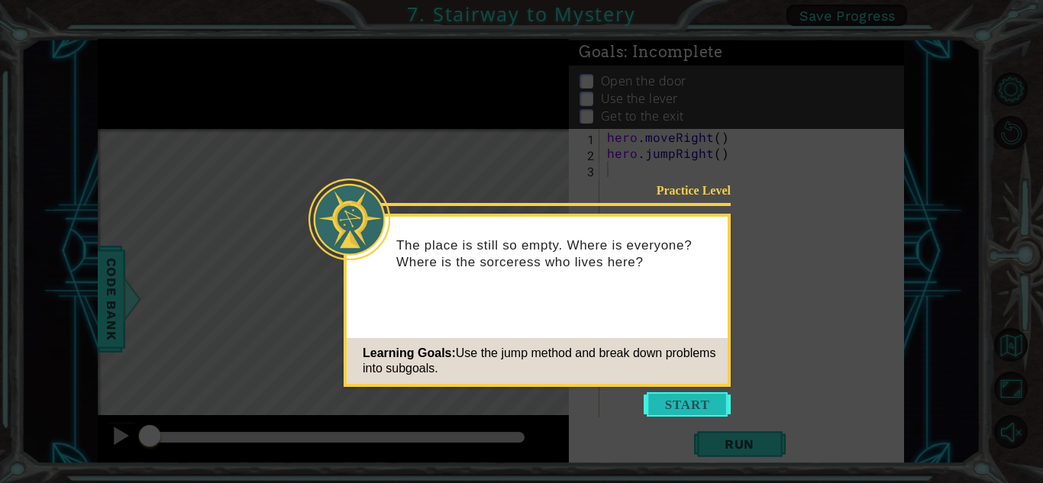
click at [700, 402] on button "Start" at bounding box center [687, 405] width 87 height 24
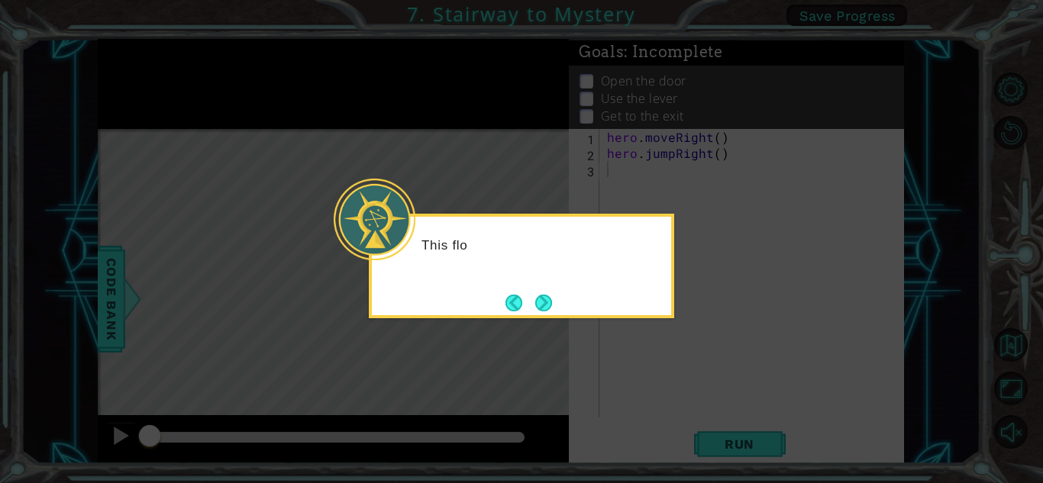
click at [700, 402] on icon at bounding box center [521, 241] width 1043 height 483
click at [552, 309] on div "This floor looks a little more complicated." at bounding box center [521, 266] width 305 height 105
click at [537, 301] on button "Next" at bounding box center [543, 303] width 17 height 17
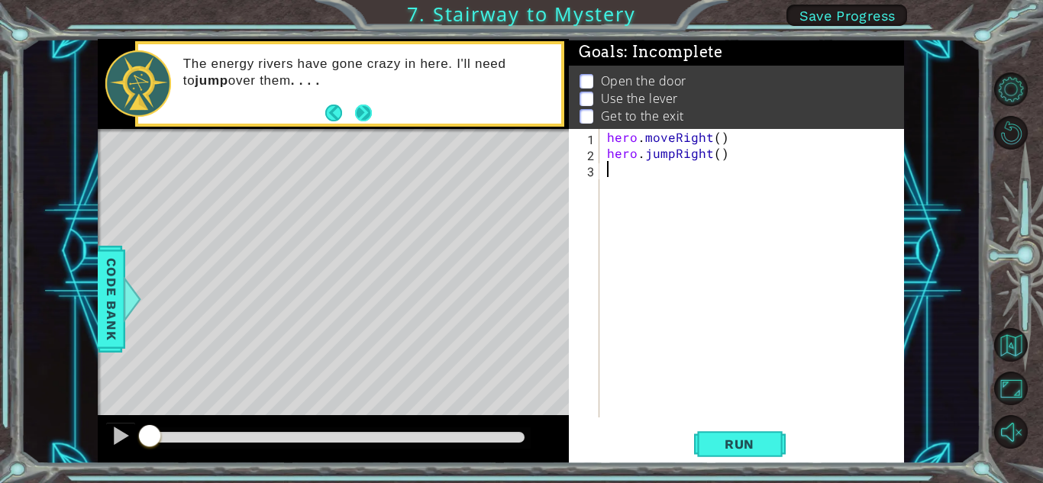
click at [355, 109] on button "Next" at bounding box center [363, 113] width 17 height 17
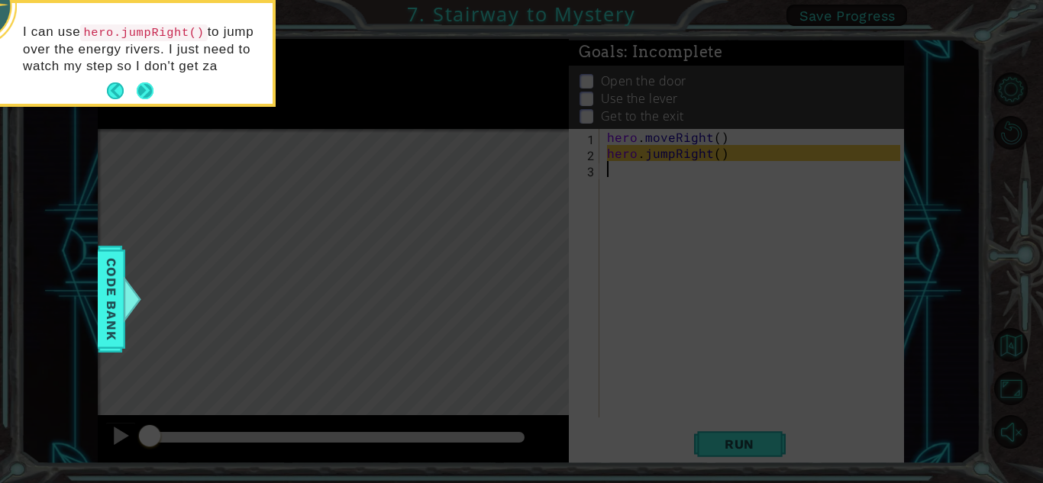
click at [147, 86] on button "Next" at bounding box center [145, 90] width 17 height 17
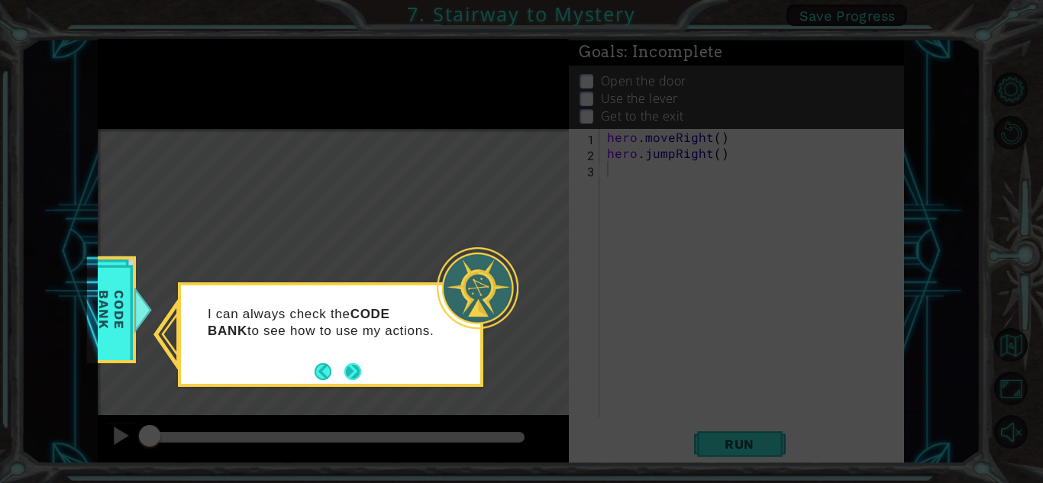
click at [358, 371] on button "Next" at bounding box center [352, 371] width 17 height 17
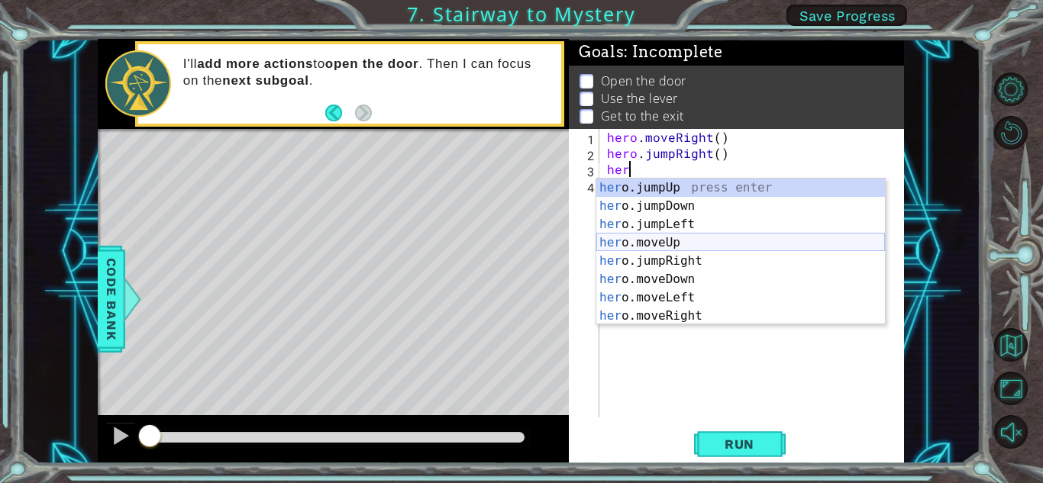
click at [673, 247] on div "her o.jumpUp press enter her o.jumpDown press enter her o.jumpLeft press enter …" at bounding box center [740, 270] width 289 height 183
type textarea "hero.moveUp(1)"
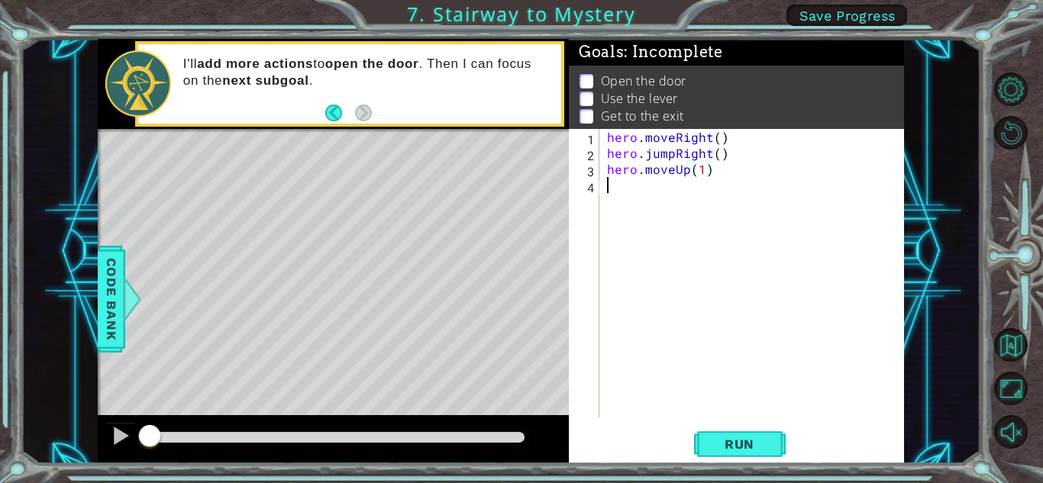
click at [622, 194] on div "hero . moveRight ( ) hero . jumpRight ( ) hero . moveUp ( 1 )" at bounding box center [756, 289] width 304 height 321
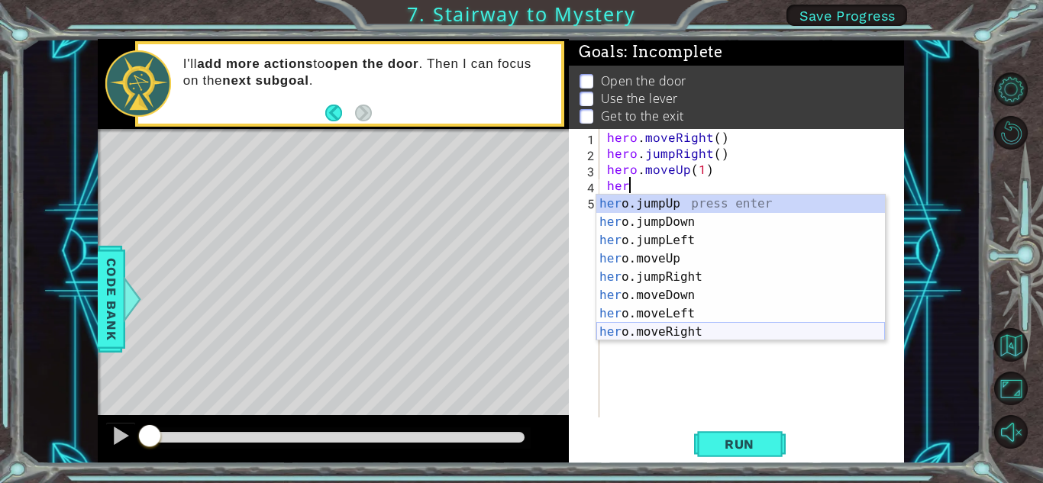
click at [647, 331] on div "her o.jumpUp press enter her o.jumpDown press enter her o.jumpLeft press enter …" at bounding box center [740, 286] width 289 height 183
type textarea "hero.moveRight(1)"
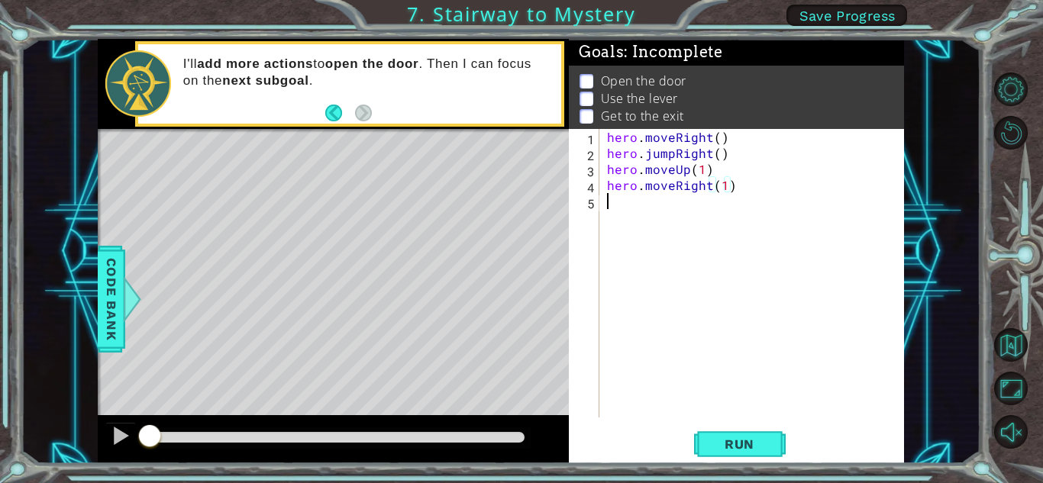
click at [612, 209] on div "hero . moveRight ( ) hero . jumpRight ( ) hero . moveUp ( 1 ) hero . moveRight …" at bounding box center [756, 289] width 304 height 321
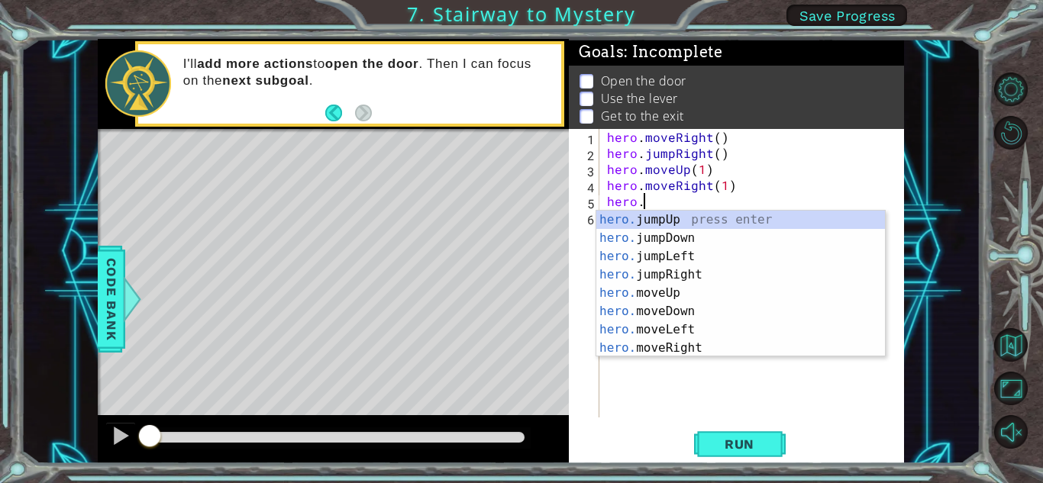
scroll to position [0, 2]
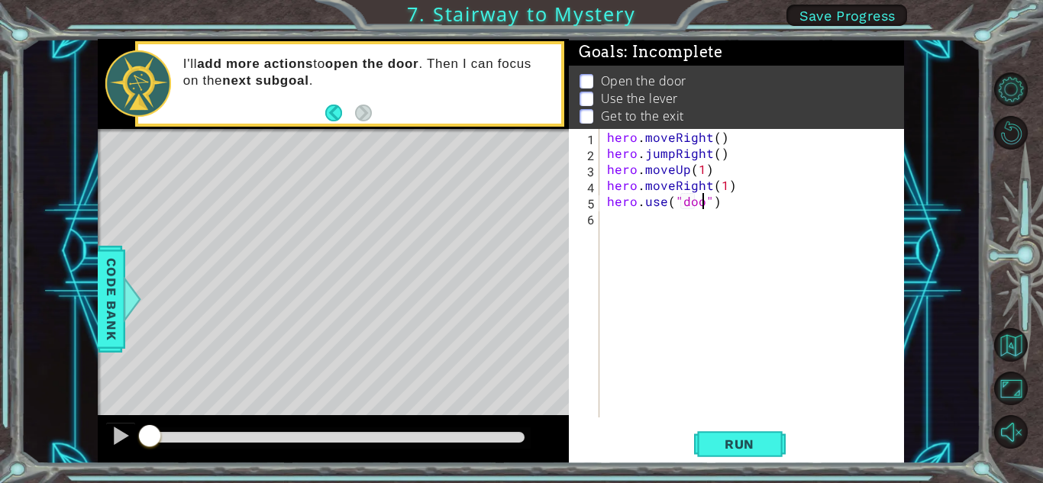
type textarea "hero.use("door")"
click at [606, 222] on div "hero . moveRight ( ) hero . jumpRight ( ) hero . moveUp ( 1 ) hero . moveRight …" at bounding box center [756, 289] width 304 height 321
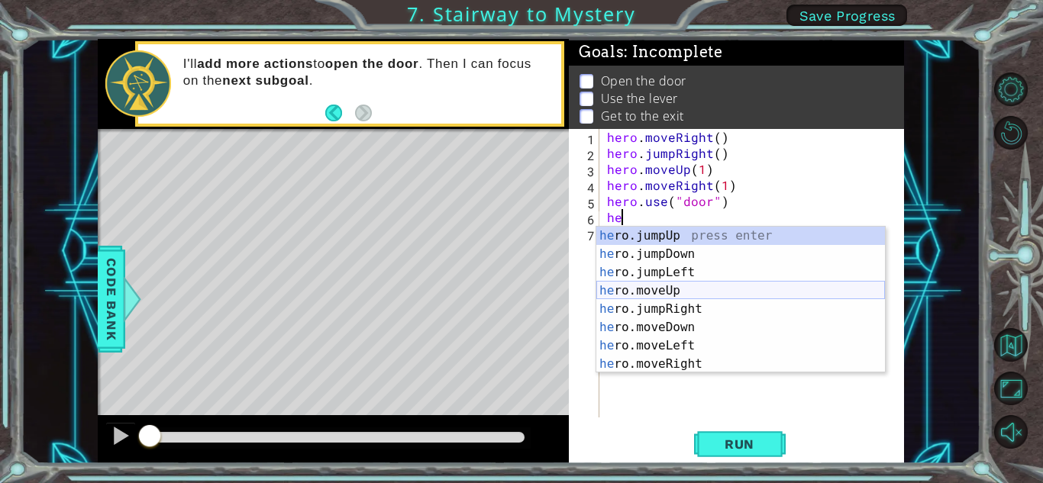
click at [687, 292] on div "he ro.jumpUp press enter he ro.jumpDown press enter he ro.jumpLeft press enter …" at bounding box center [740, 318] width 289 height 183
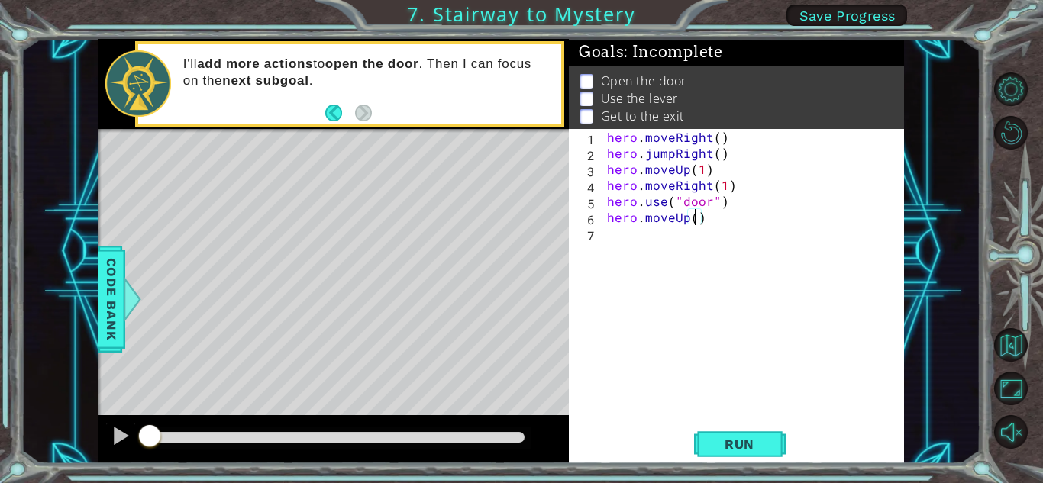
type textarea "hero.moveUp(2)"
click at [618, 239] on div "hero . moveRight ( ) hero . jumpRight ( ) hero . moveUp ( 1 ) hero . moveRight …" at bounding box center [756, 289] width 304 height 321
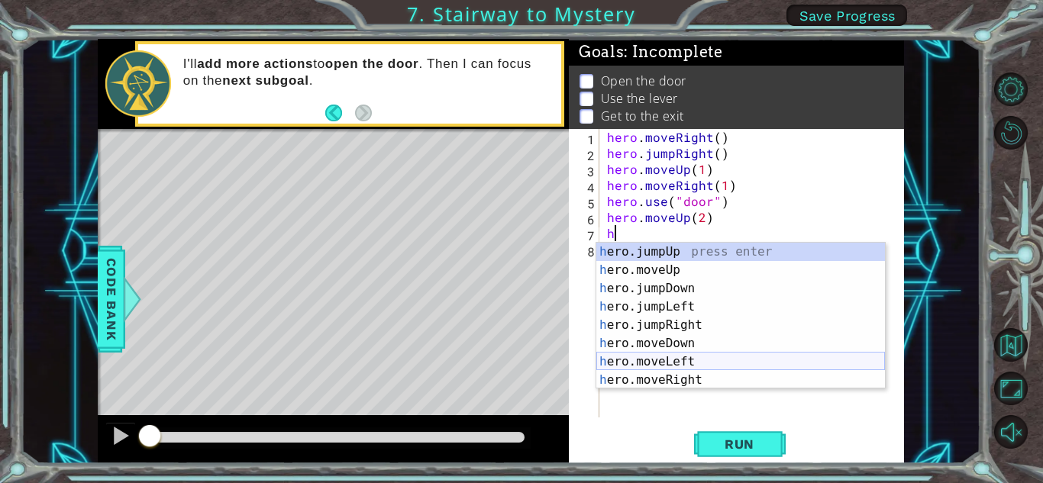
click at [671, 363] on div "h ero.jumpUp press enter h ero.moveUp press enter h ero.jumpDown press enter h …" at bounding box center [740, 334] width 289 height 183
type textarea "hero.moveLeft(1)"
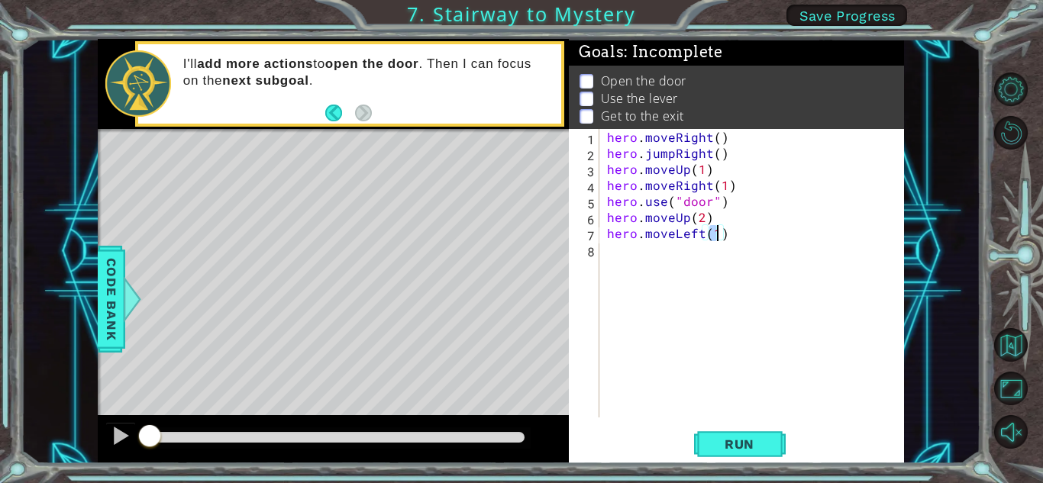
click at [626, 255] on div "hero . moveRight ( ) hero . jumpRight ( ) hero . moveUp ( 1 ) hero . moveRight …" at bounding box center [756, 289] width 304 height 321
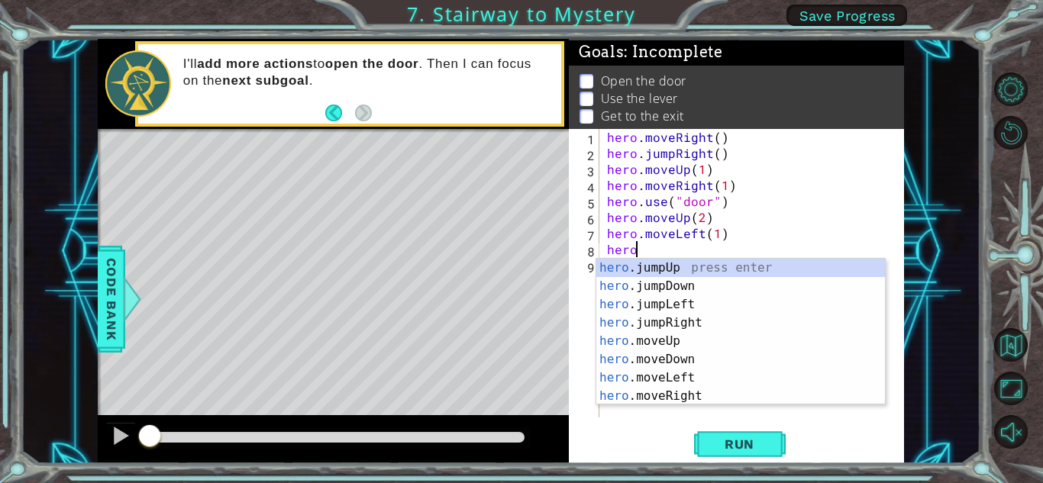
scroll to position [0, 2]
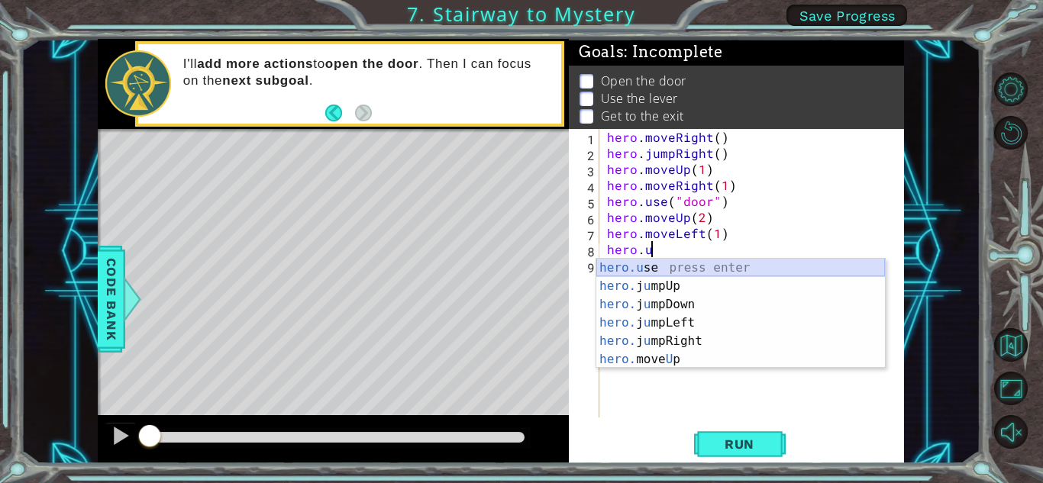
click at [676, 263] on div "hero.u se press enter hero. j u mpUp press enter hero. j u mpDown press enter h…" at bounding box center [740, 332] width 289 height 147
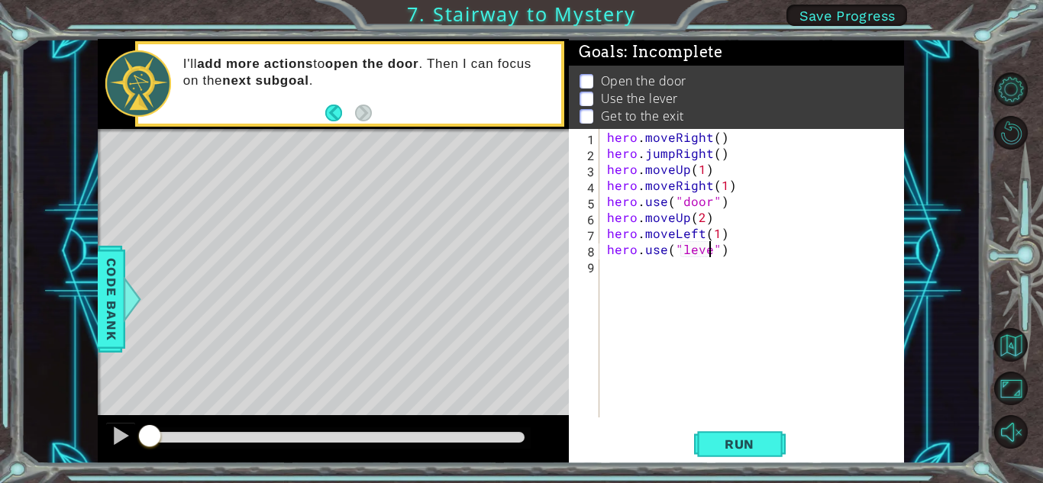
scroll to position [0, 7]
type textarea "hero.use("lever")"
click at [755, 437] on span "Run" at bounding box center [739, 444] width 60 height 15
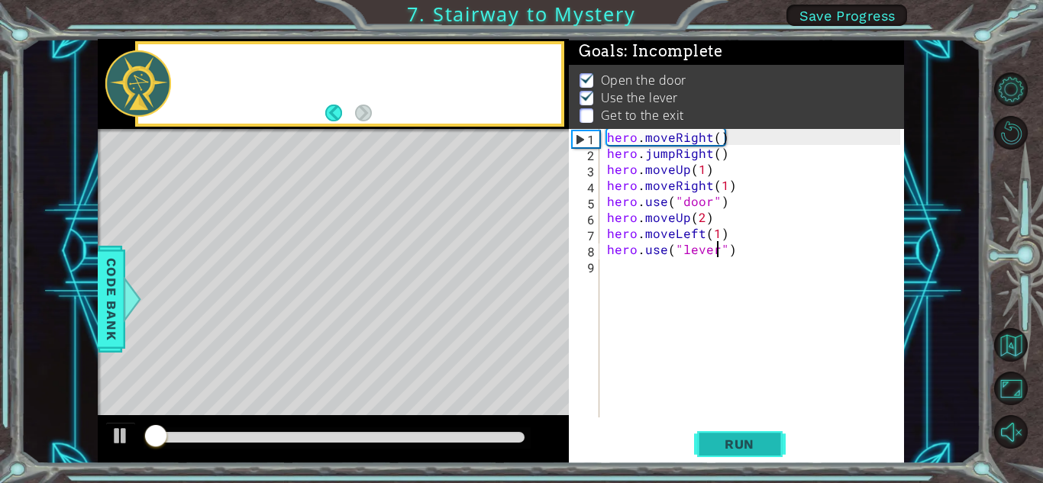
scroll to position [2, 0]
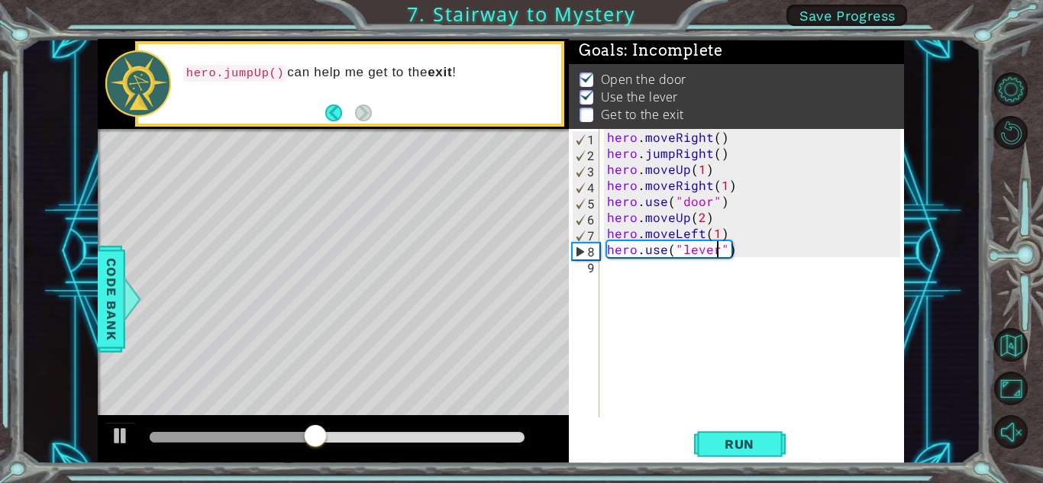
click at [625, 281] on div "hero . moveRight ( ) hero . jumpRight ( ) hero . moveUp ( 1 ) hero . moveRight …" at bounding box center [756, 289] width 304 height 321
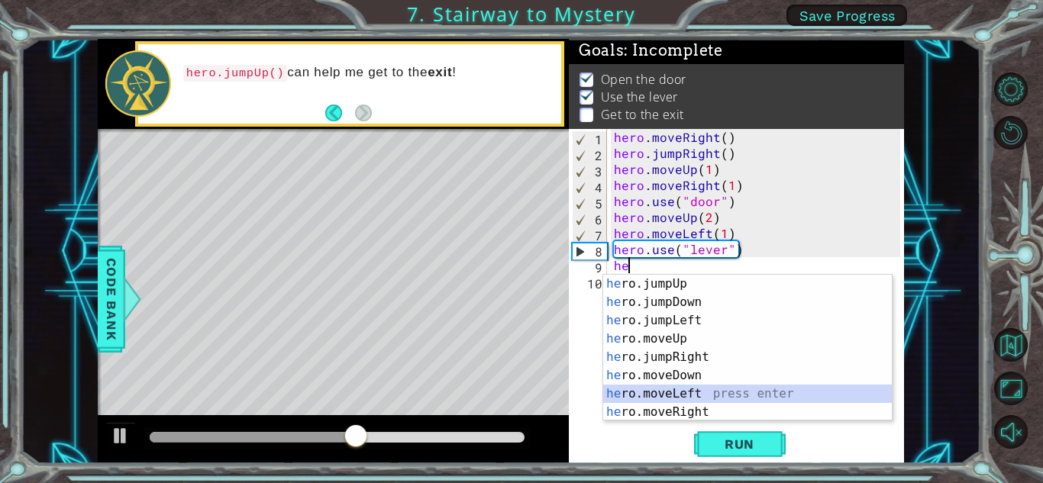
click at [674, 391] on div "he ro.jumpUp press enter he ro.jumpDown press enter he ro.jumpLeft press enter …" at bounding box center [747, 366] width 289 height 183
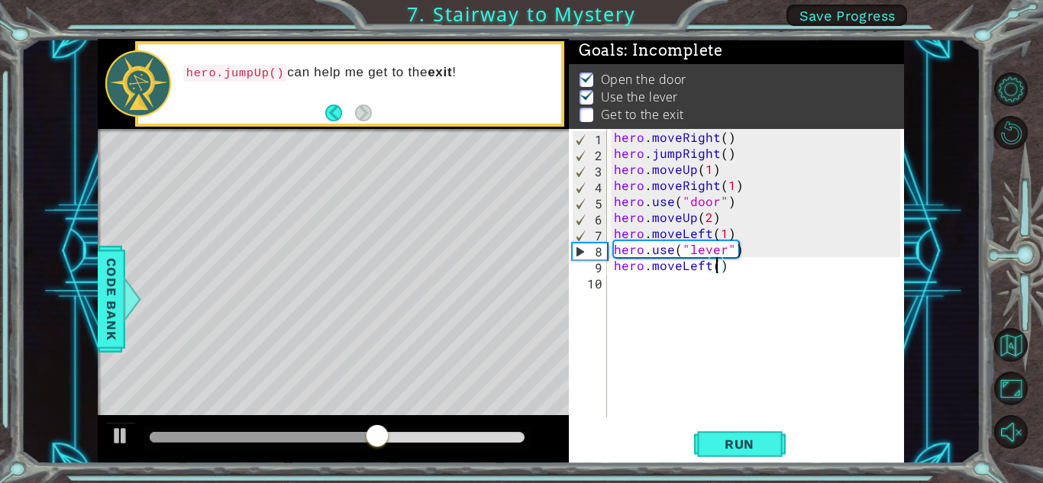
type textarea "hero.moveLeft(2)"
click at [635, 296] on div "hero . moveRight ( ) hero . jumpRight ( ) hero . moveUp ( 1 ) hero . moveRight …" at bounding box center [759, 289] width 297 height 321
type textarea "h"
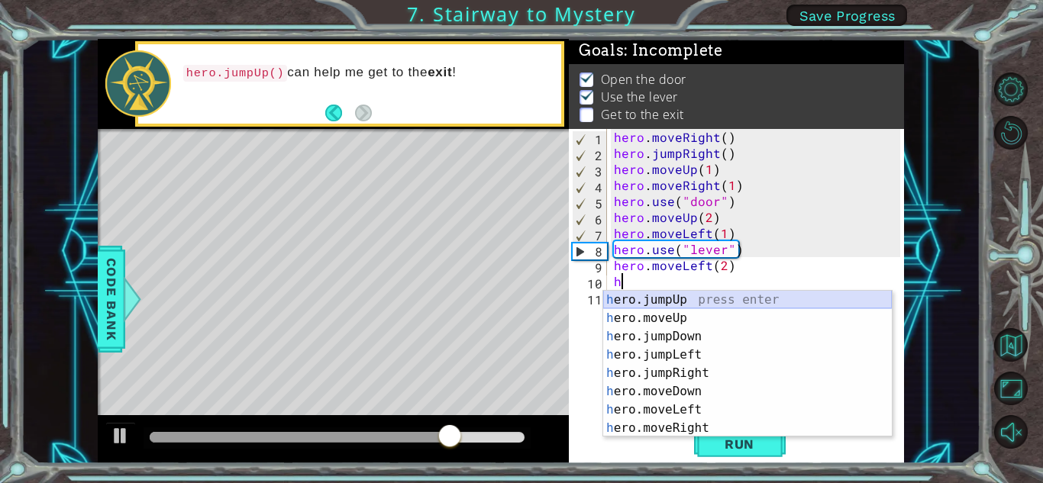
click at [674, 305] on div "h ero.jumpUp press enter h ero.moveUp press enter h ero.jumpDown press enter h …" at bounding box center [747, 382] width 289 height 183
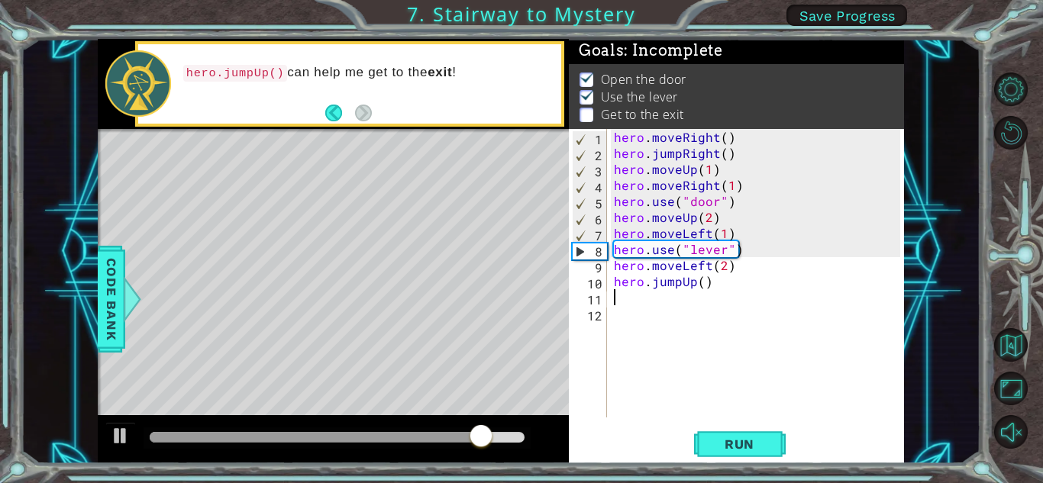
click at [700, 286] on div "hero . moveRight ( ) hero . jumpRight ( ) hero . moveUp ( 1 ) hero . moveRight …" at bounding box center [759, 289] width 297 height 321
type textarea "hero.jumpUp()"
click at [616, 296] on div "hero . moveRight ( ) hero . jumpRight ( ) hero . moveUp ( 1 ) hero . moveRight …" at bounding box center [759, 289] width 297 height 321
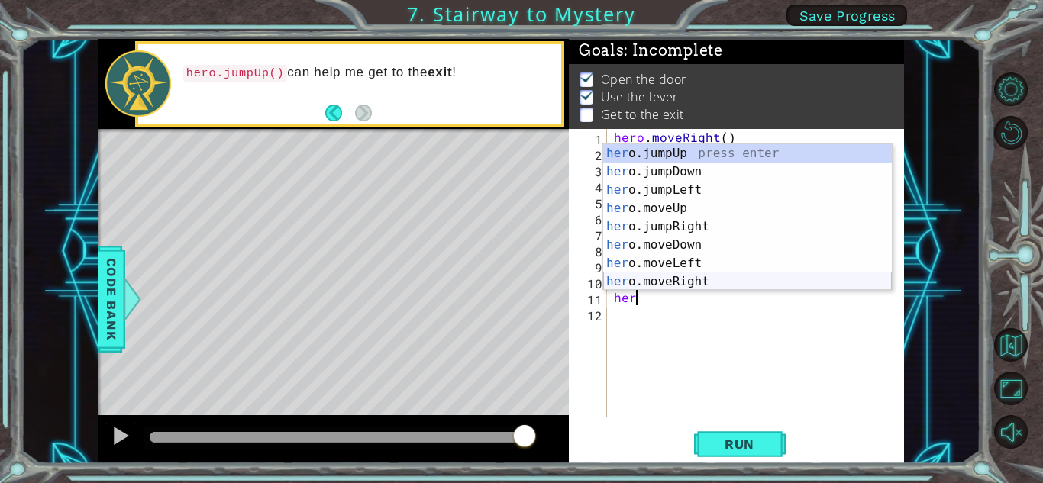
click at [672, 283] on div "her o.jumpUp press enter her o.jumpDown press enter her o.jumpLeft press enter …" at bounding box center [747, 235] width 289 height 183
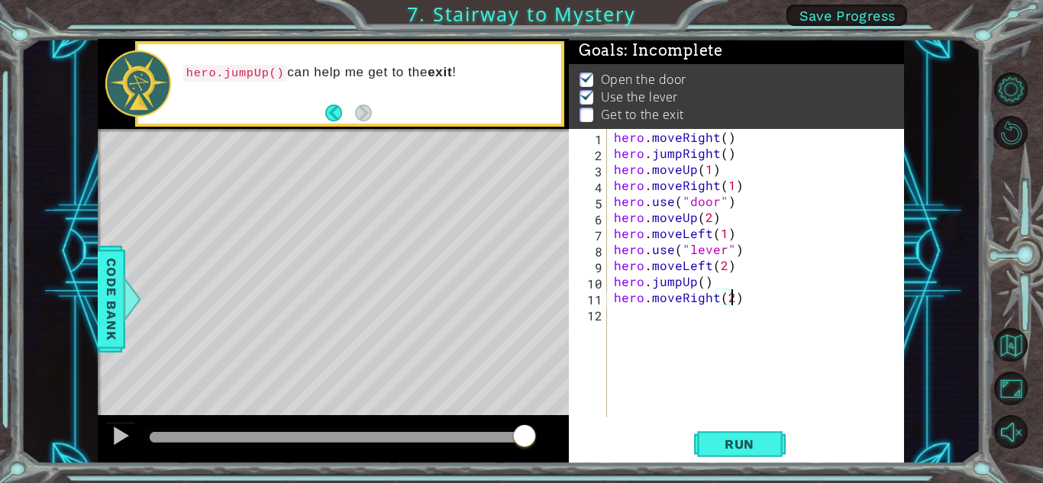
scroll to position [0, 7]
type textarea "hero.moveRight(2)"
click at [726, 439] on span "Run" at bounding box center [739, 444] width 60 height 15
